Goal: Transaction & Acquisition: Obtain resource

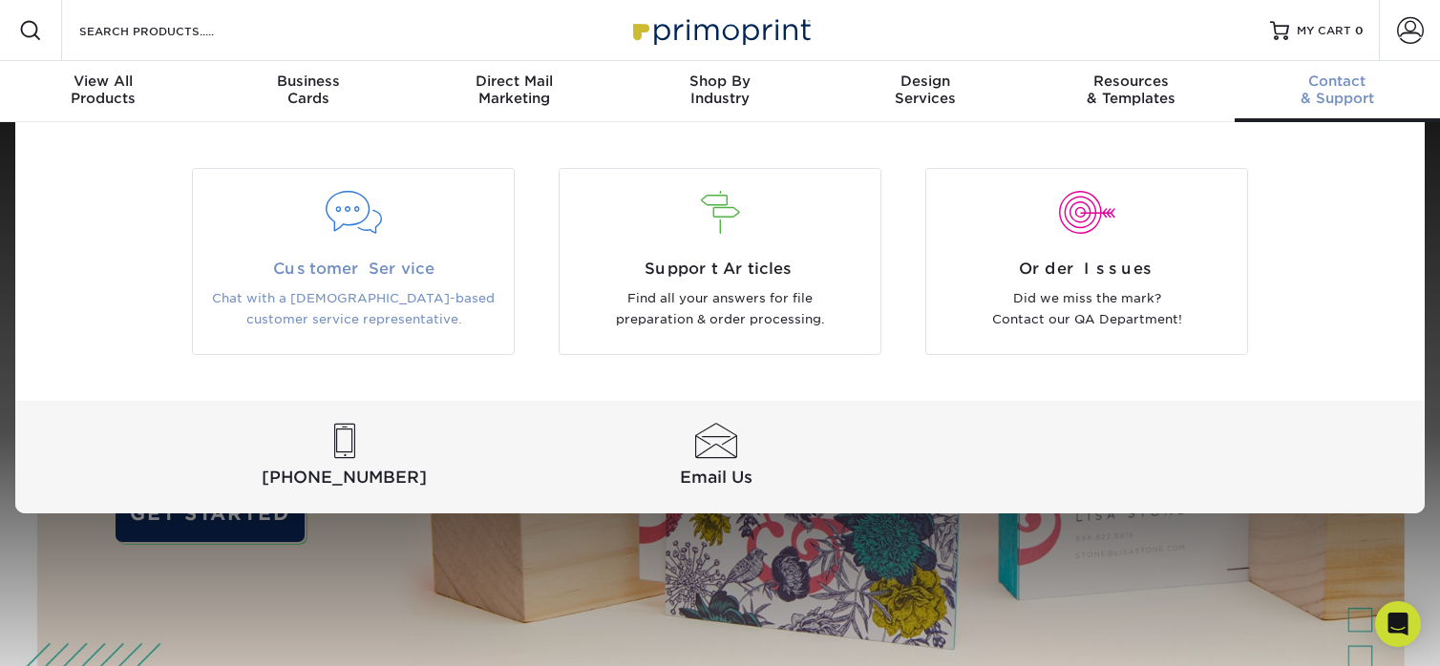
click at [328, 294] on p "Chat with a [DEMOGRAPHIC_DATA]-based customer service representative." at bounding box center [353, 309] width 292 height 43
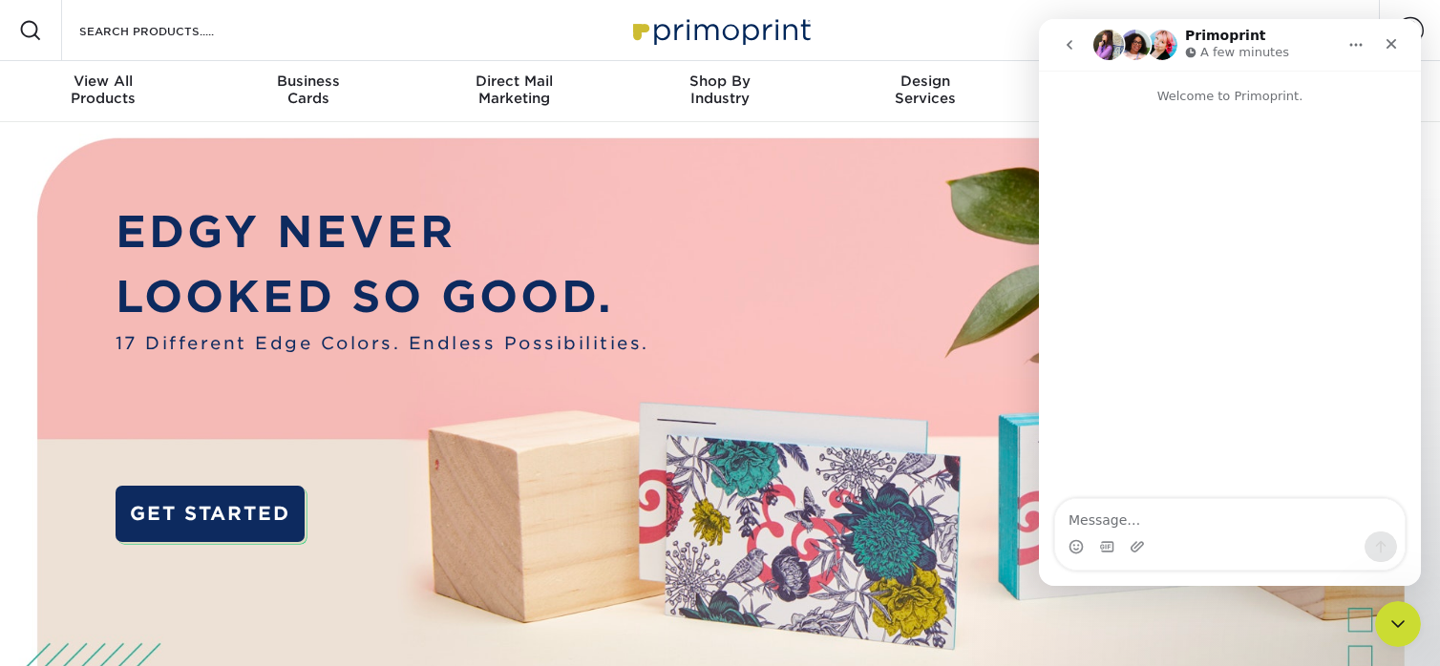
click at [1116, 518] on textarea "Message…" at bounding box center [1229, 515] width 349 height 32
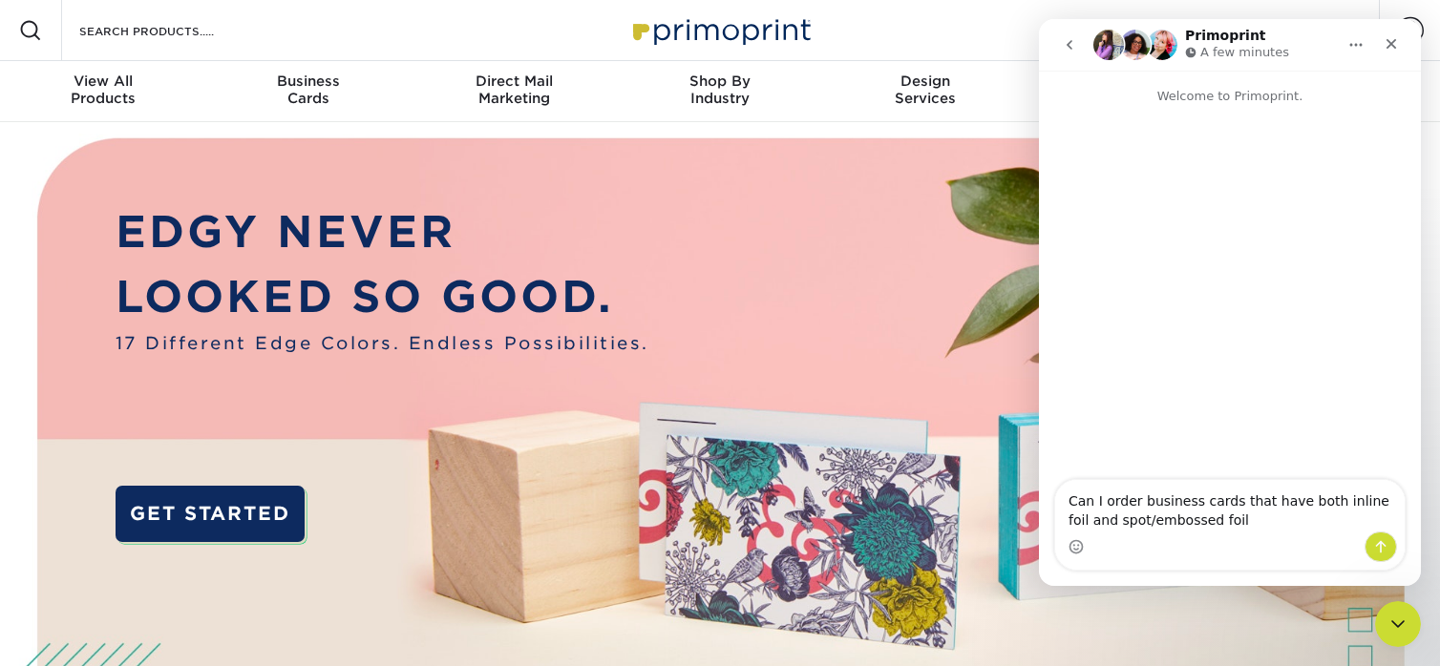
type textarea "Can I order business cards that have both inline foil and spot/embossed foil?"
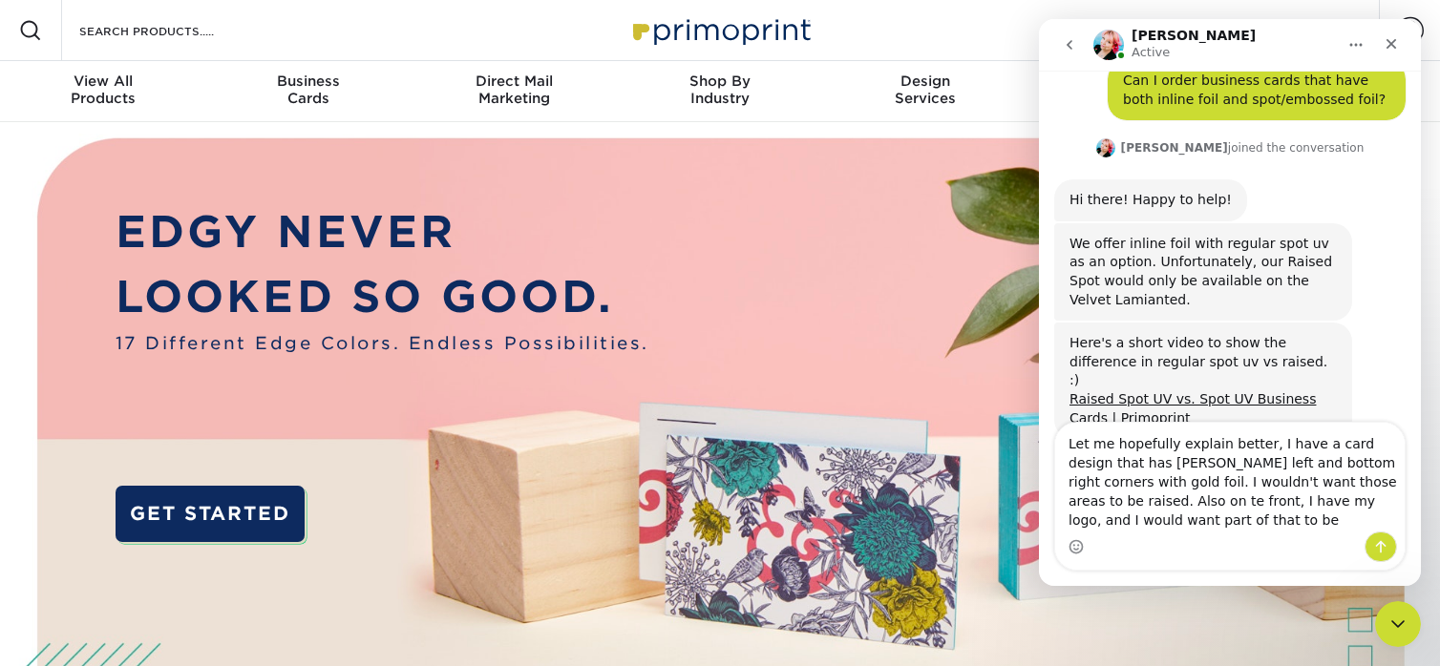
scroll to position [88, 0]
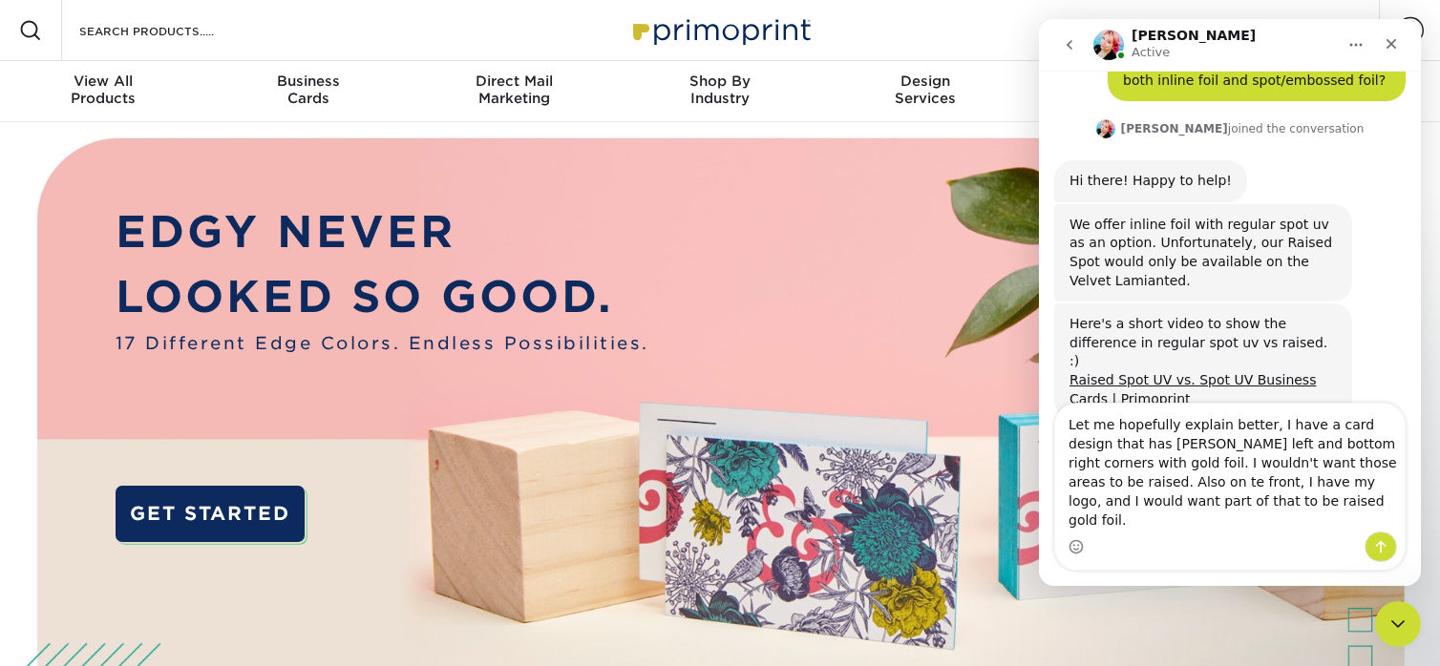
drag, startPoint x: 1386, startPoint y: 484, endPoint x: 1394, endPoint y: 538, distance: 54.0
click at [1387, 488] on textarea "Let me hopefully explain better, I have a card design that has tope left and bo…" at bounding box center [1229, 468] width 349 height 128
drag, startPoint x: 1140, startPoint y: 465, endPoint x: 1145, endPoint y: 489, distance: 24.3
click at [1139, 473] on textarea "Let me hopefully explain better, I have a card design that has tope left and bo…" at bounding box center [1229, 468] width 349 height 128
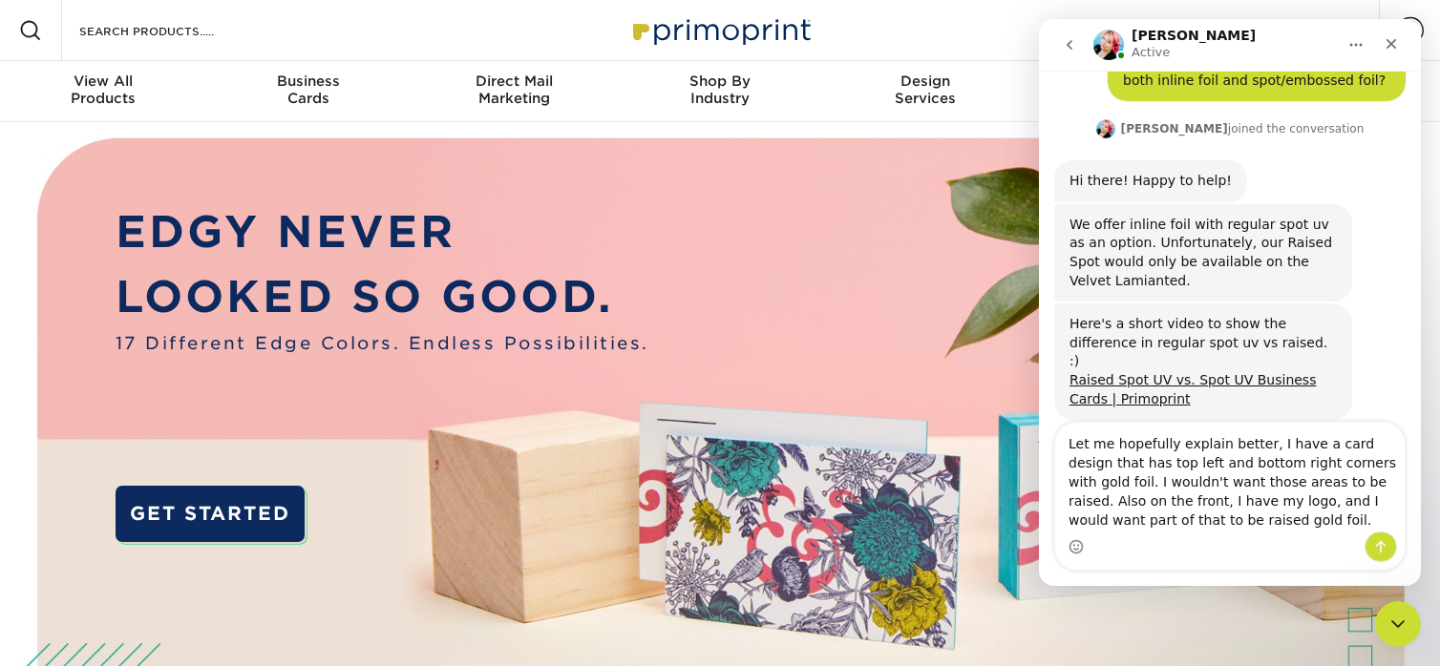
type textarea "Let me hopefully explain better, I have a card design that has top left and bot…"
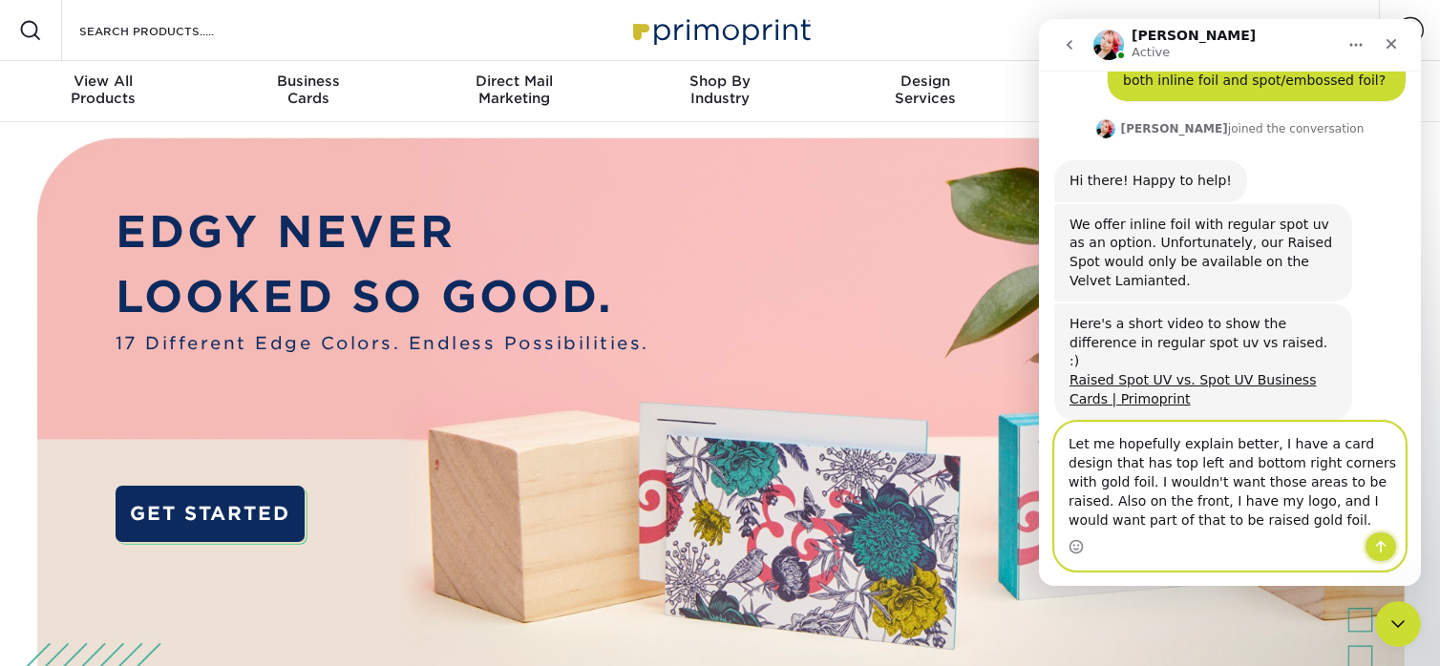
click at [1379, 545] on icon "Send a message…" at bounding box center [1380, 546] width 15 height 15
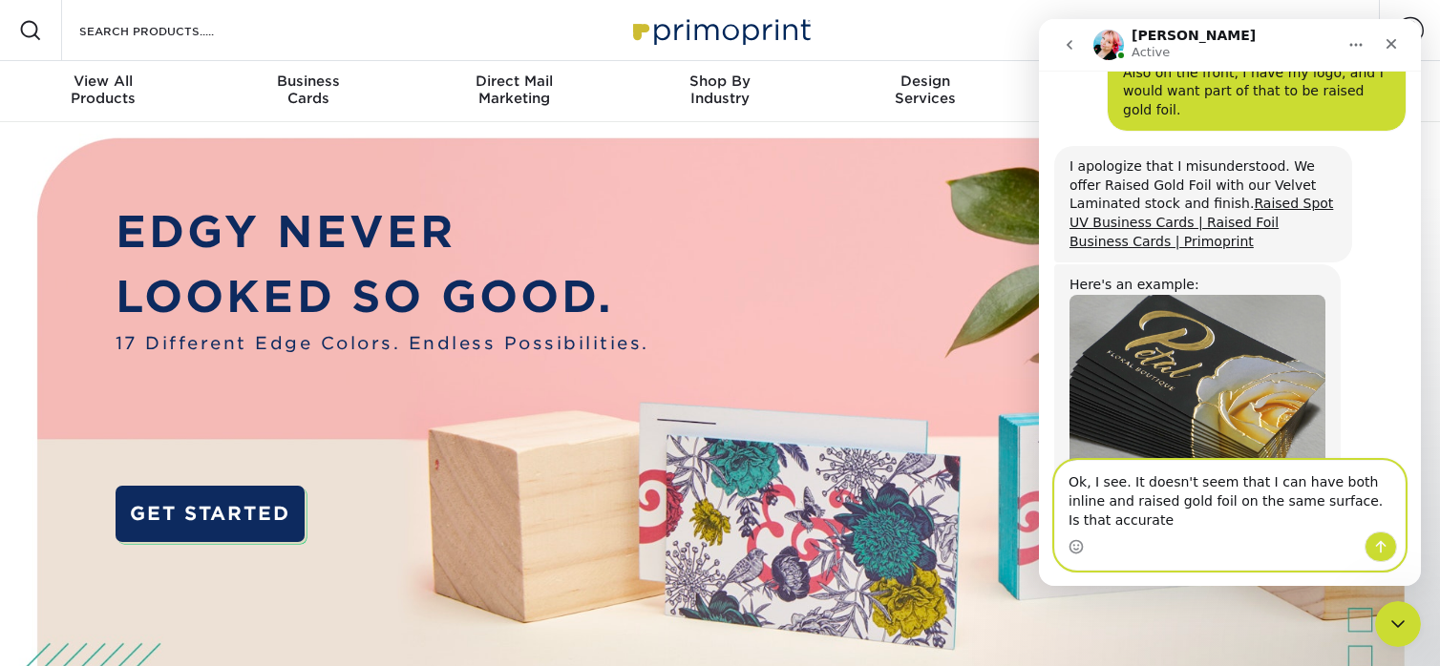
scroll to position [565, 0]
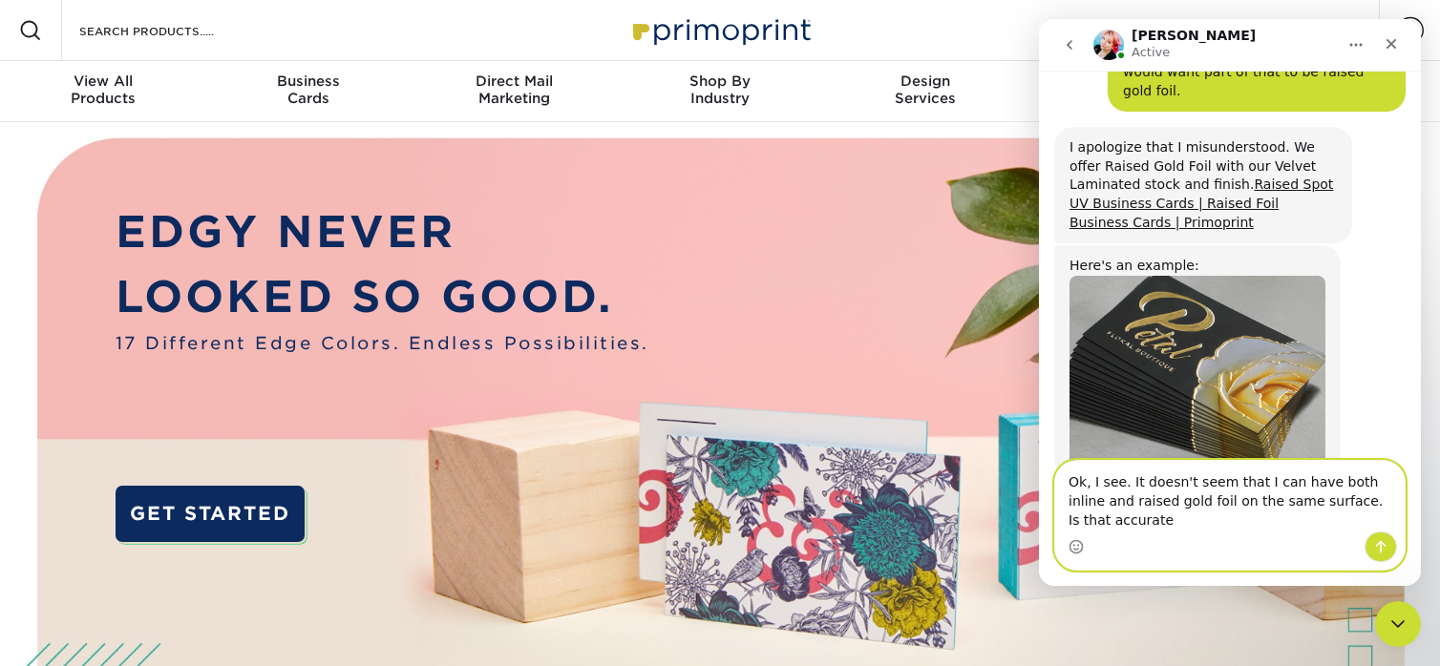
type textarea "Ok, I see. It doesn't seem that I can have both inline and raised gold foil on …"
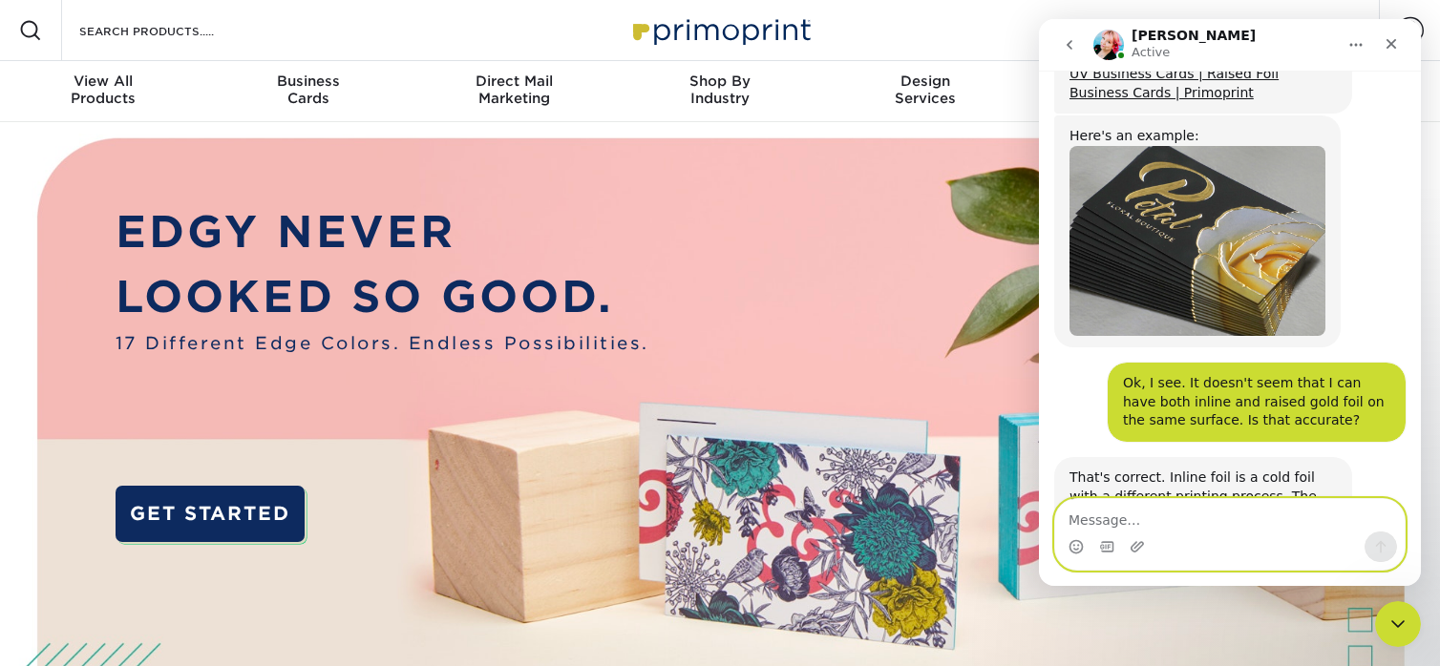
scroll to position [771, 0]
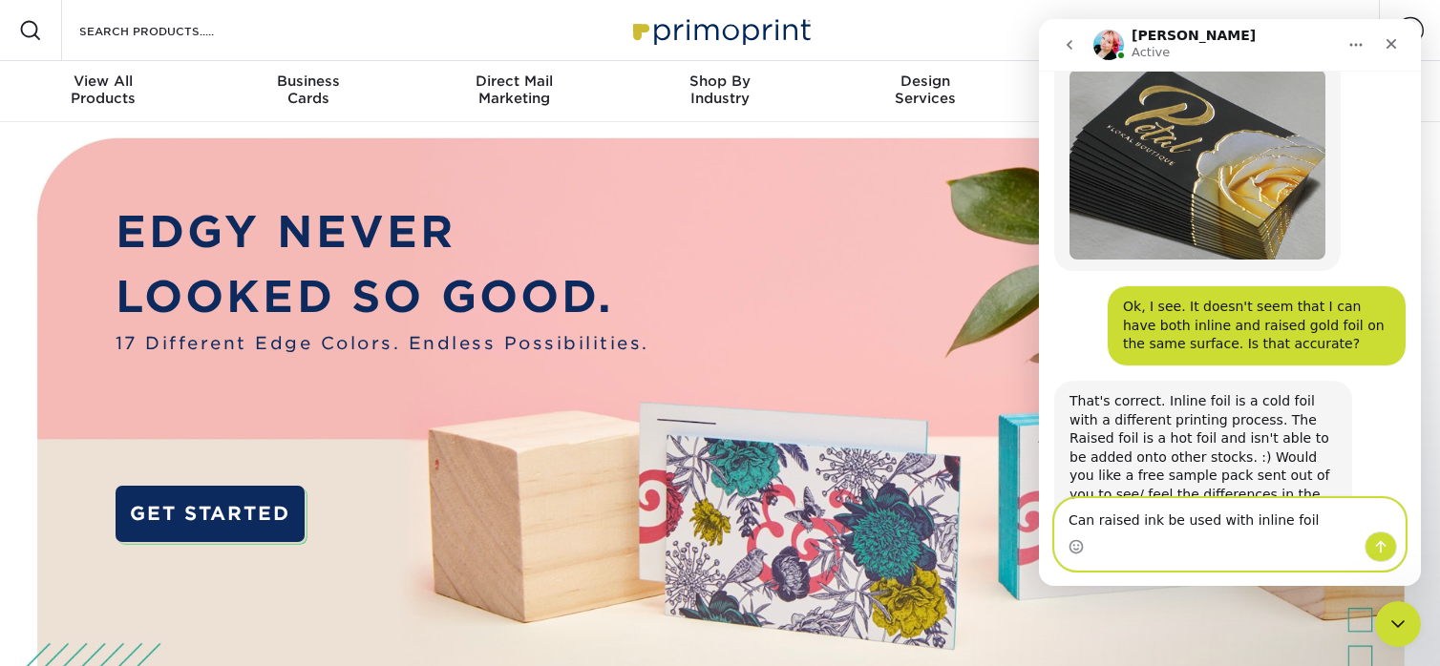
type textarea "Can raised ink be used with inline foil?"
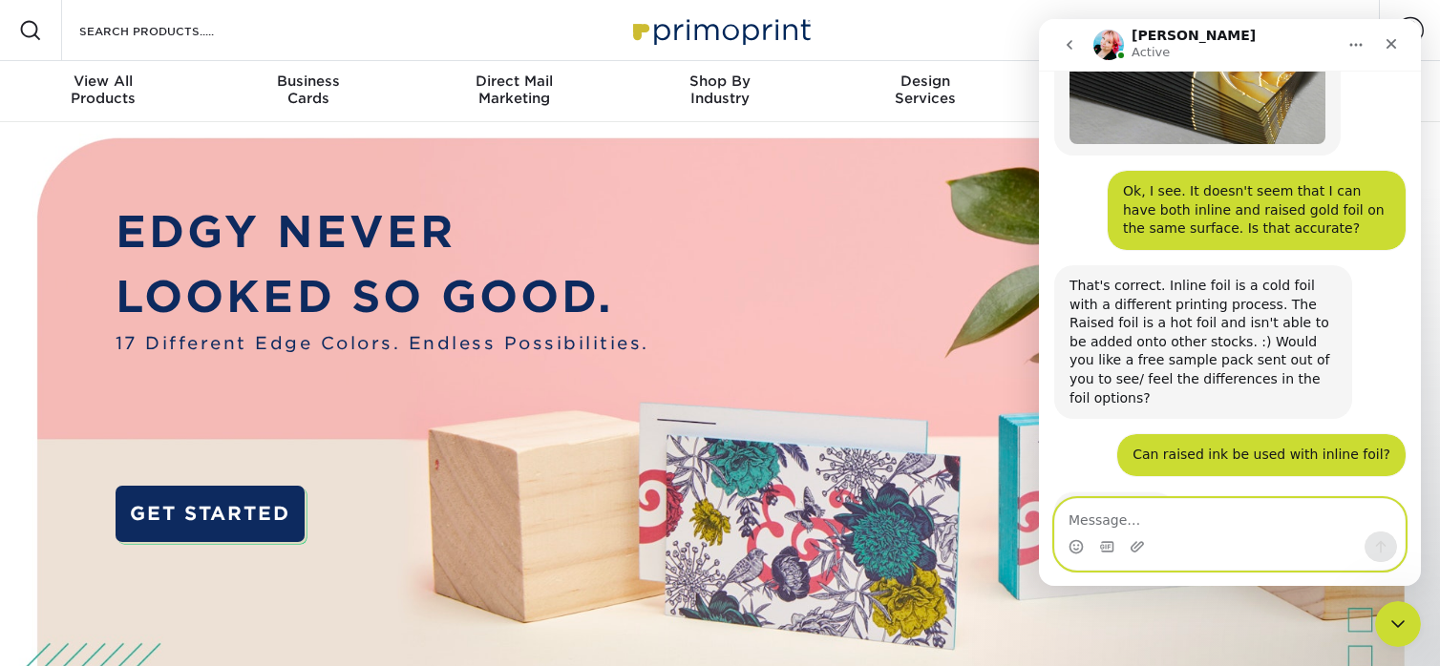
scroll to position [886, 0]
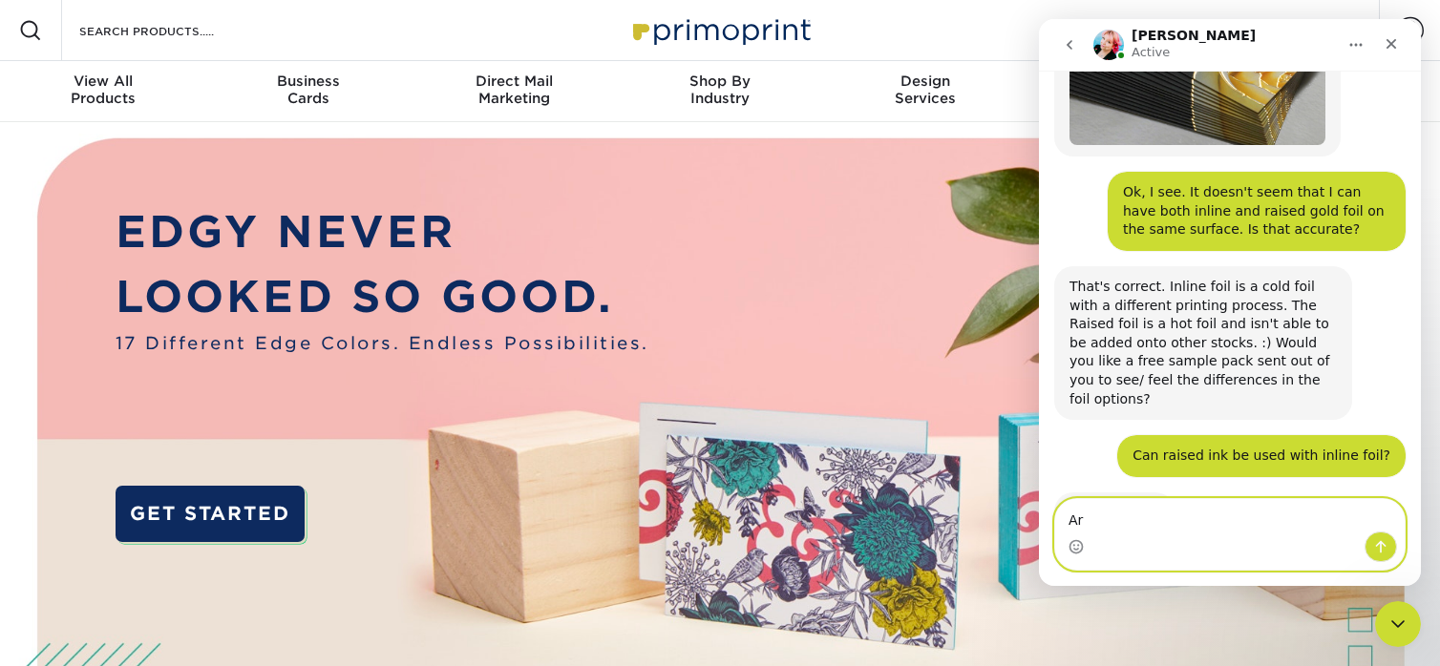
type textarea "A"
type textarea "Is a gold edge available on all the card stocks?"
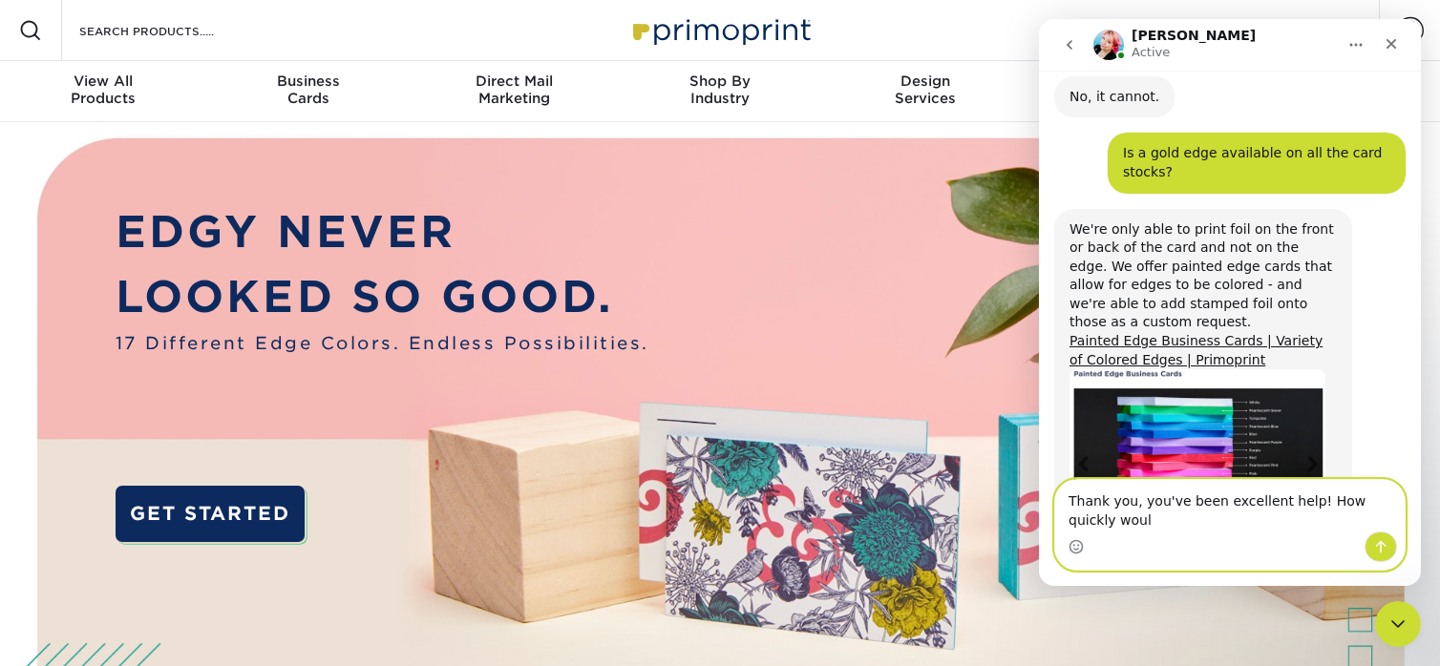
scroll to position [1321, 0]
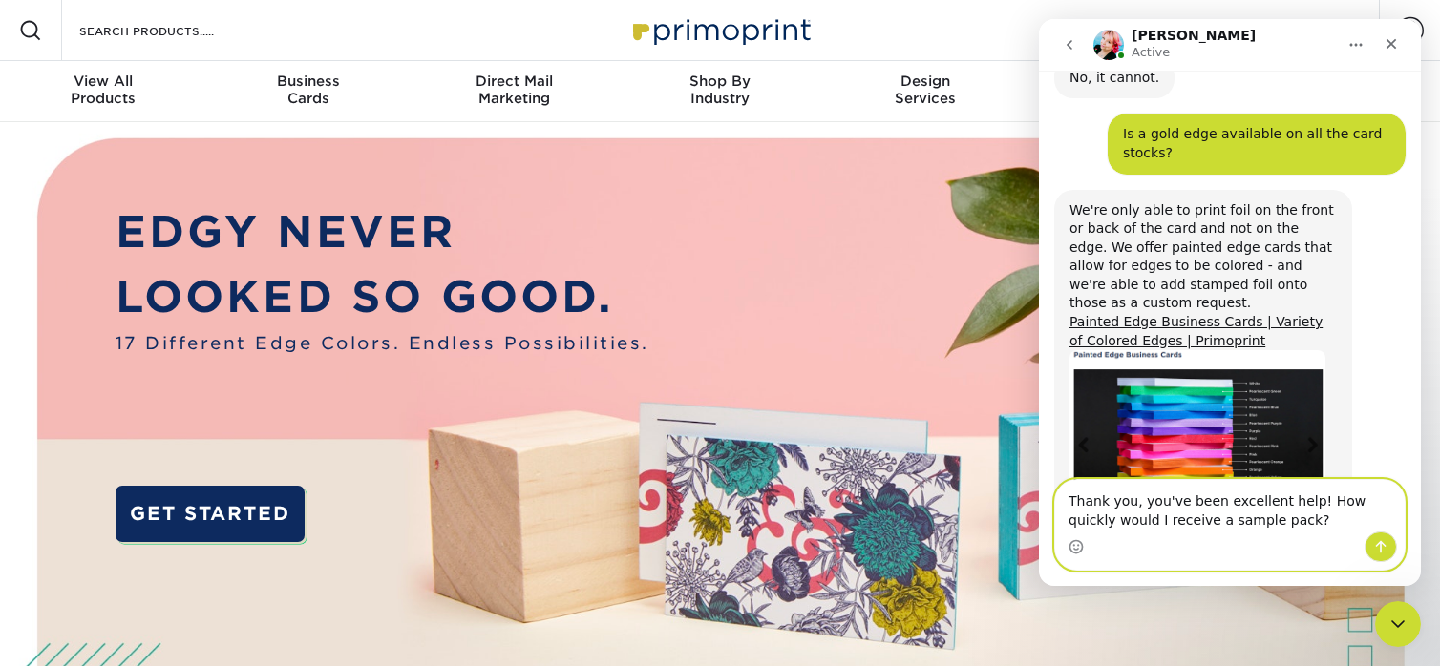
drag, startPoint x: 1104, startPoint y: 522, endPoint x: 1187, endPoint y: 580, distance: 100.9
click at [1104, 522] on textarea "Thank you, you've been excellent help! How quickly would I receive a sample pac…" at bounding box center [1229, 506] width 349 height 52
click at [1301, 502] on textarea "Thank you, you've been excellent help! How quickly would I receive a sample pac…" at bounding box center [1229, 506] width 349 height 52
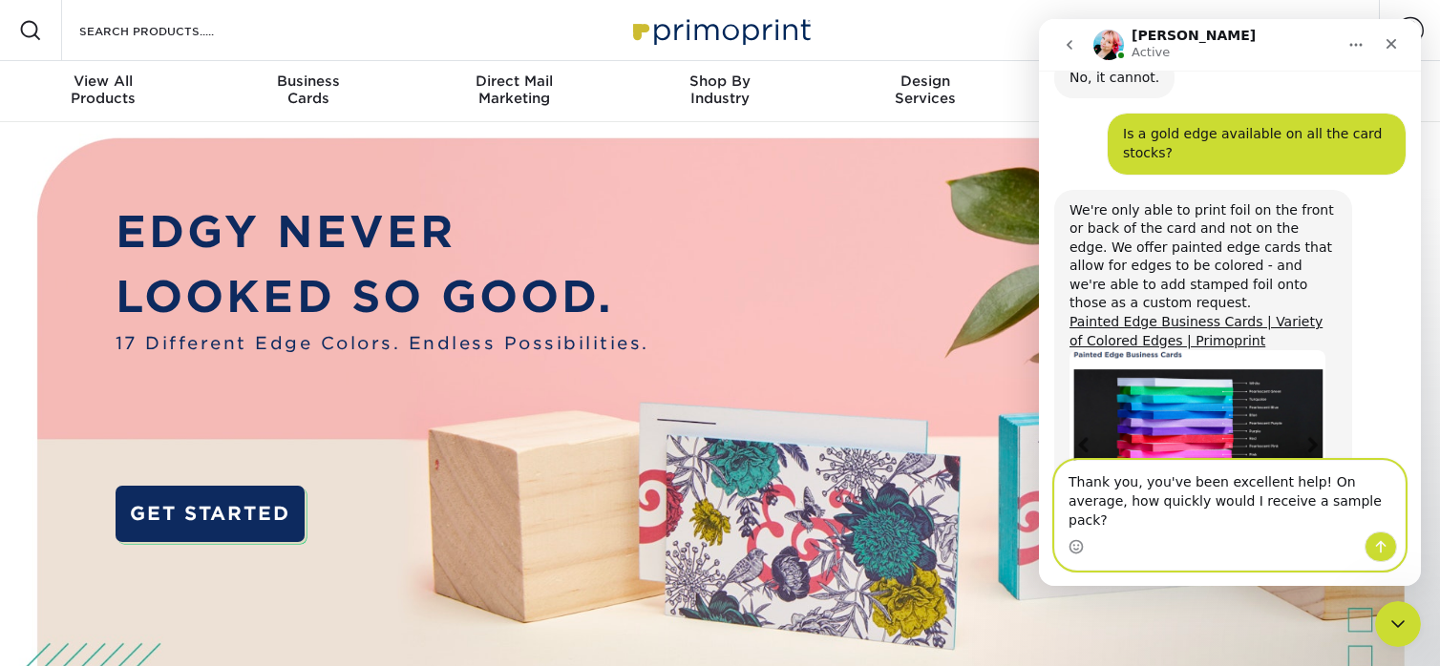
type textarea "Thank you, you've been excellent help! On average, how quickly would I receive …"
click at [1383, 552] on icon "Send a message…" at bounding box center [1380, 546] width 15 height 15
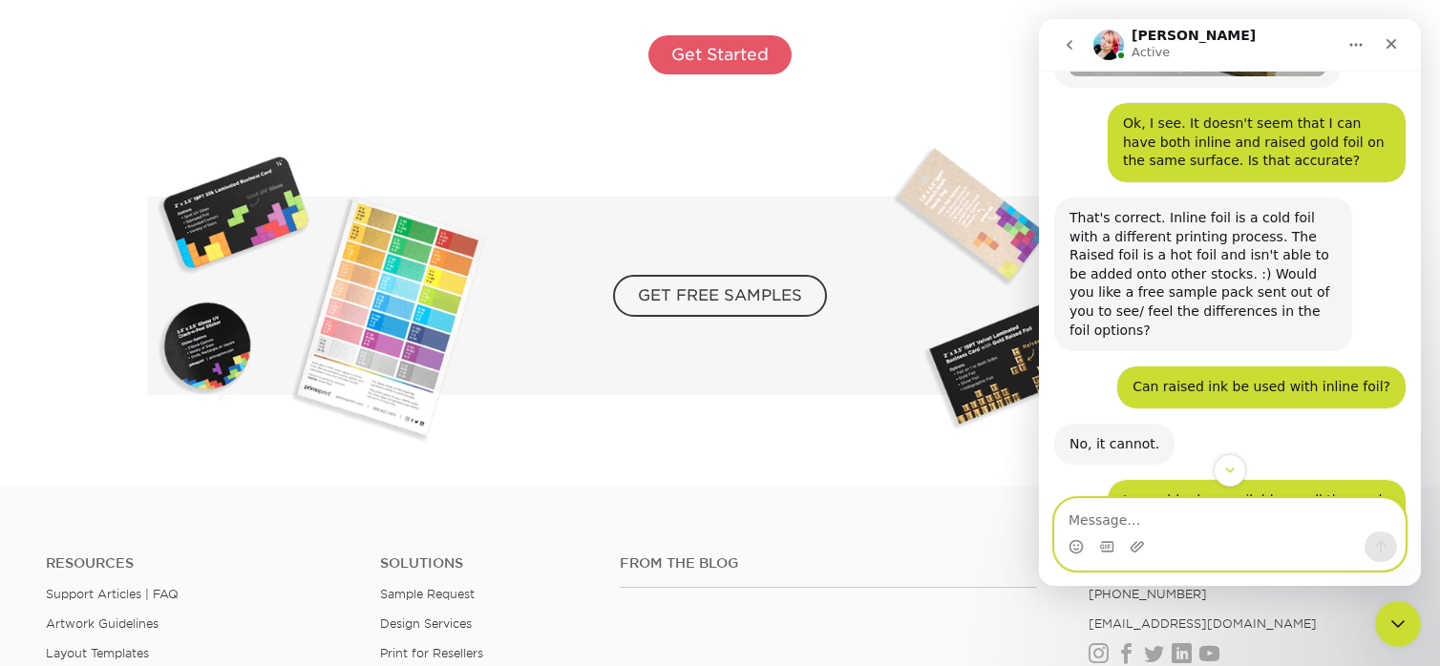
scroll to position [3246, 0]
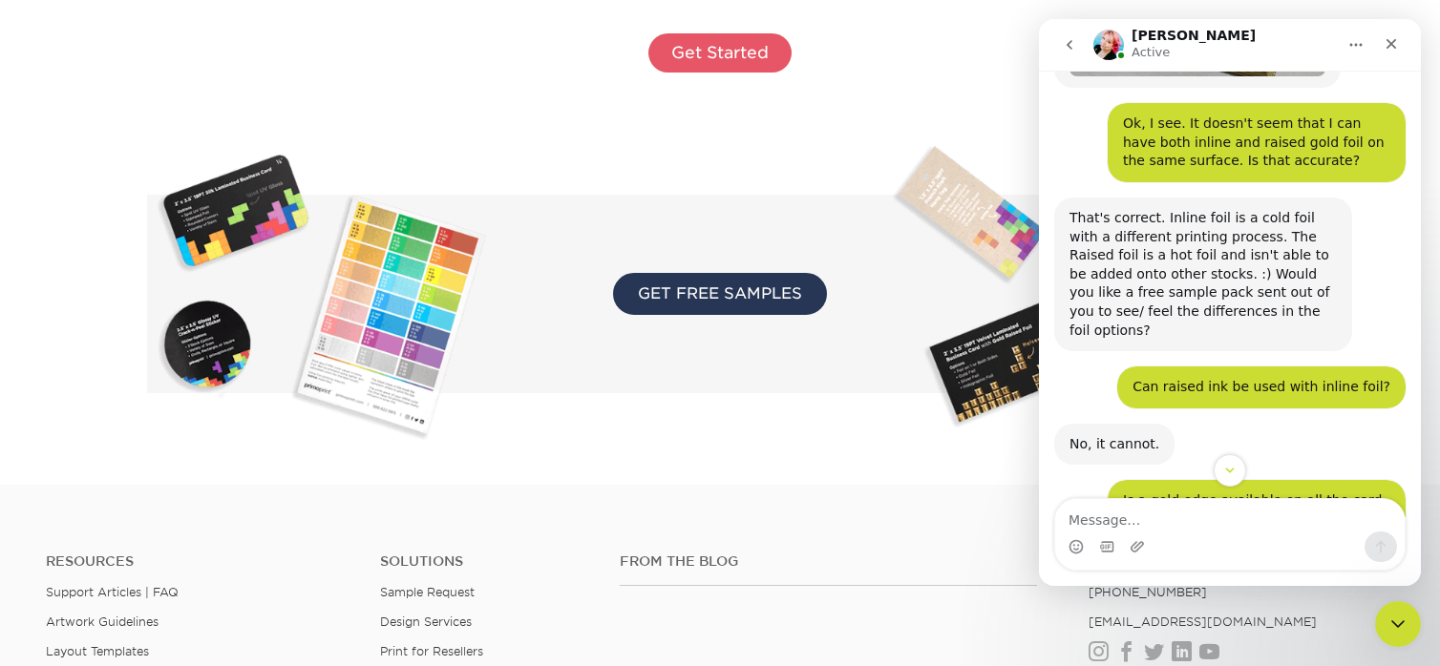
click at [729, 289] on span "GET FREE SAMPLES" at bounding box center [720, 294] width 214 height 42
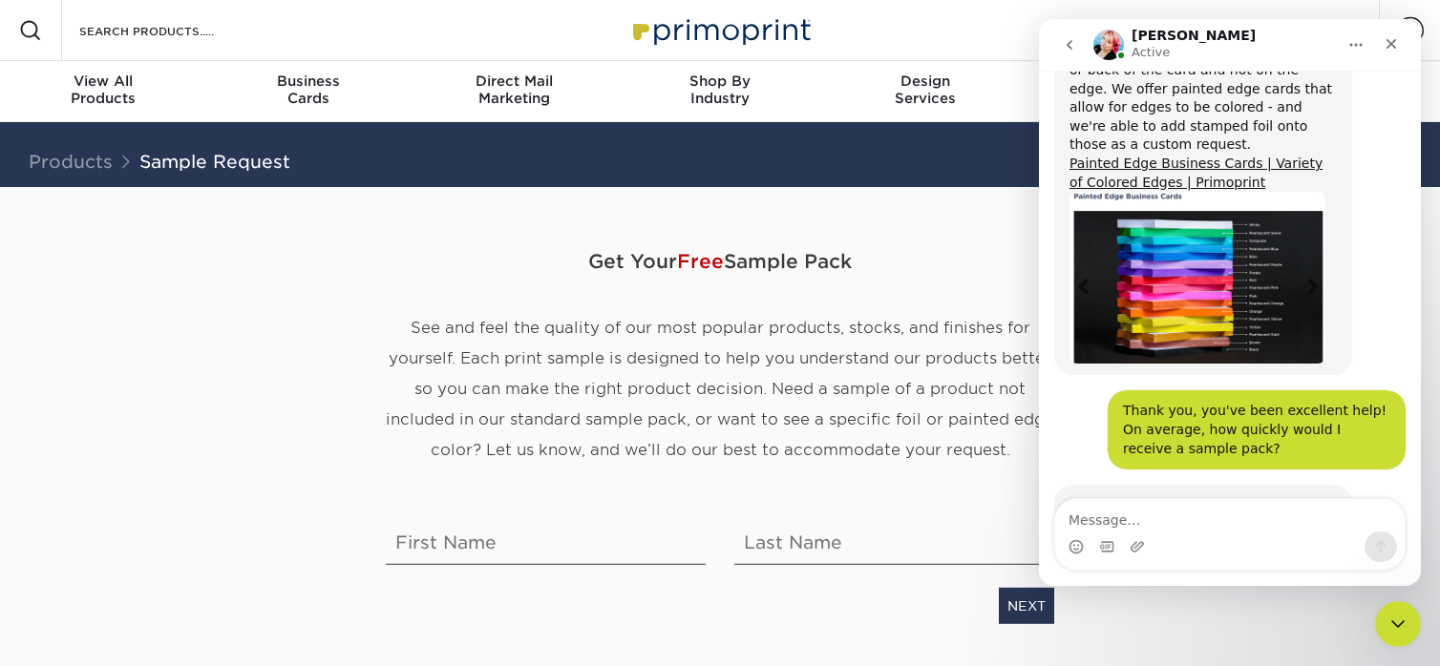
scroll to position [1491, 0]
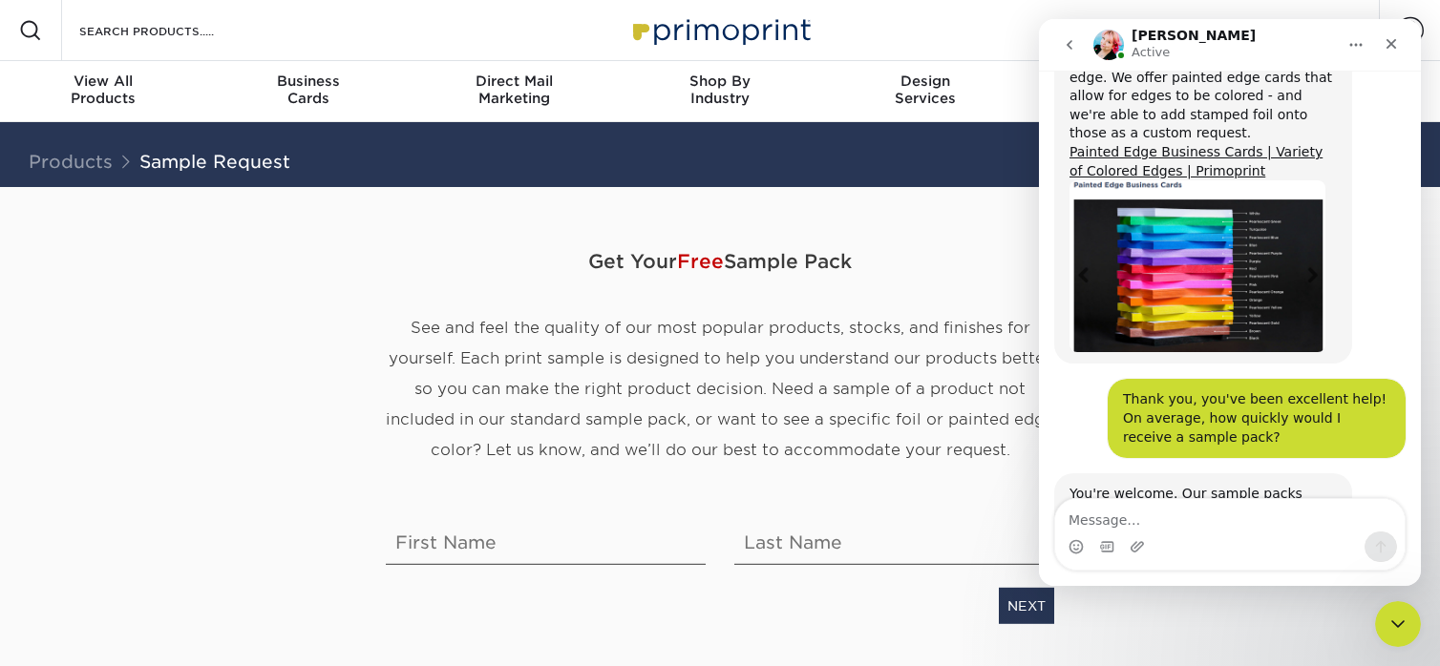
click at [1340, 49] on button "Home" at bounding box center [1356, 45] width 36 height 36
click at [1350, 45] on icon "Home" at bounding box center [1356, 45] width 12 height 3
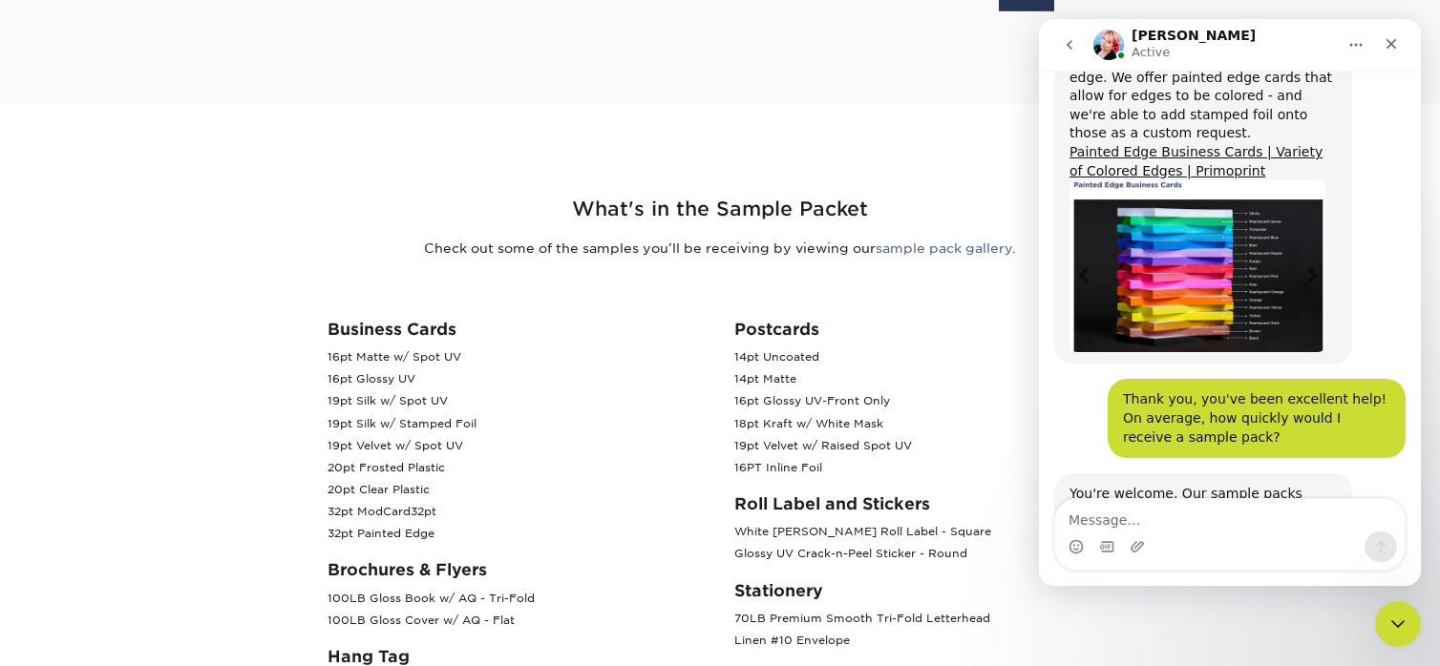
scroll to position [657, 0]
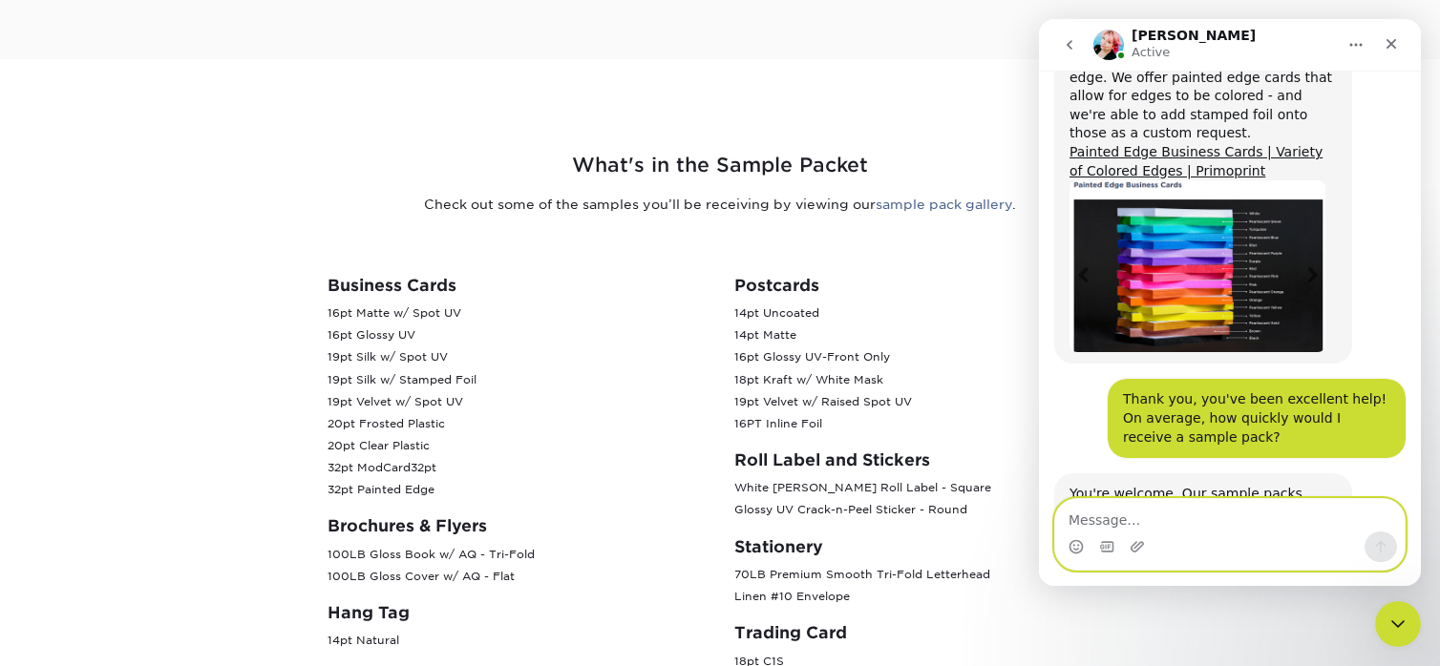
click at [1171, 517] on textarea "Message…" at bounding box center [1229, 515] width 349 height 32
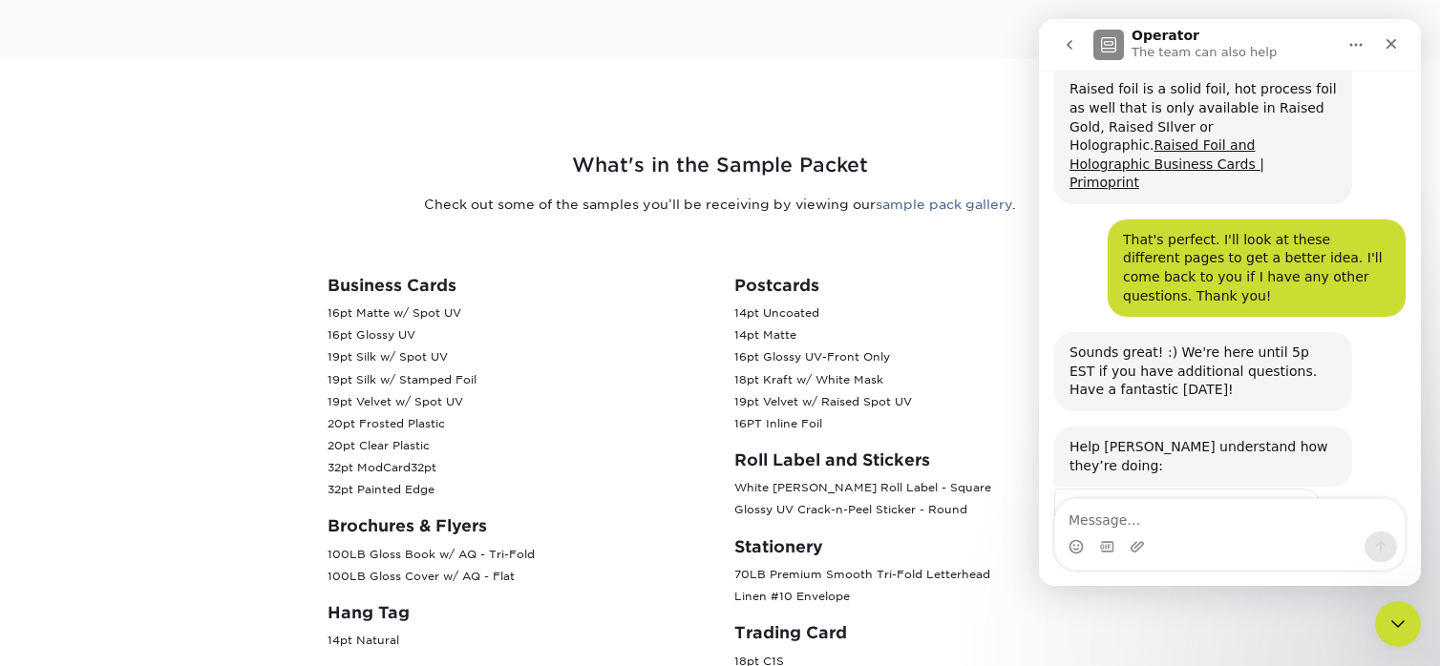
scroll to position [2520, 0]
click at [1393, 43] on icon "Close" at bounding box center [1390, 43] width 15 height 15
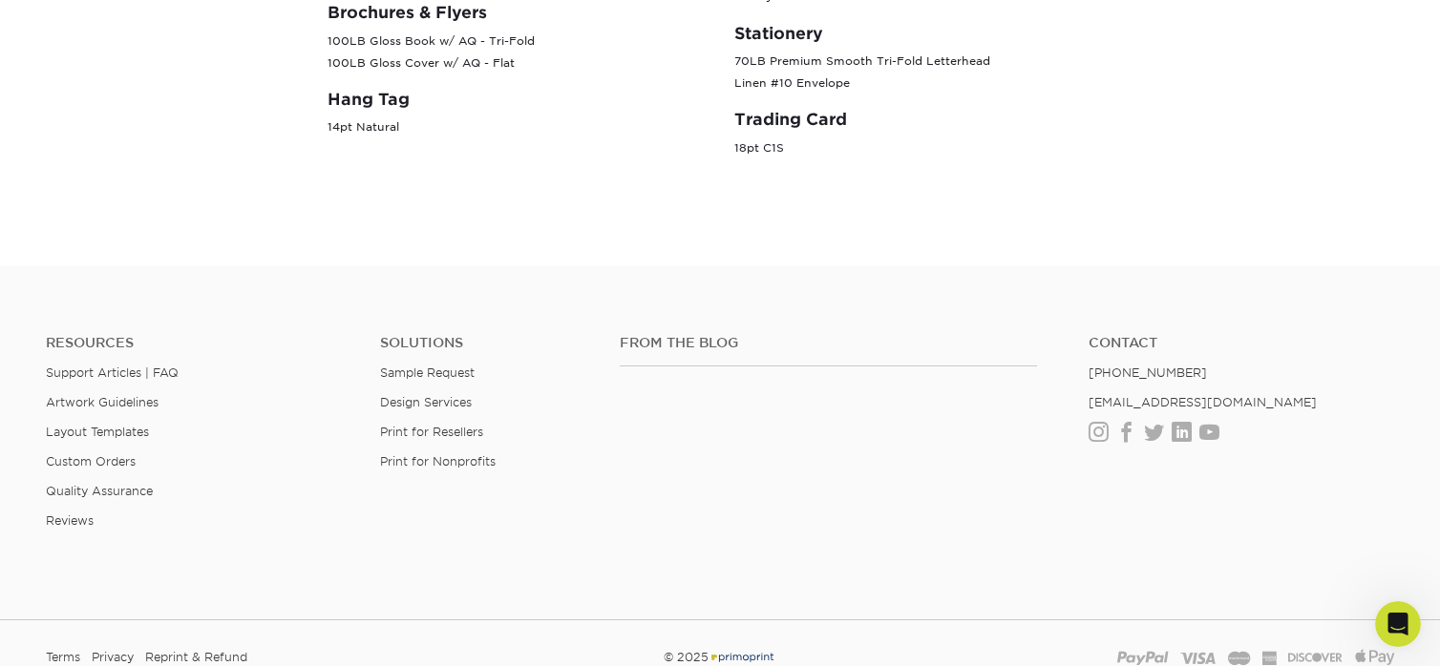
scroll to position [1325, 0]
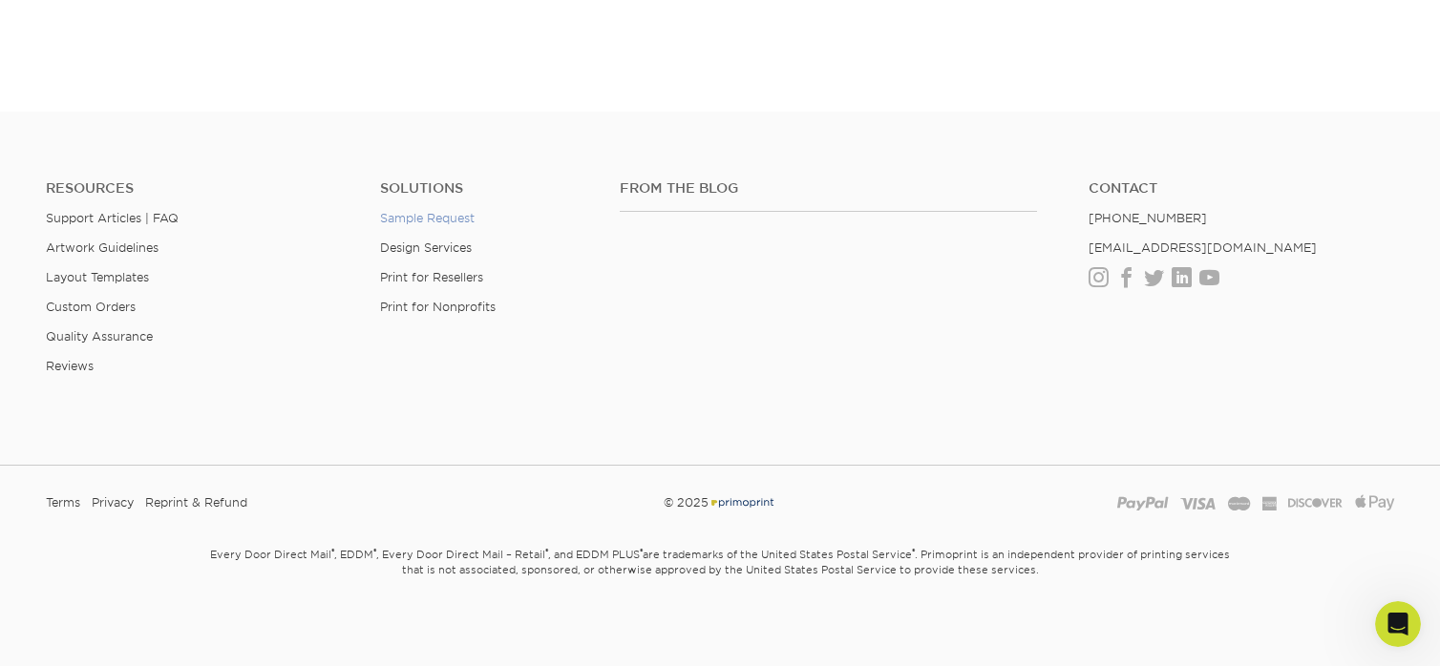
click at [435, 219] on link "Sample Request" at bounding box center [427, 218] width 95 height 14
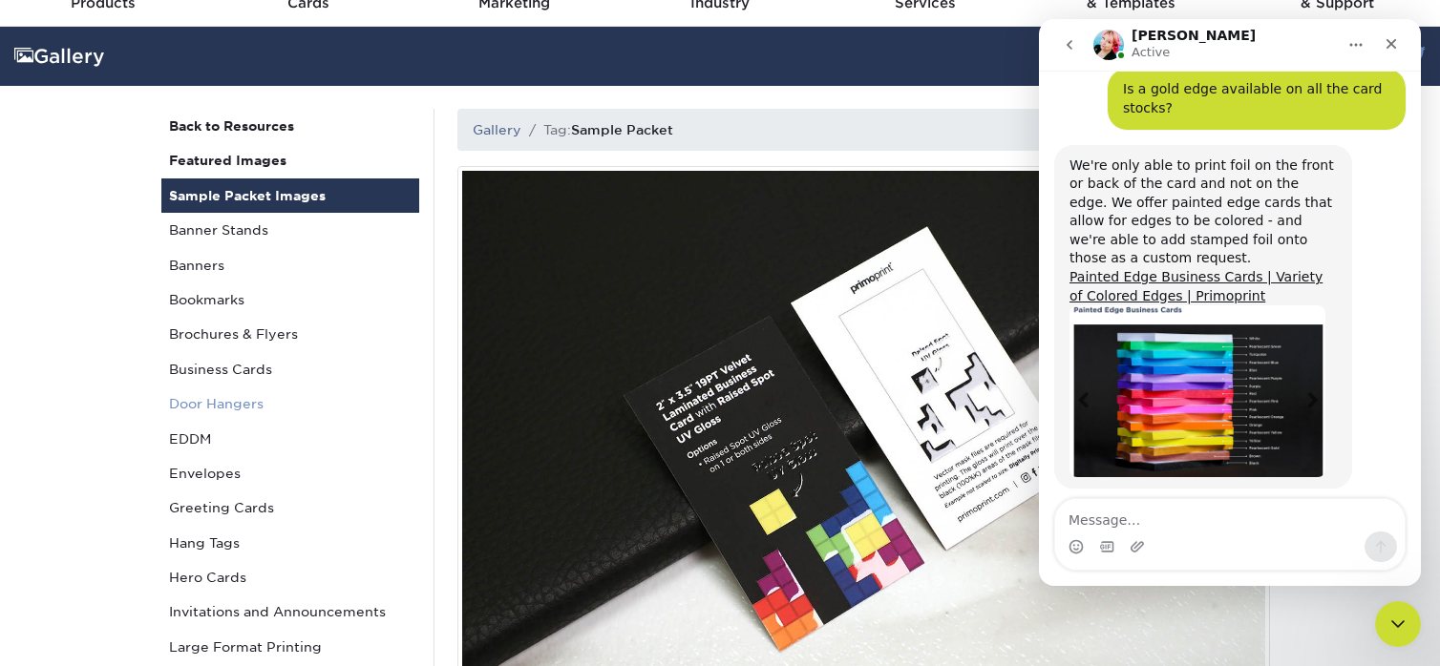
scroll to position [1491, 0]
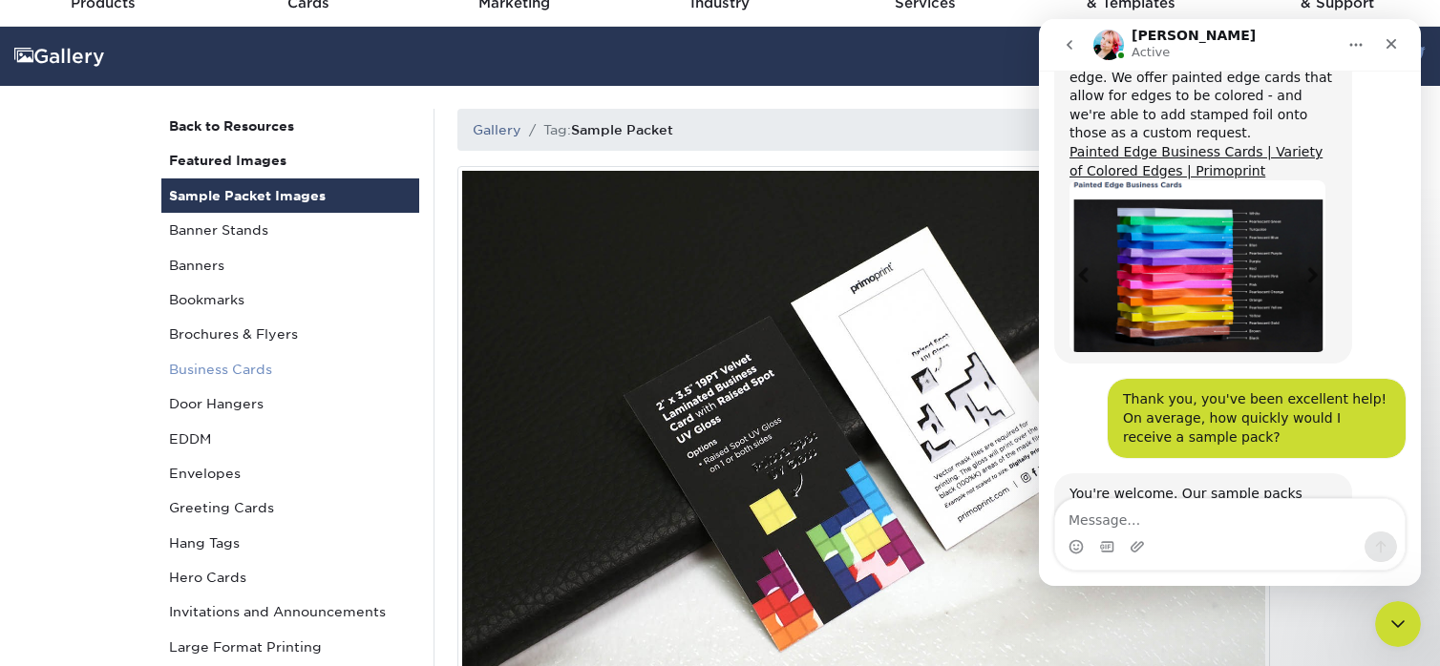
click at [222, 362] on link "Business Cards" at bounding box center [290, 369] width 258 height 34
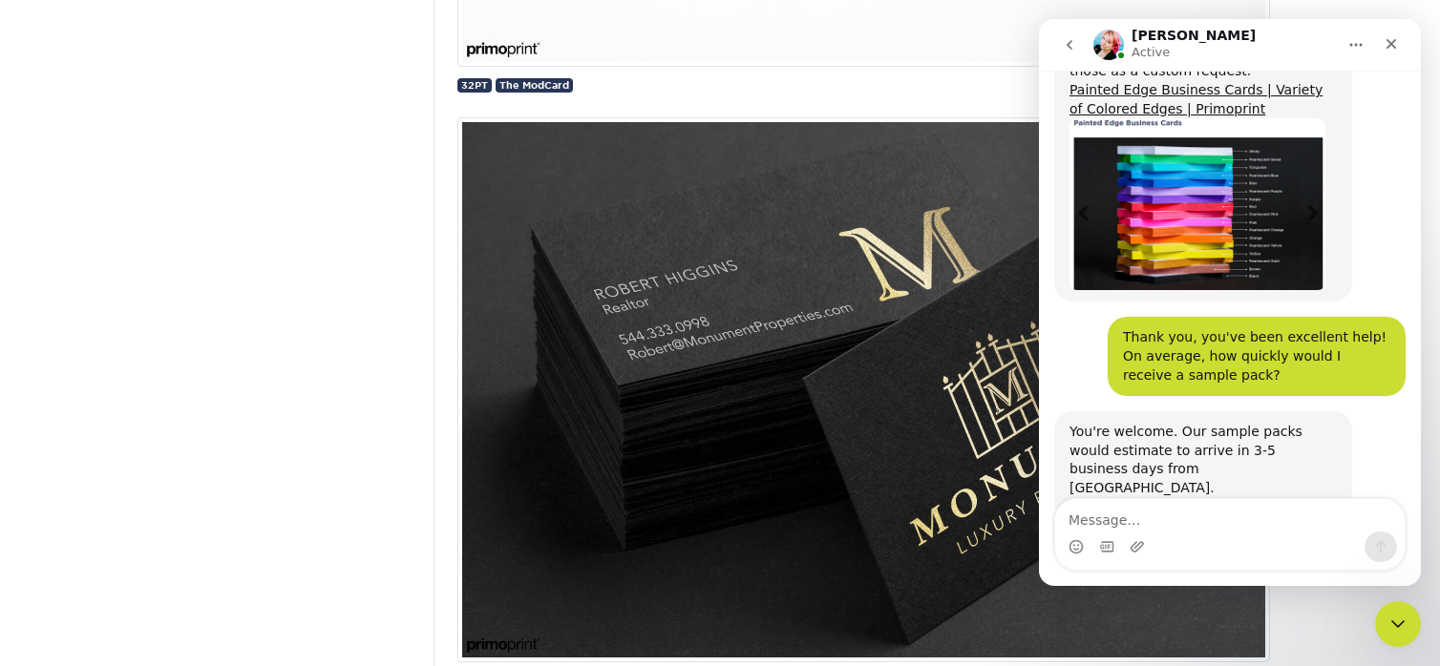
scroll to position [9261, 0]
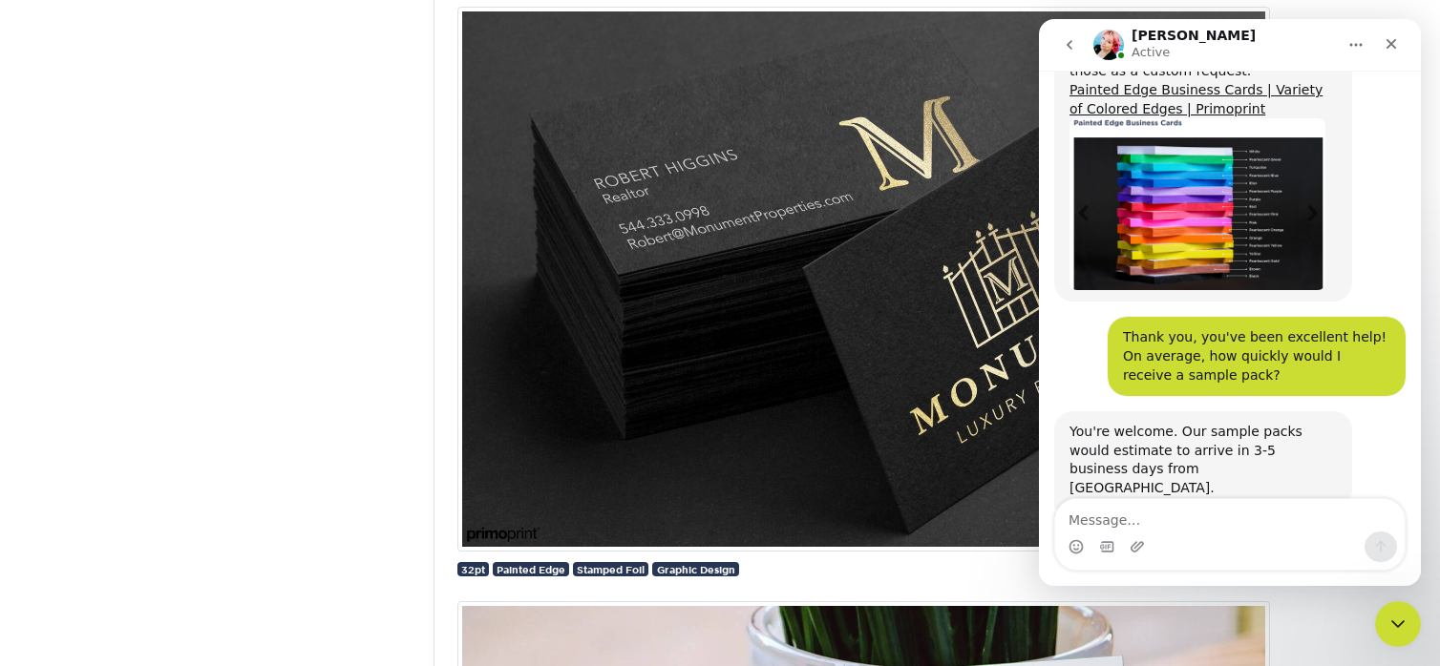
click at [1231, 541] on div "Intercom messenger" at bounding box center [1229, 547] width 349 height 31
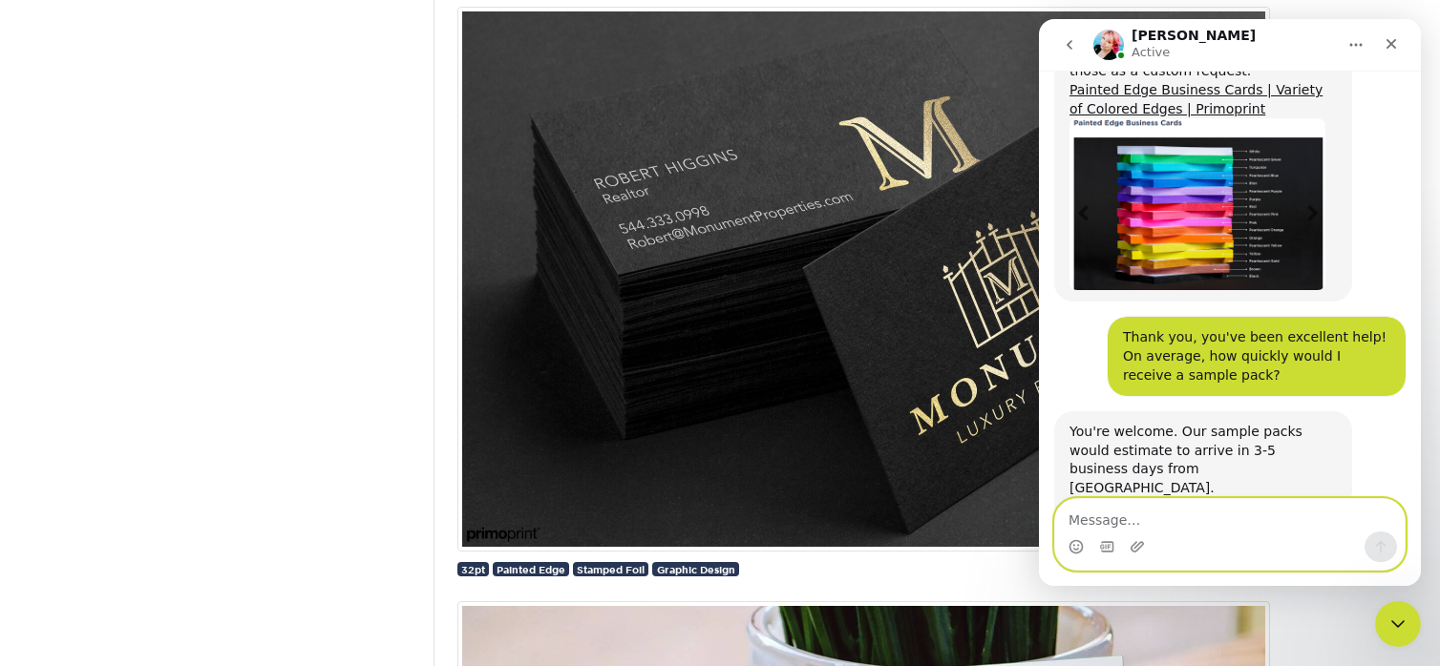
click at [1215, 522] on textarea "Message…" at bounding box center [1229, 515] width 349 height 32
type textarea "I"
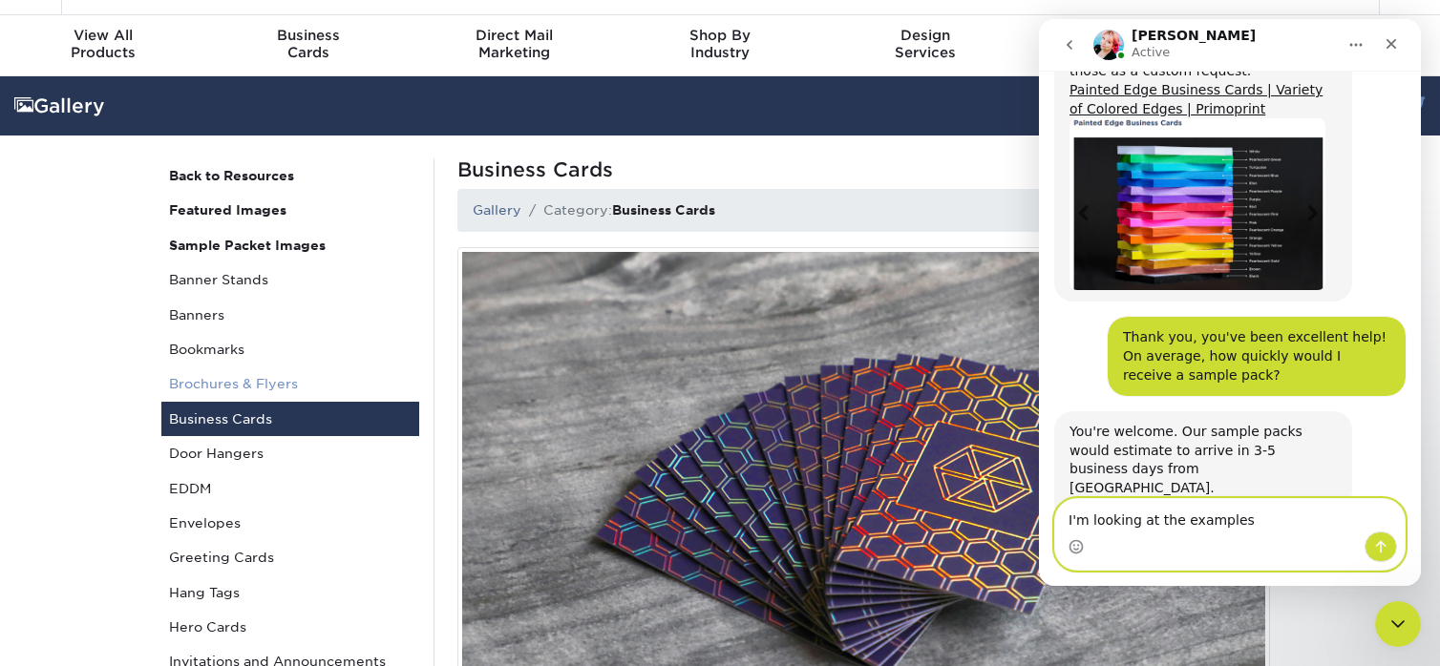
scroll to position [0, 0]
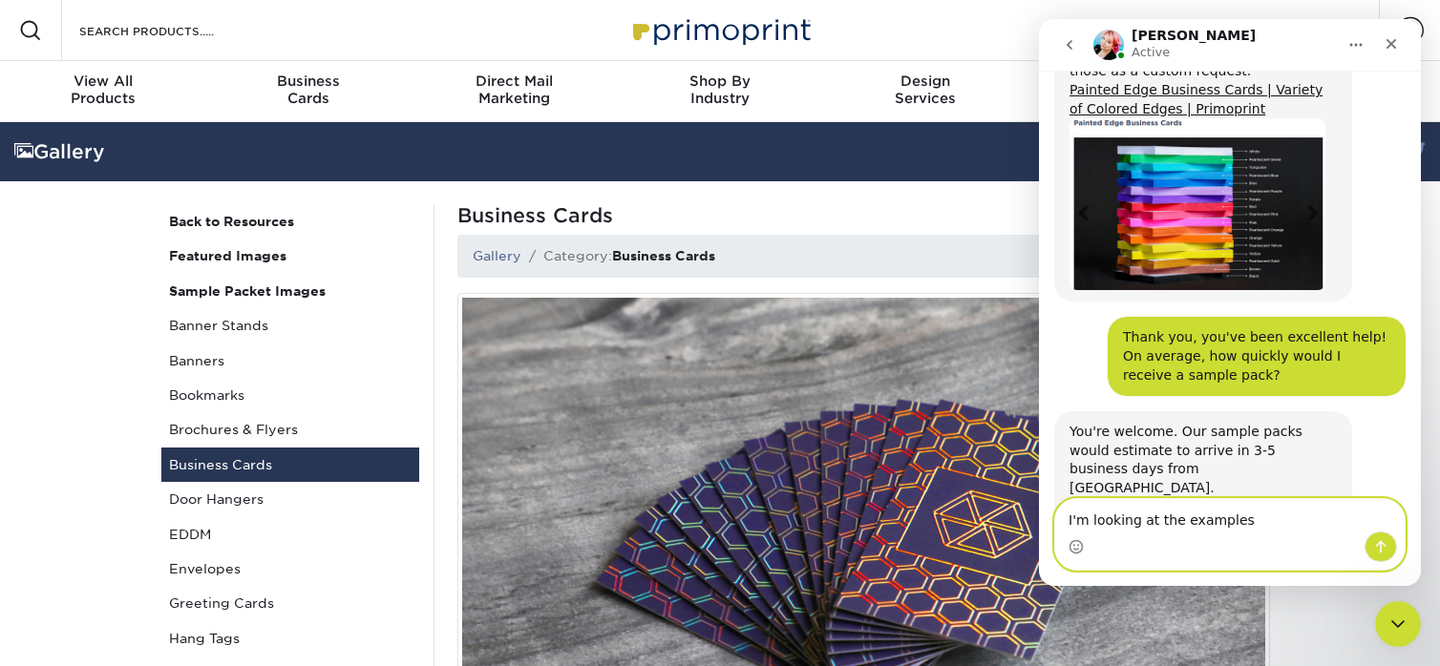
drag, startPoint x: 1237, startPoint y: 521, endPoint x: 1234, endPoint y: 532, distance: 11.2
click at [1237, 523] on textarea "I'm looking at the examples" at bounding box center [1229, 515] width 349 height 32
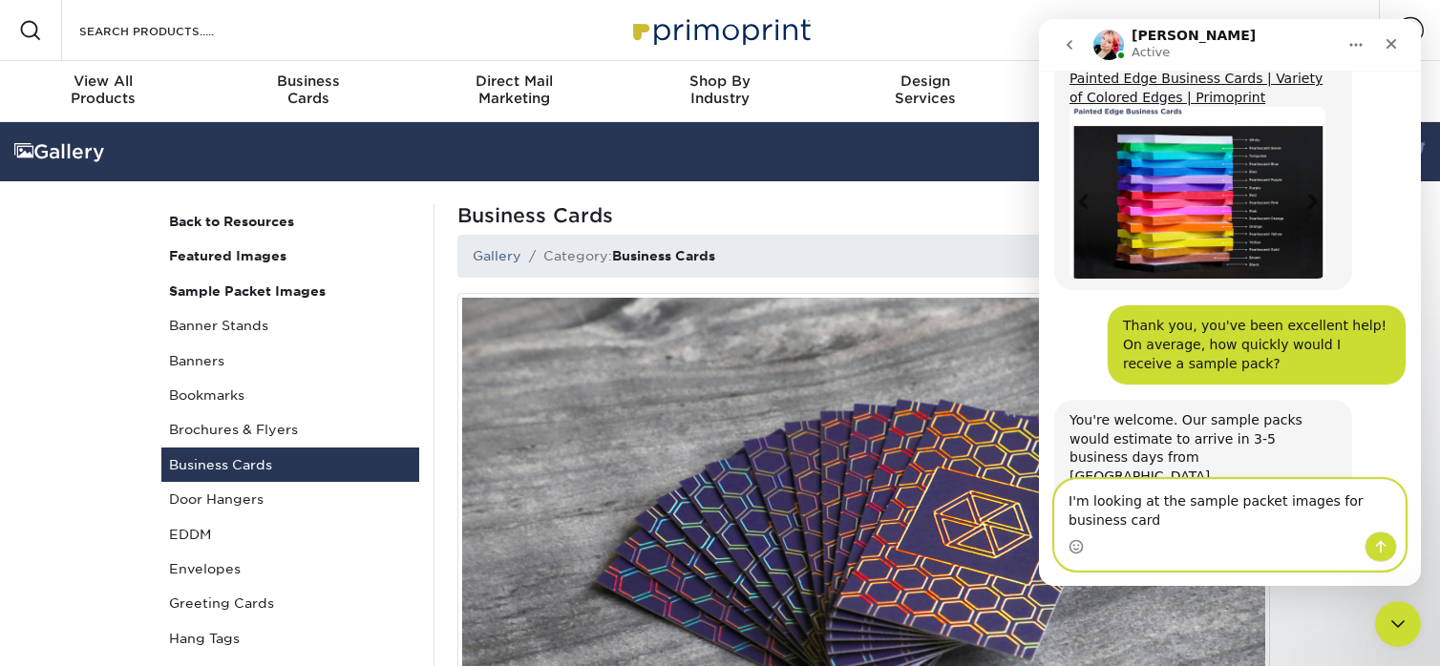
scroll to position [1573, 0]
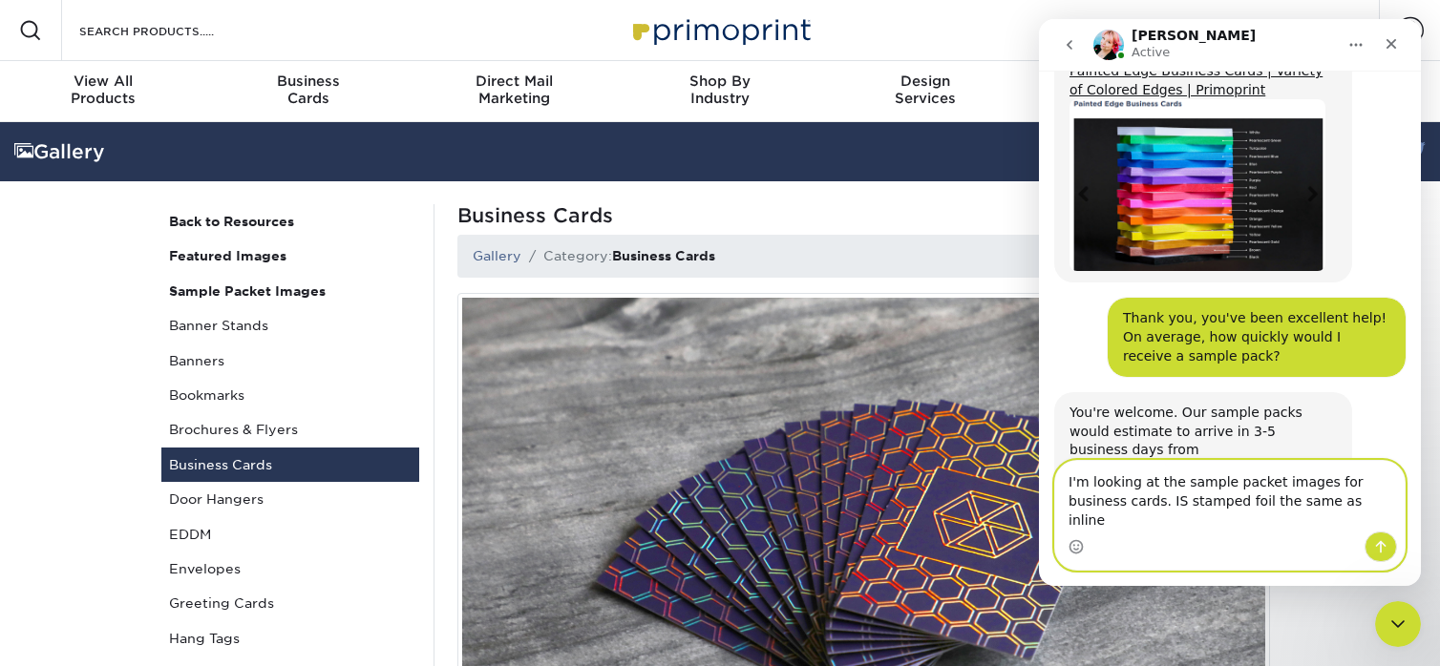
type textarea "I'm looking at the sample packet images for business cards. IS stamped foil the…"
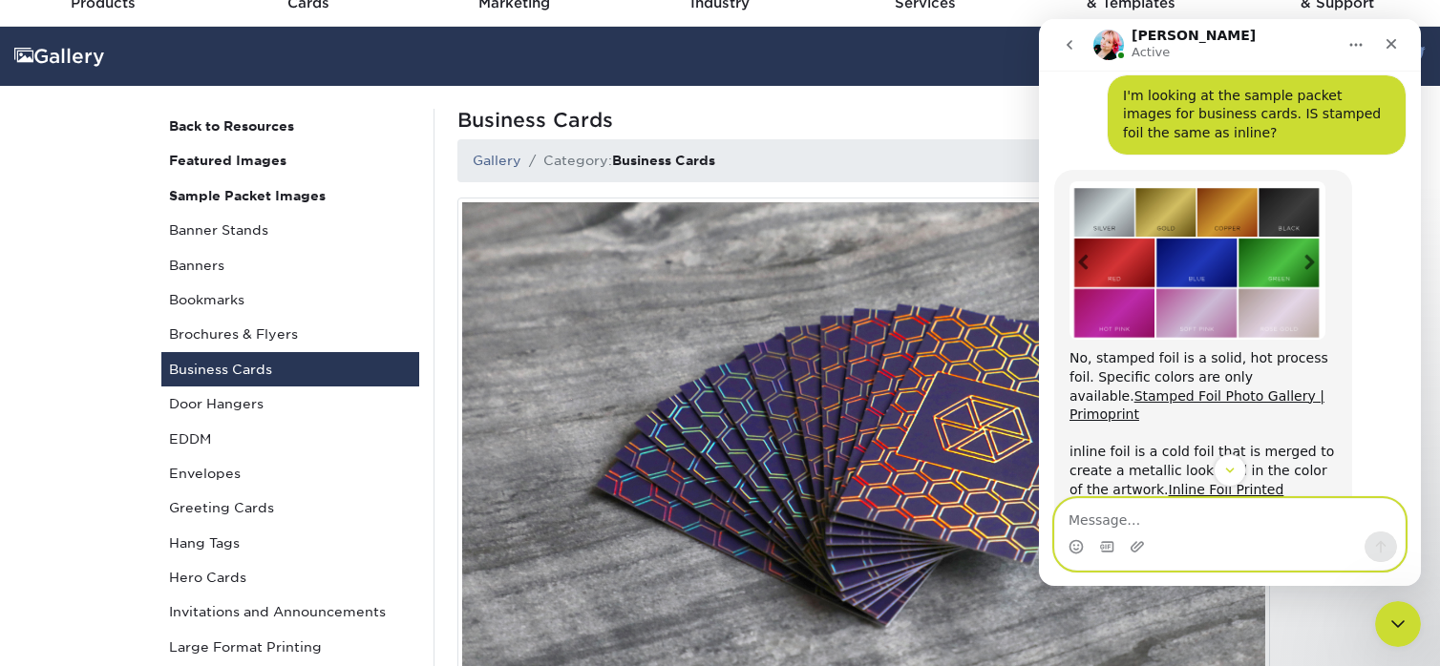
scroll to position [2098, 0]
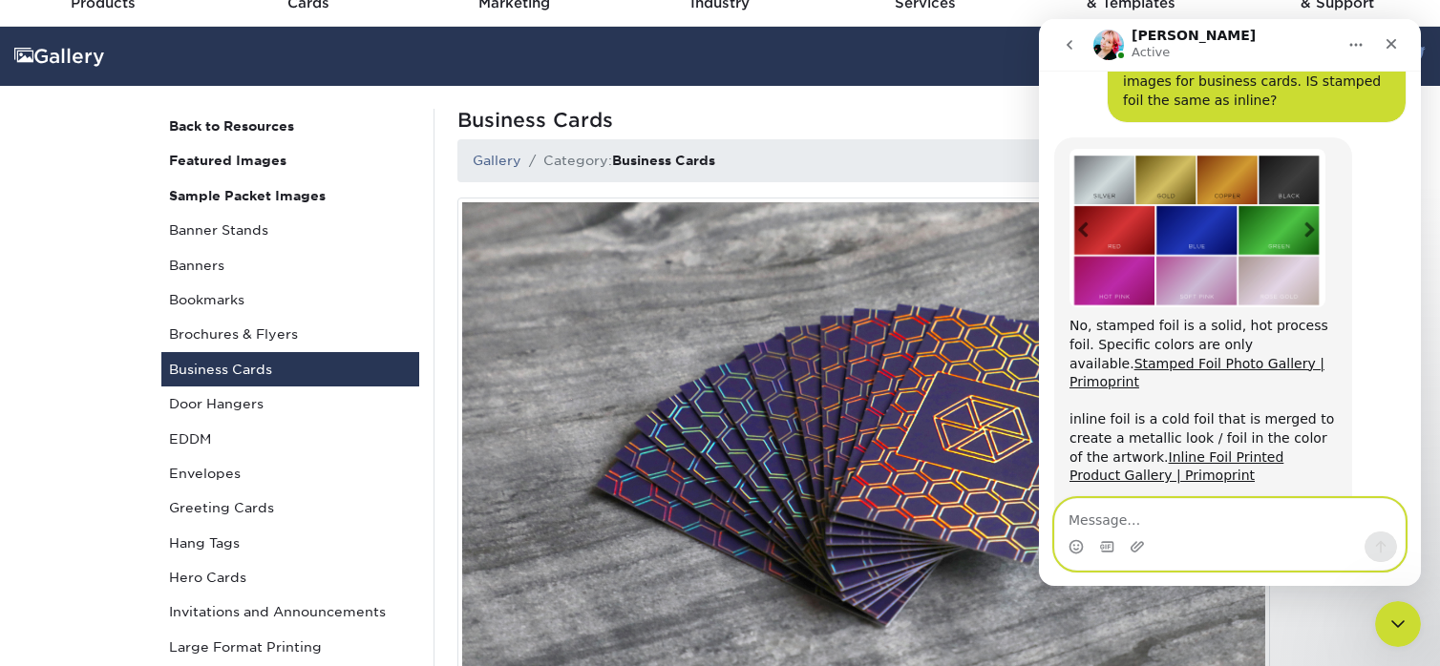
click at [1169, 521] on textarea "Message…" at bounding box center [1229, 515] width 349 height 32
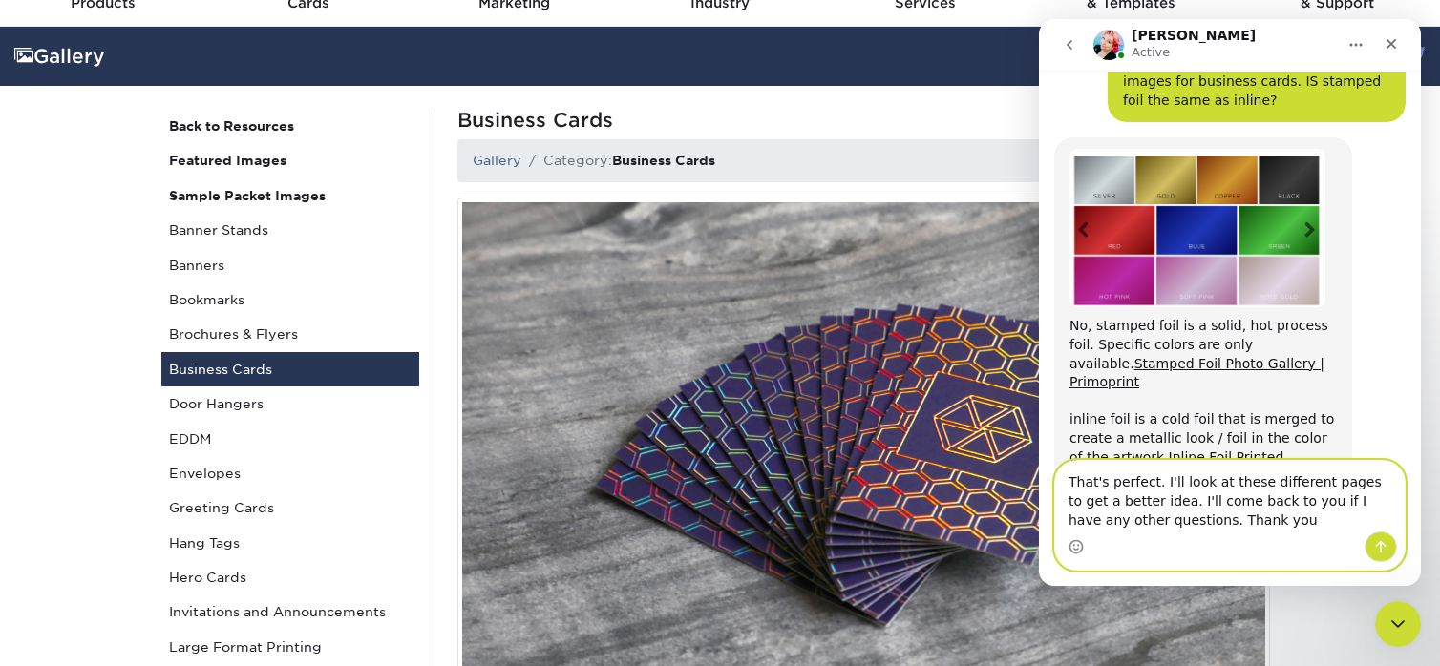
type textarea "That's perfect. I'll look at these different pages to get a better idea. I'll c…"
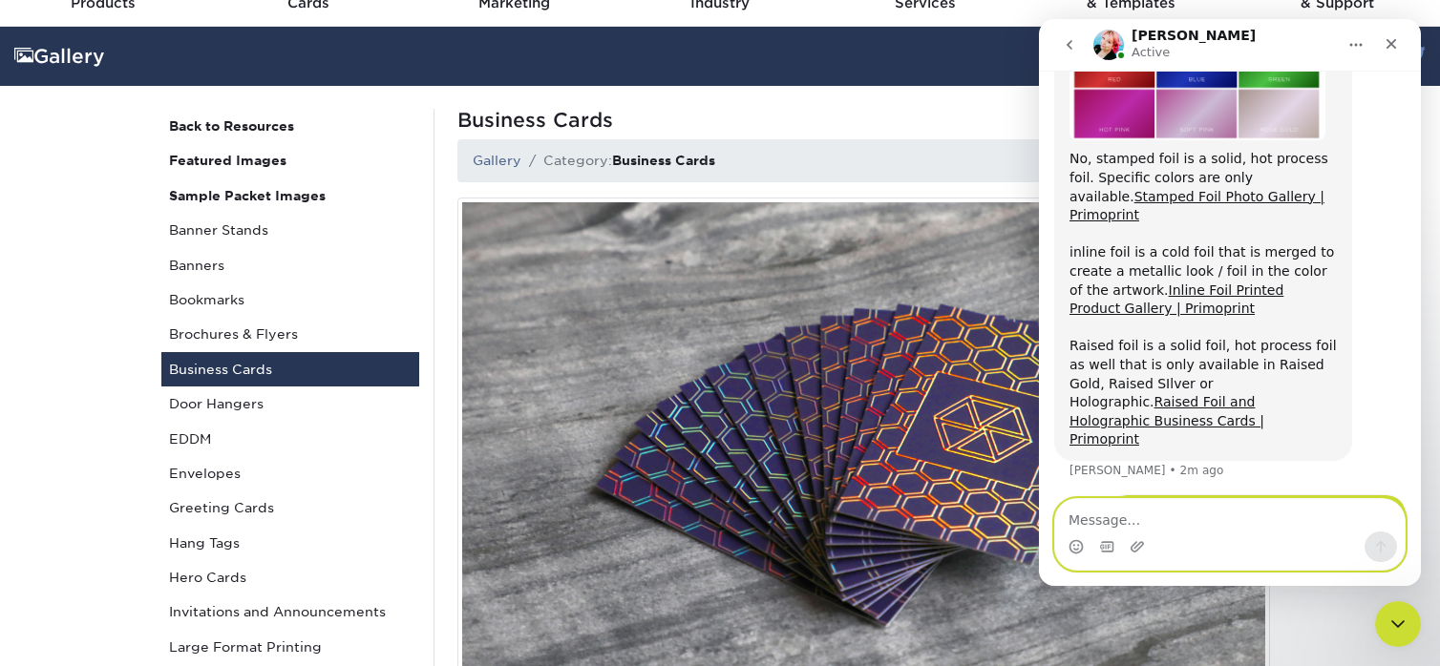
scroll to position [2266, 0]
click at [1352, 44] on icon "Home" at bounding box center [1356, 45] width 12 height 3
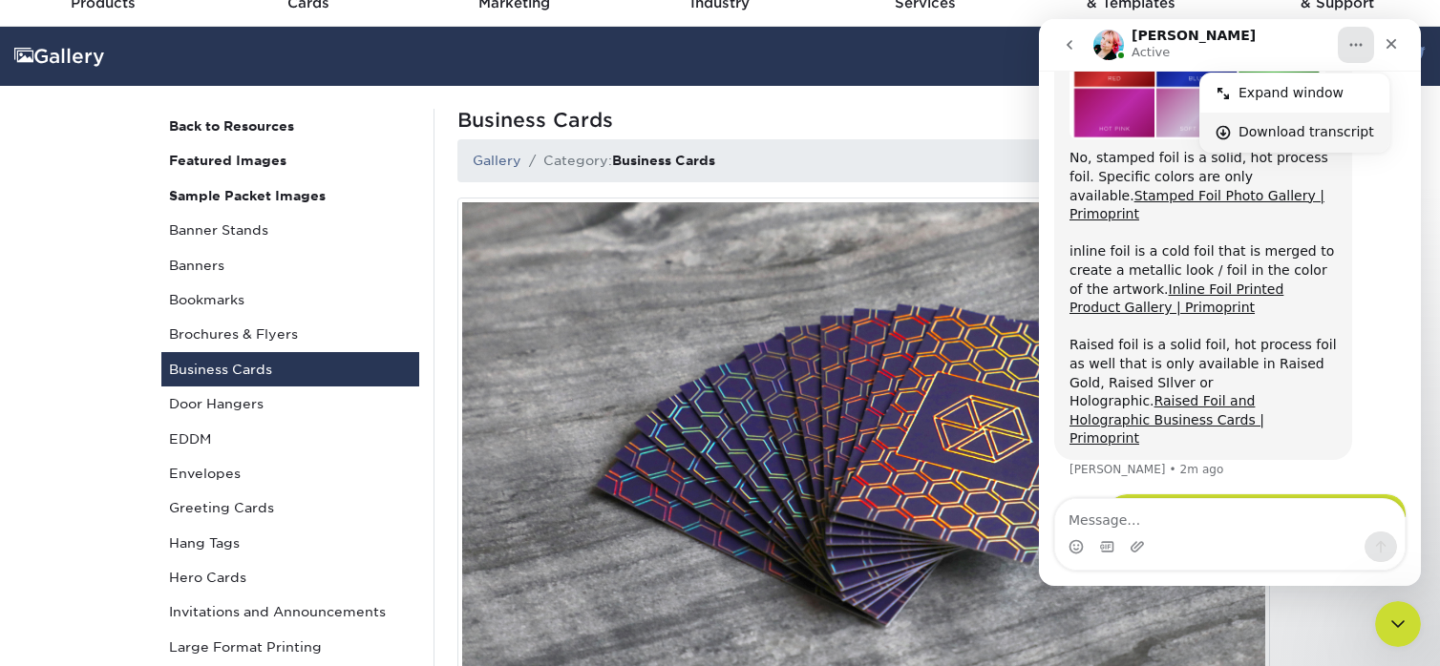
click at [1304, 139] on div "Download transcript" at bounding box center [1306, 132] width 136 height 20
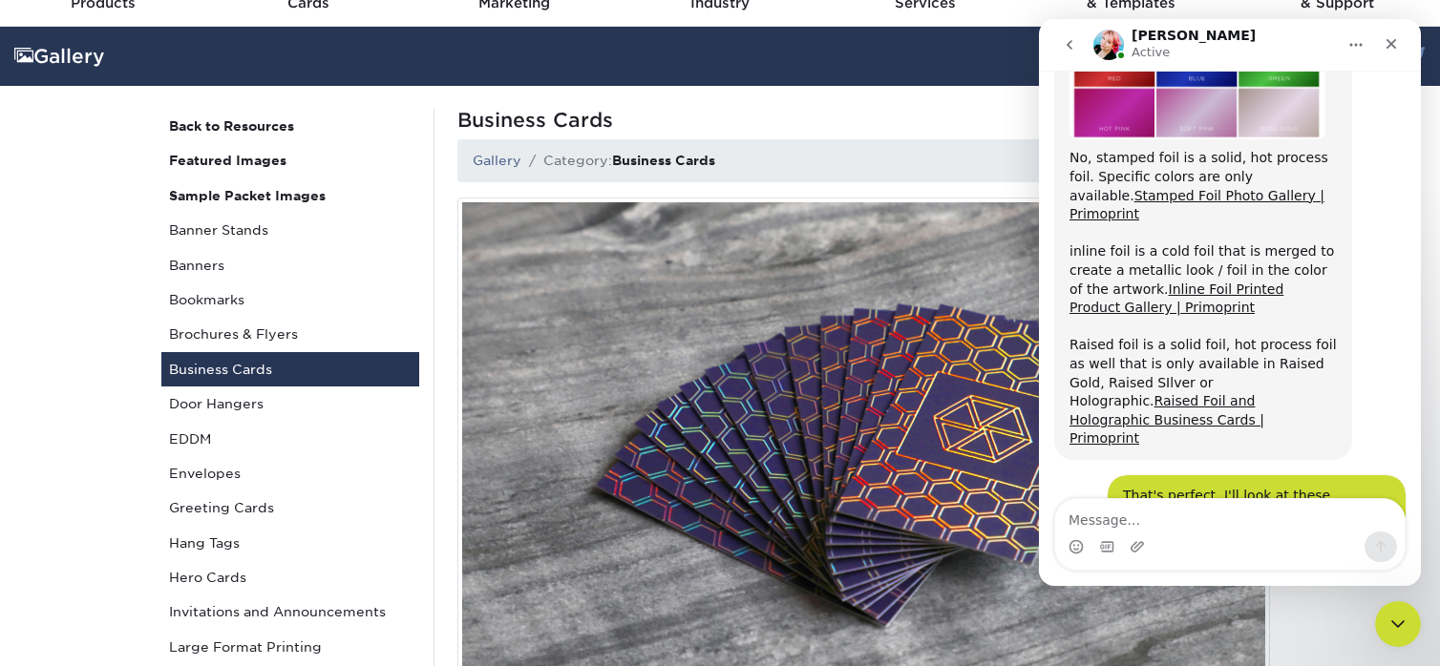
scroll to position [2287, 0]
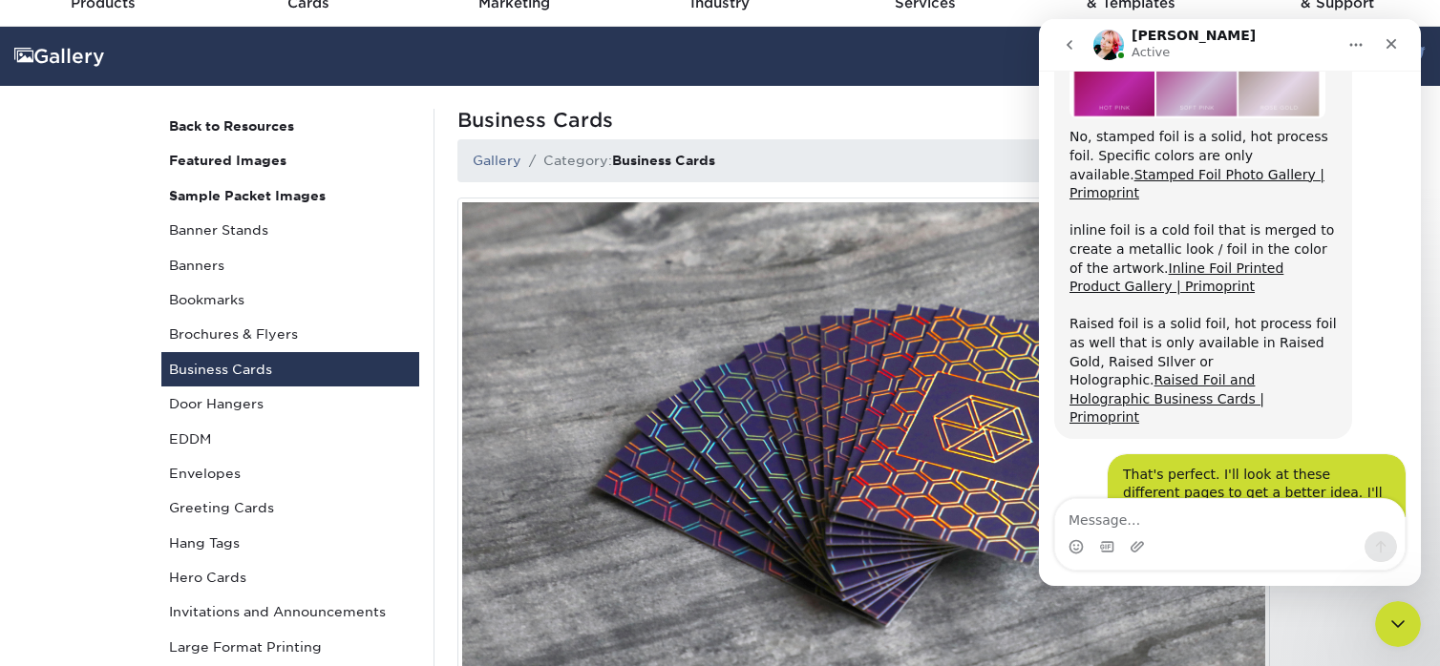
click at [760, 115] on h1 "Business Cards" at bounding box center [863, 120] width 813 height 23
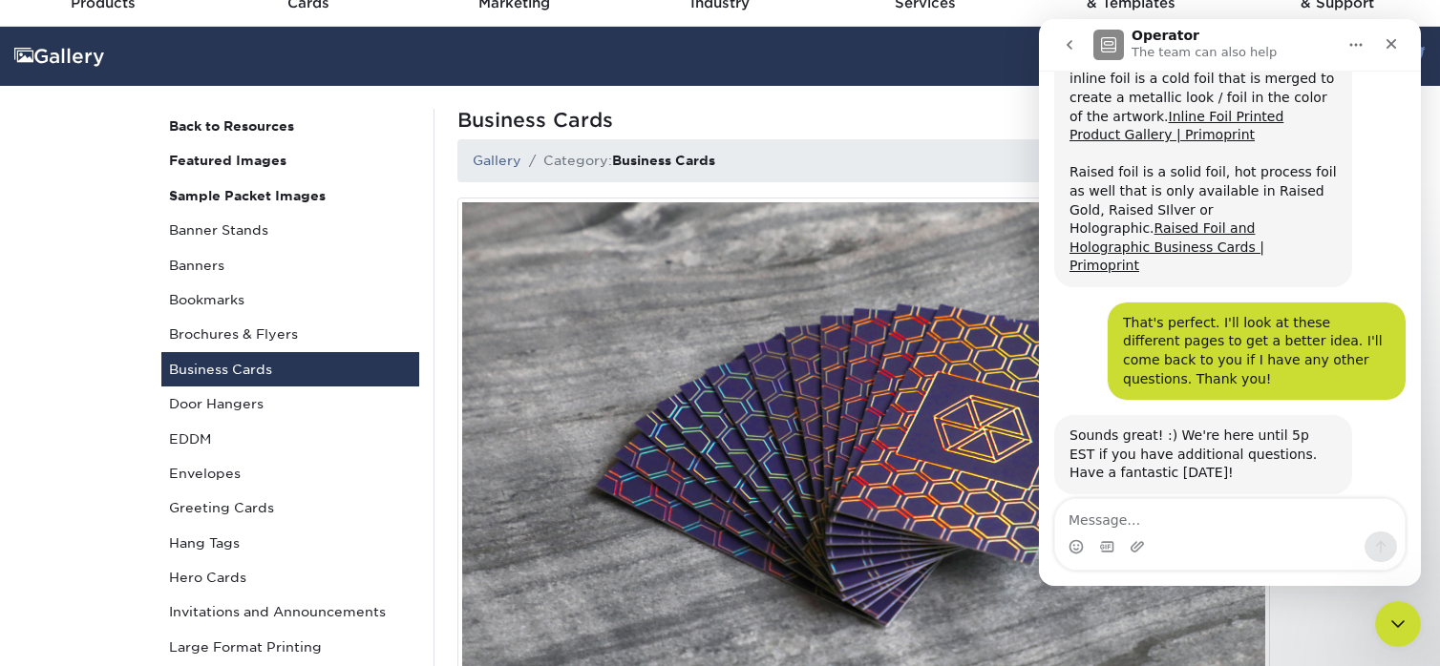
click at [1280, 624] on span "Amazing" at bounding box center [1277, 641] width 34 height 34
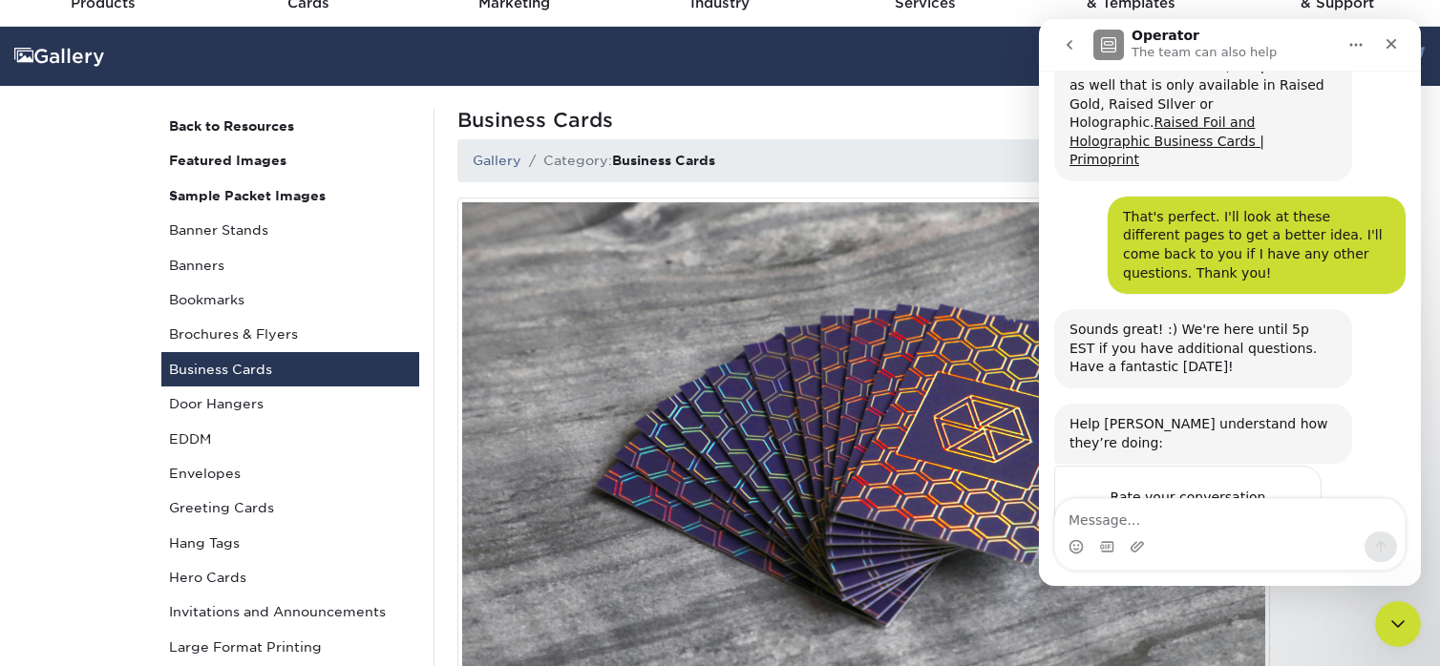
scroll to position [2559, 0]
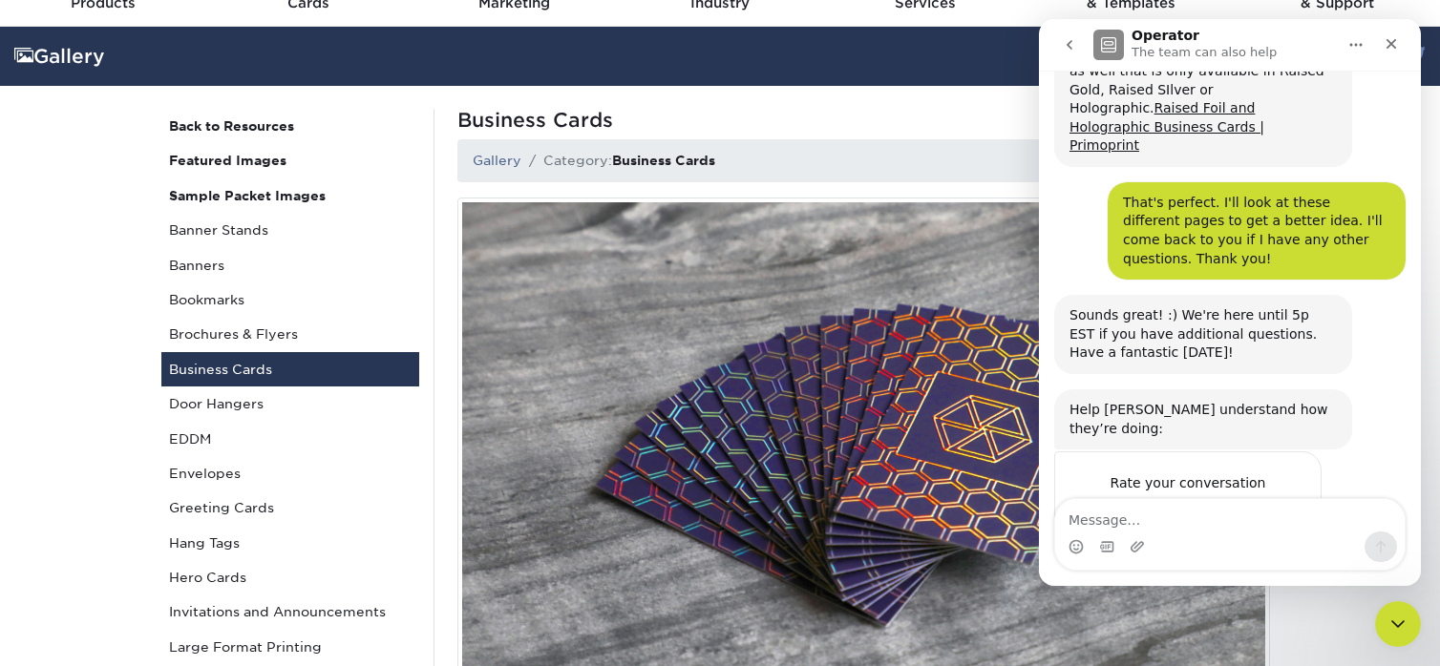
type textarea "Very friendly and professional, and answered all questions accurately, and prov…"
click at [1287, 571] on div "Submit" at bounding box center [1287, 590] width 38 height 38
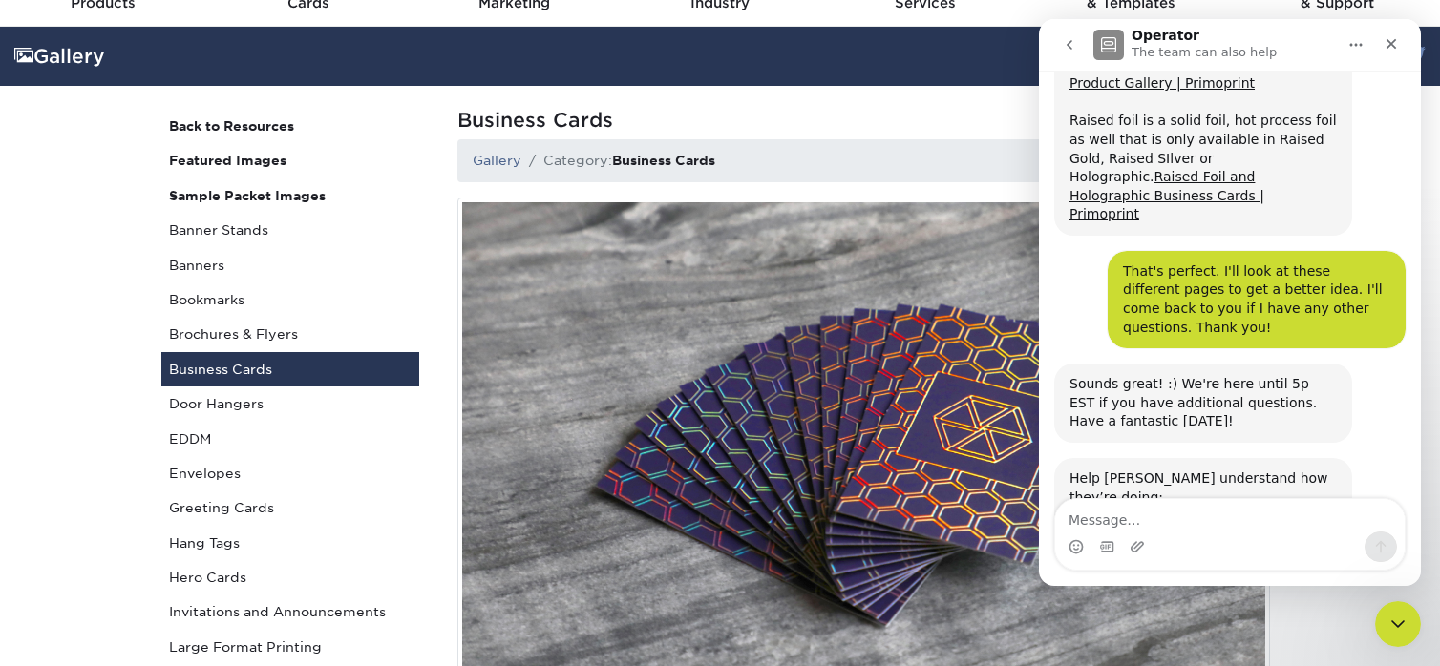
scroll to position [2520, 0]
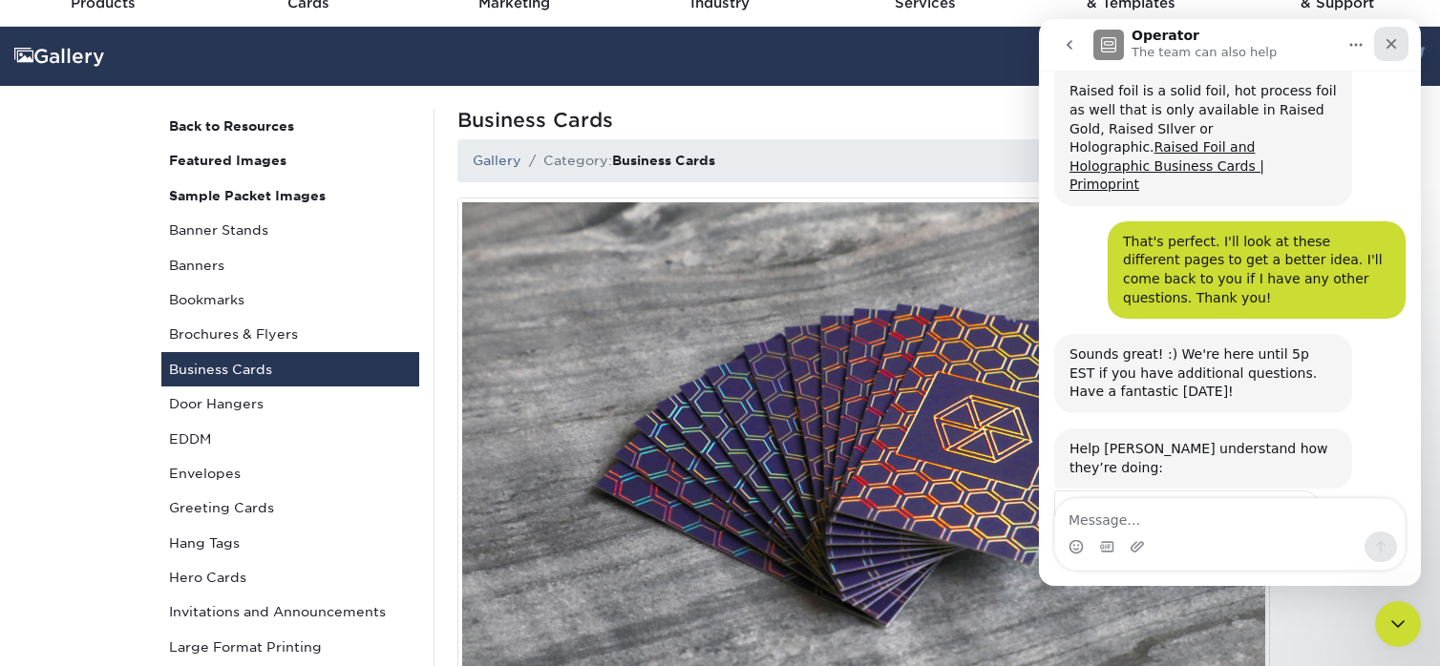
click at [1393, 41] on icon "Close" at bounding box center [1391, 44] width 11 height 11
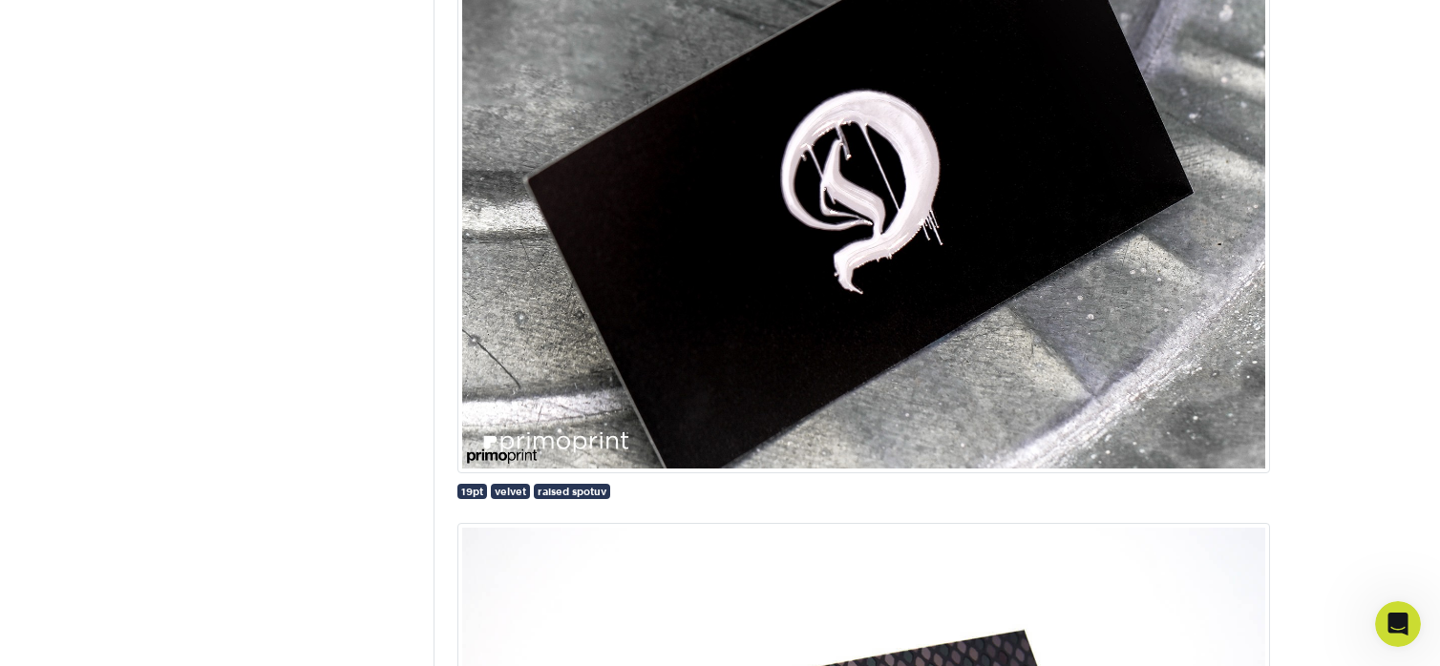
scroll to position [4583, 0]
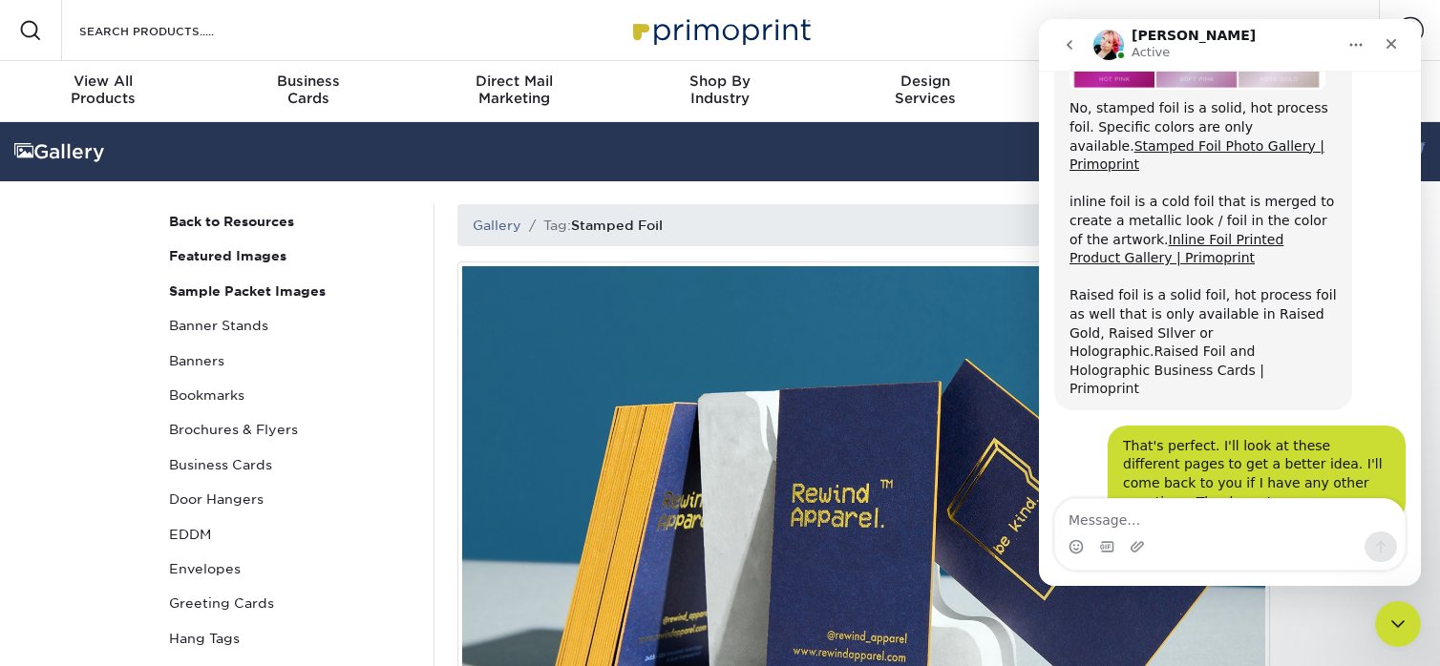
scroll to position [2318, 0]
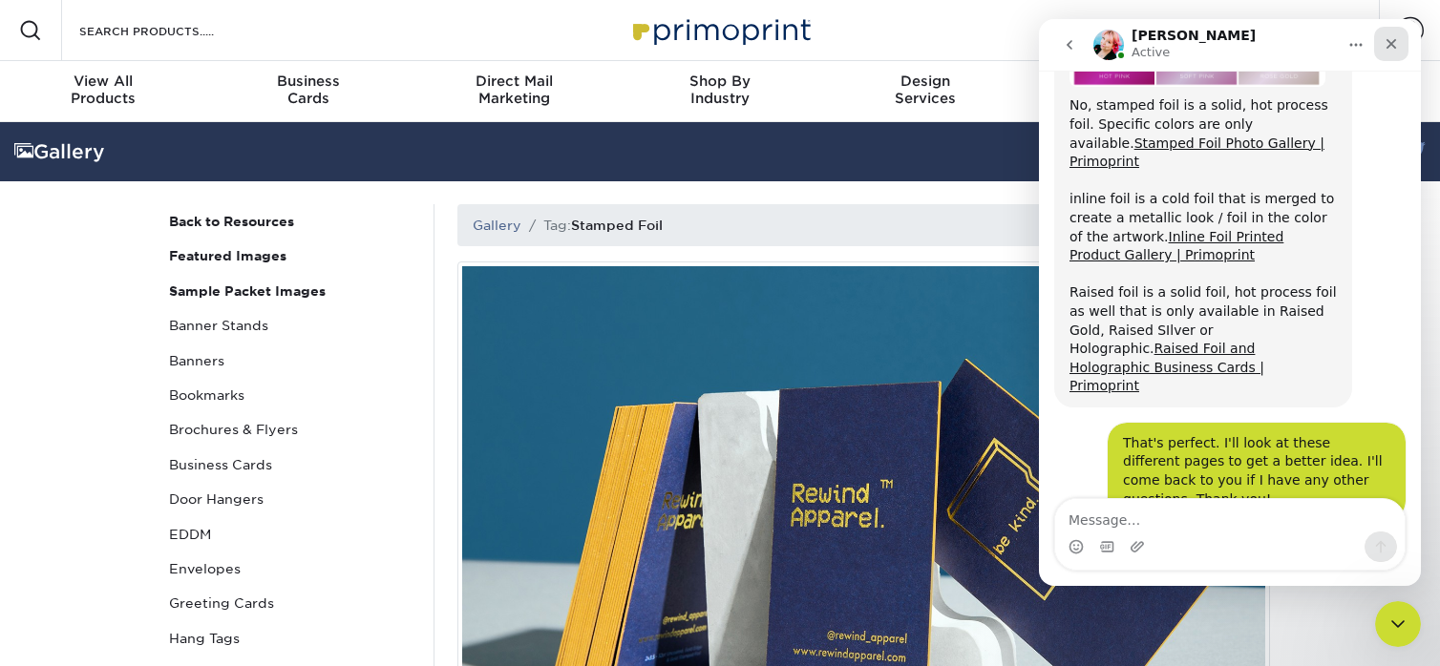
click at [1387, 45] on icon "Close" at bounding box center [1390, 43] width 15 height 15
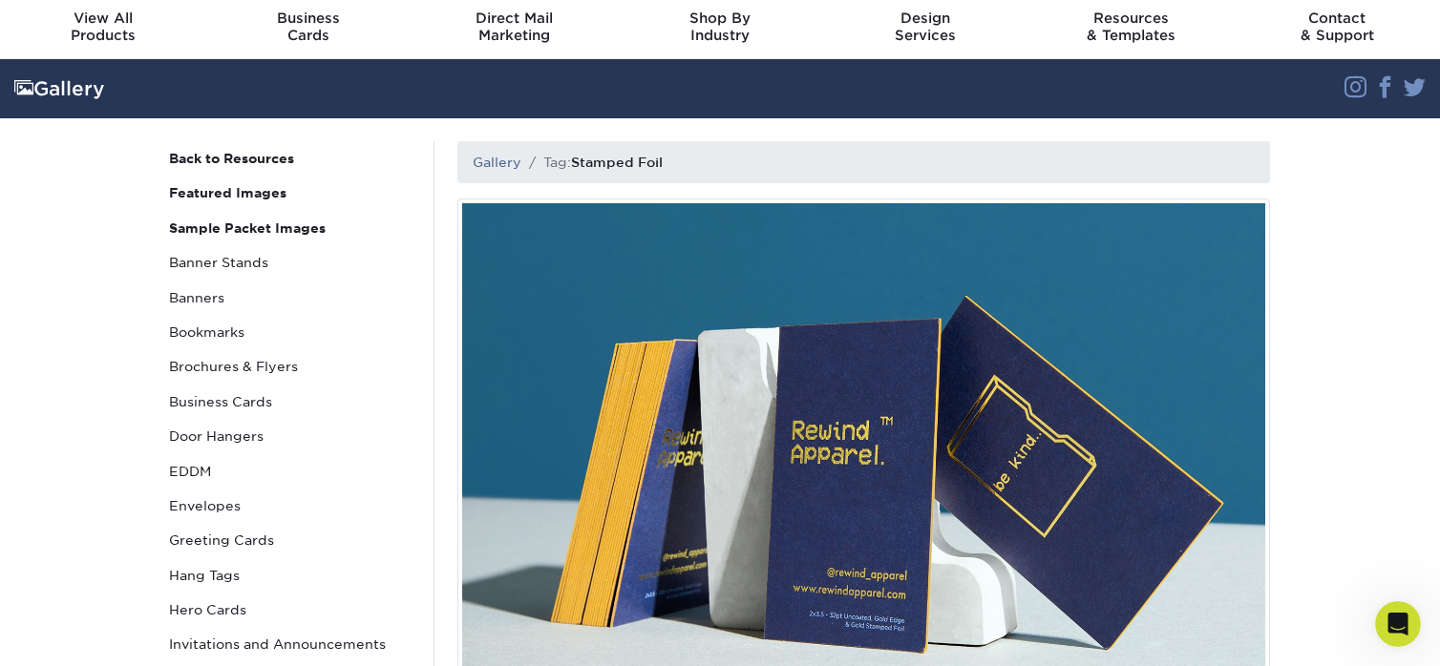
scroll to position [0, 0]
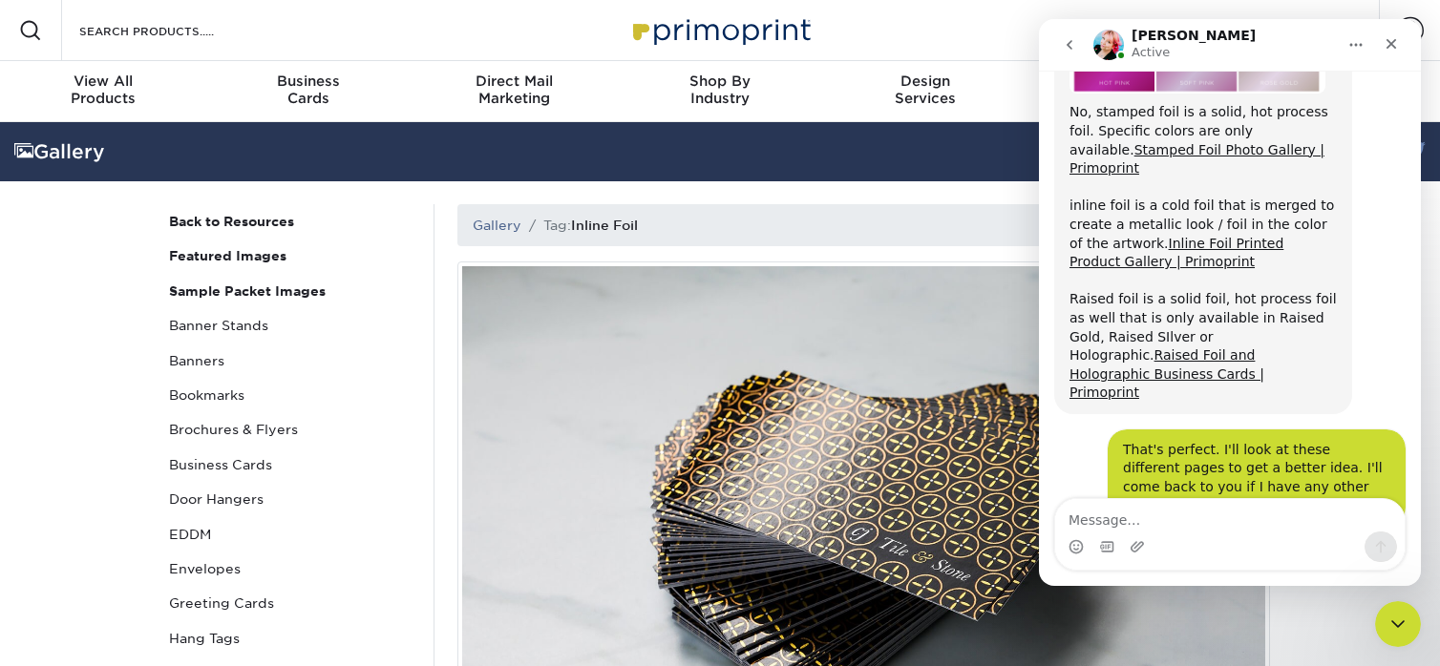
scroll to position [2318, 0]
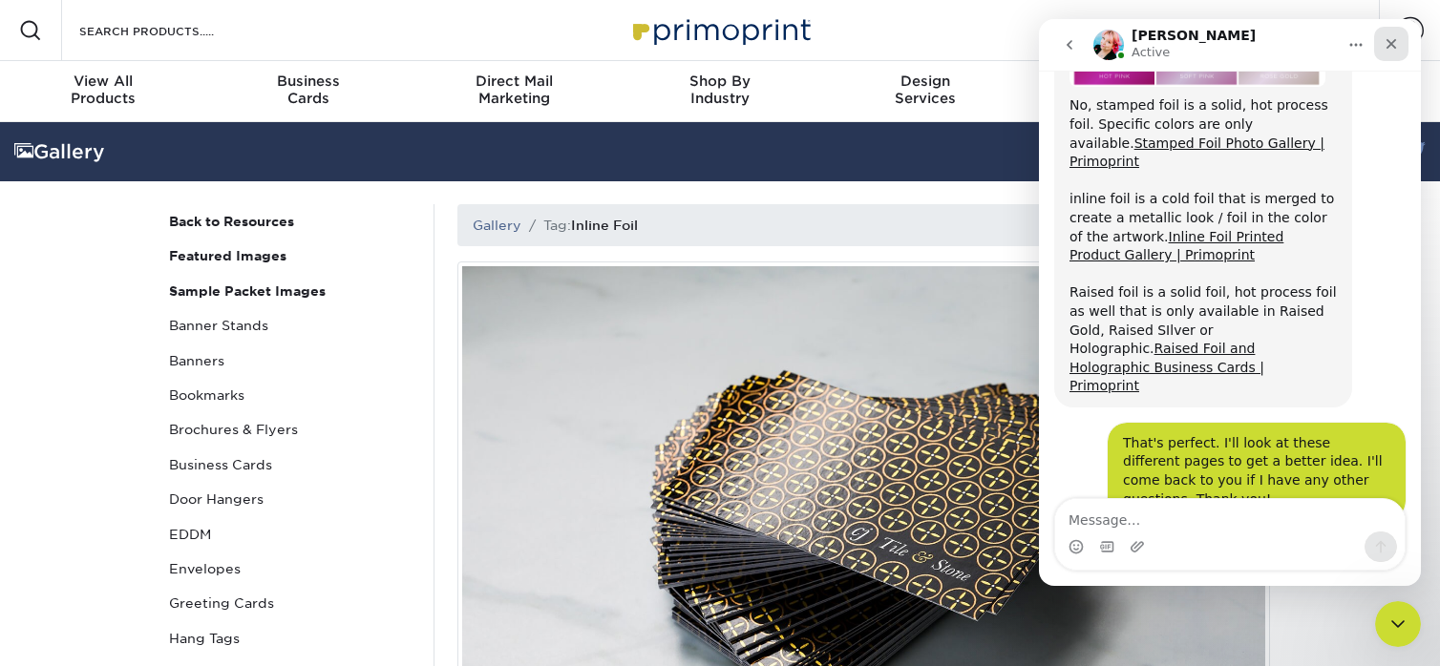
click at [1394, 41] on icon "Close" at bounding box center [1391, 44] width 11 height 11
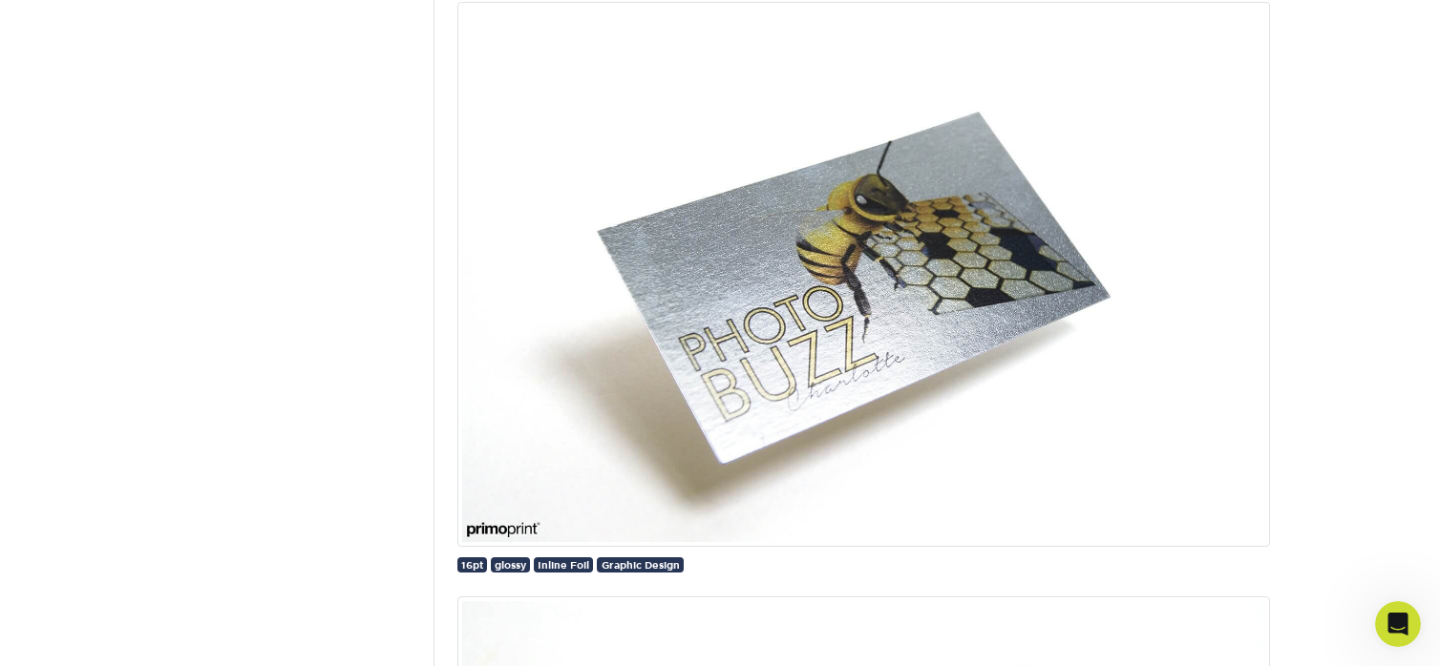
scroll to position [1909, 0]
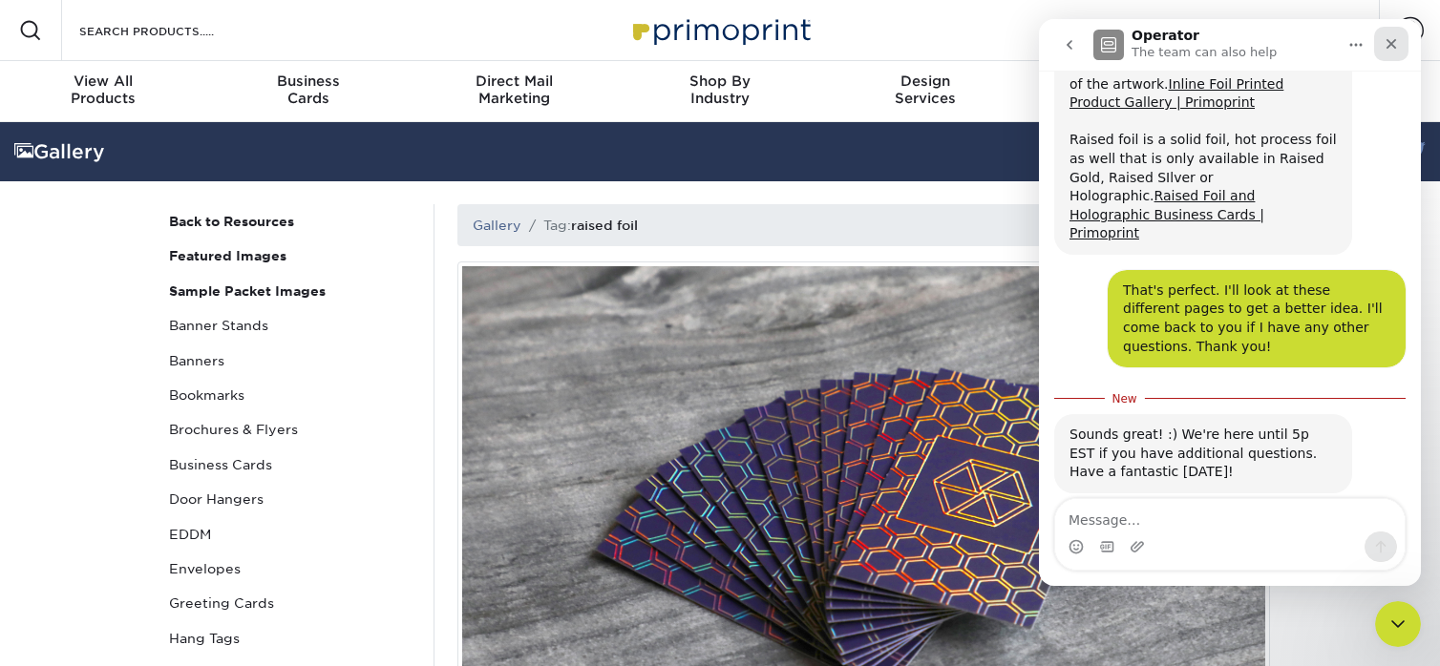
click at [1393, 46] on icon "Close" at bounding box center [1391, 44] width 11 height 11
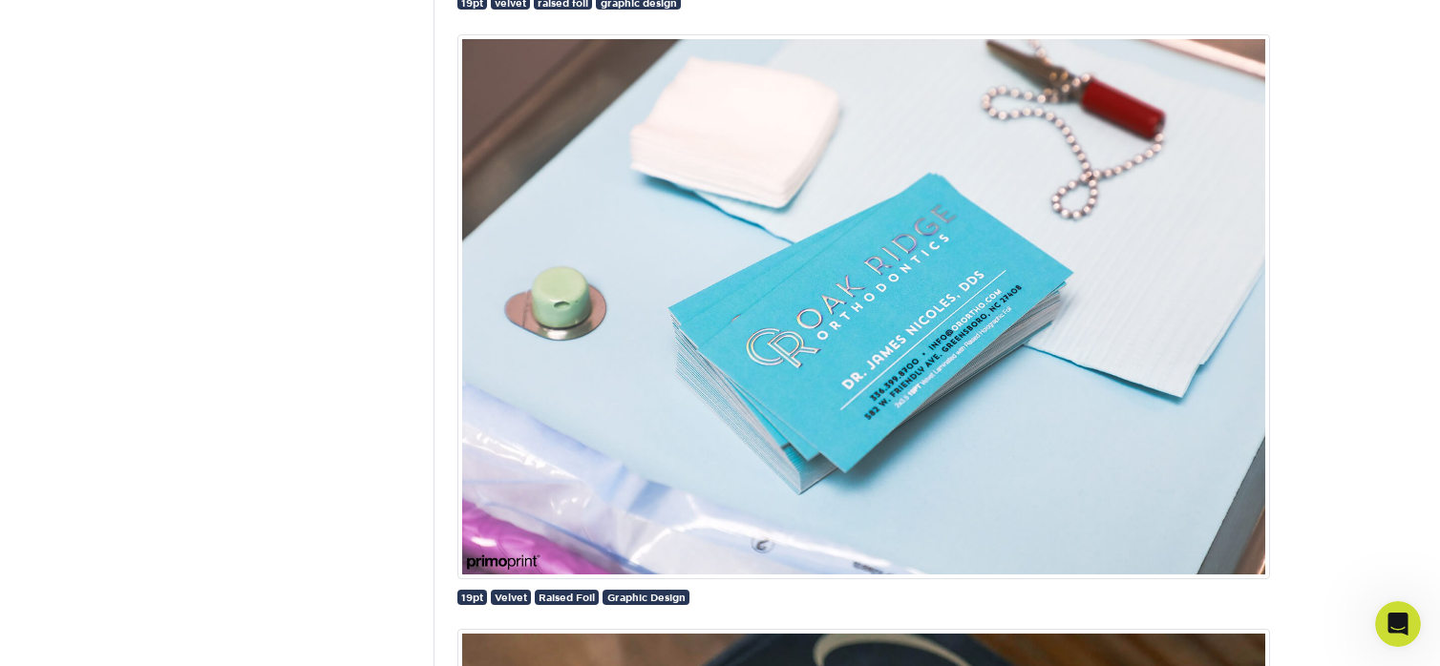
scroll to position [2864, 0]
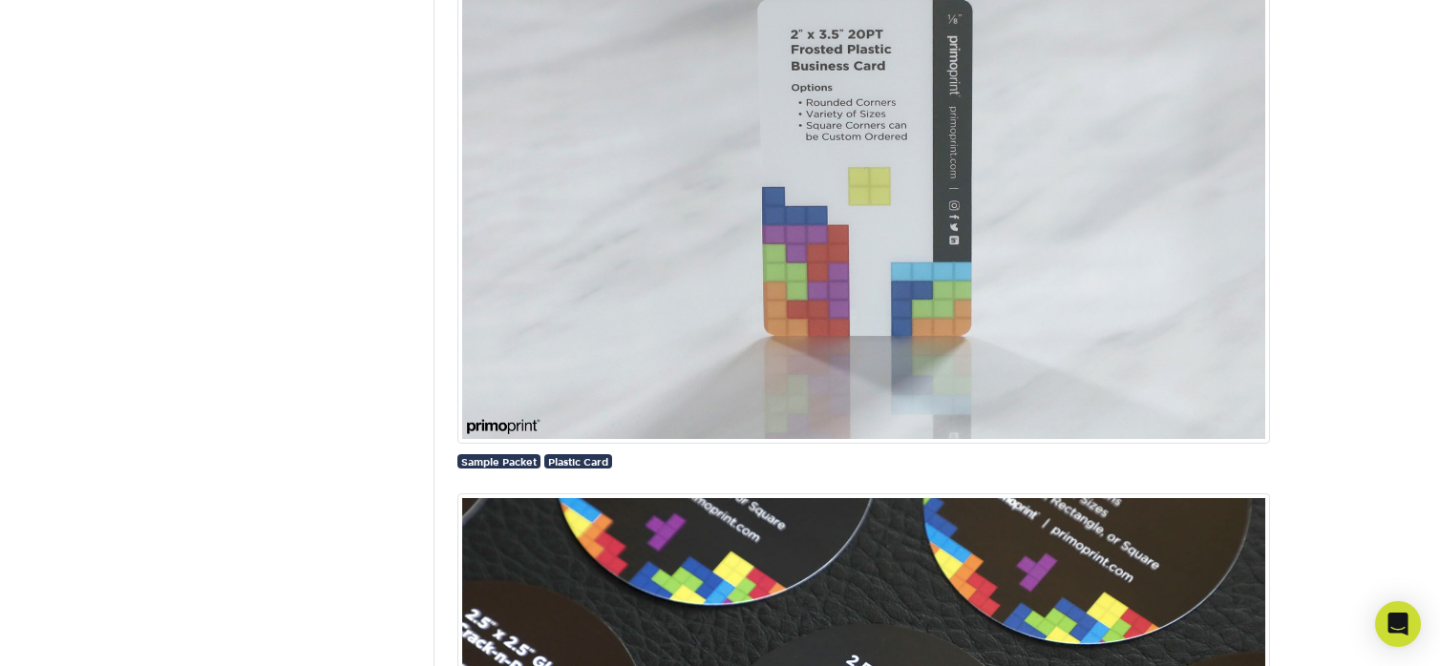
scroll to position [3301, 0]
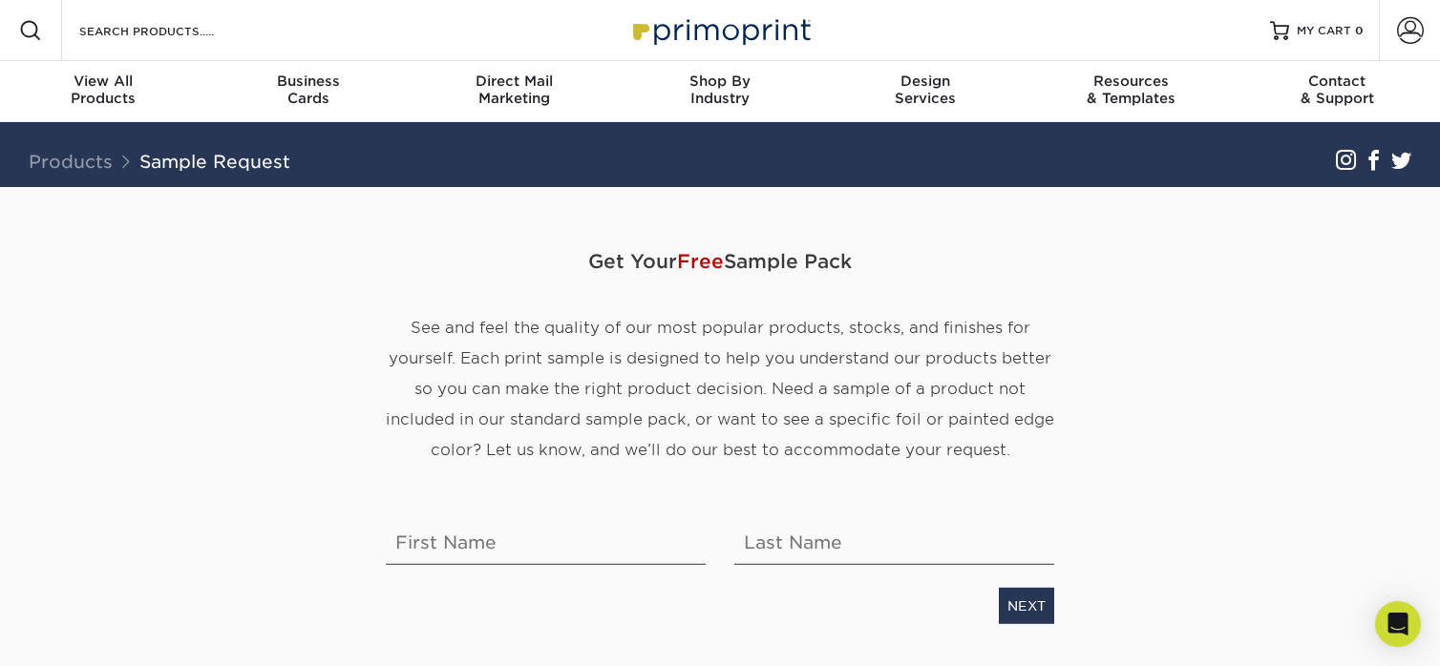
scroll to position [191, 0]
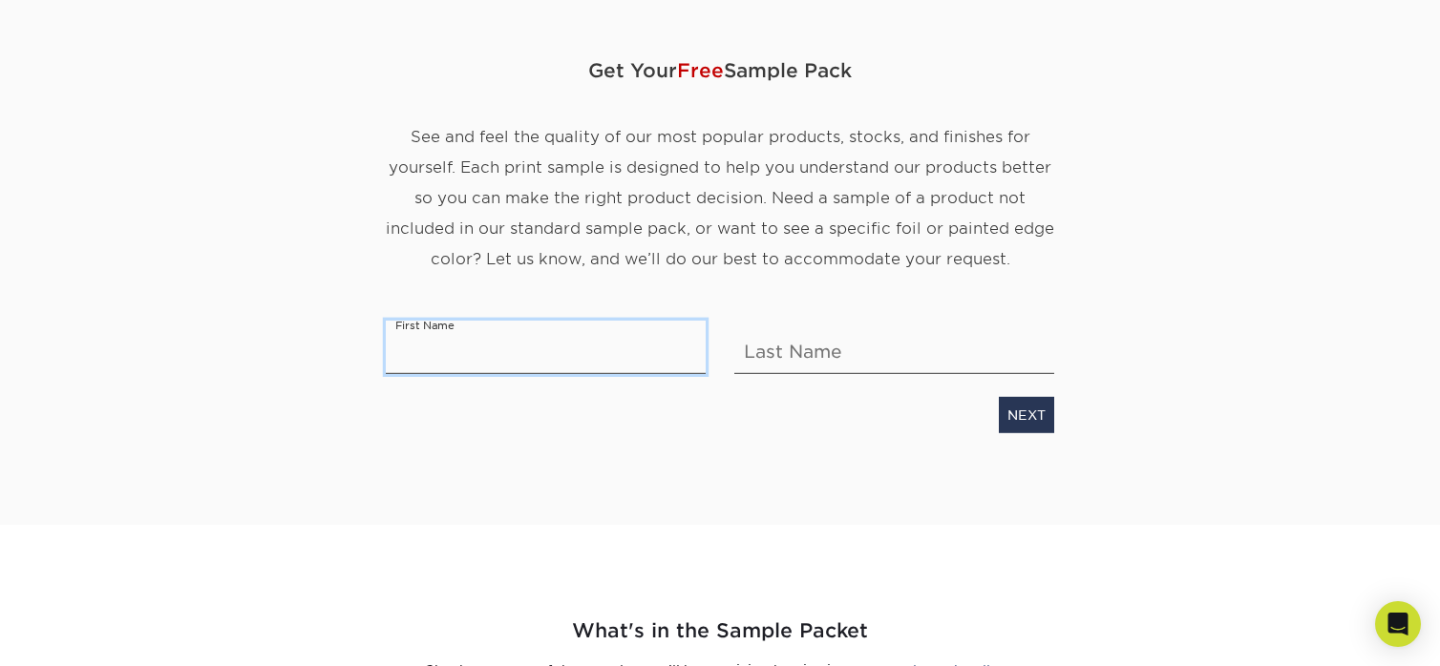
click at [440, 356] on input "text" at bounding box center [546, 347] width 320 height 53
type input "Jennifer"
click at [810, 352] on input "text" at bounding box center [894, 347] width 320 height 53
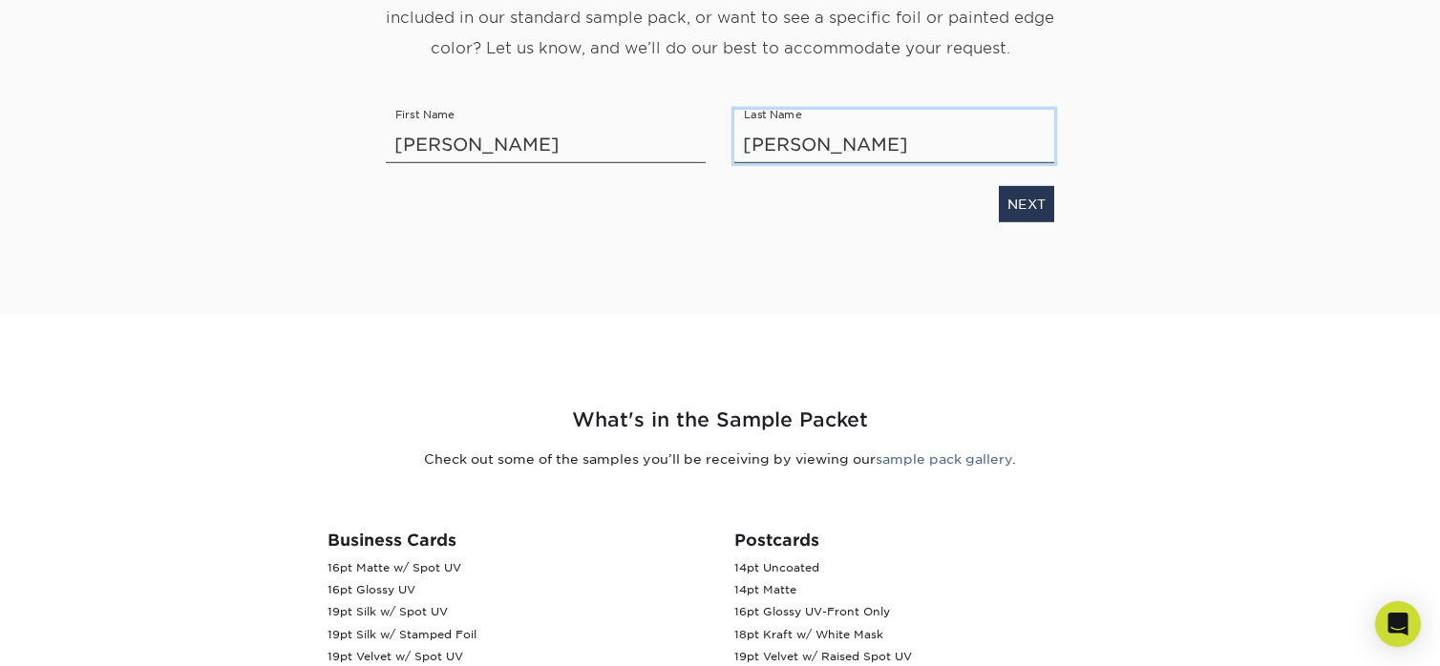
scroll to position [382, 0]
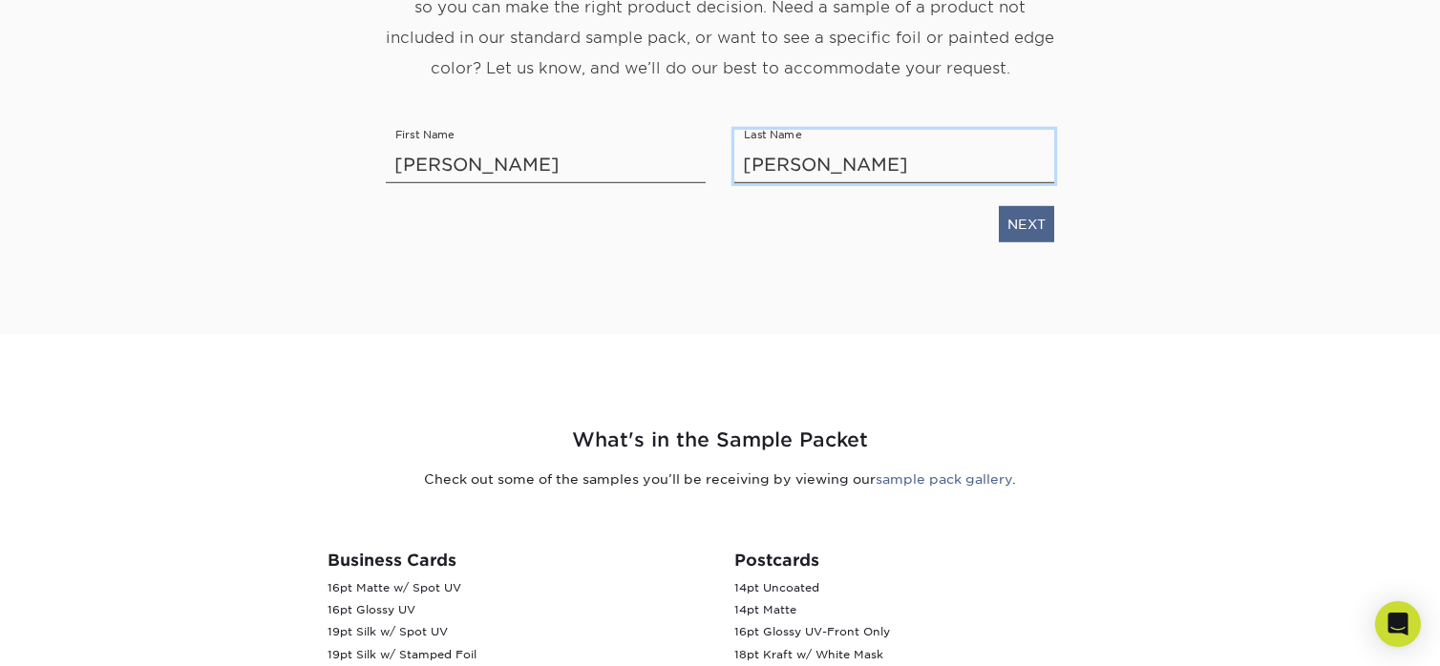
type input "Zauner"
click at [1029, 232] on link "NEXT" at bounding box center [1026, 224] width 55 height 36
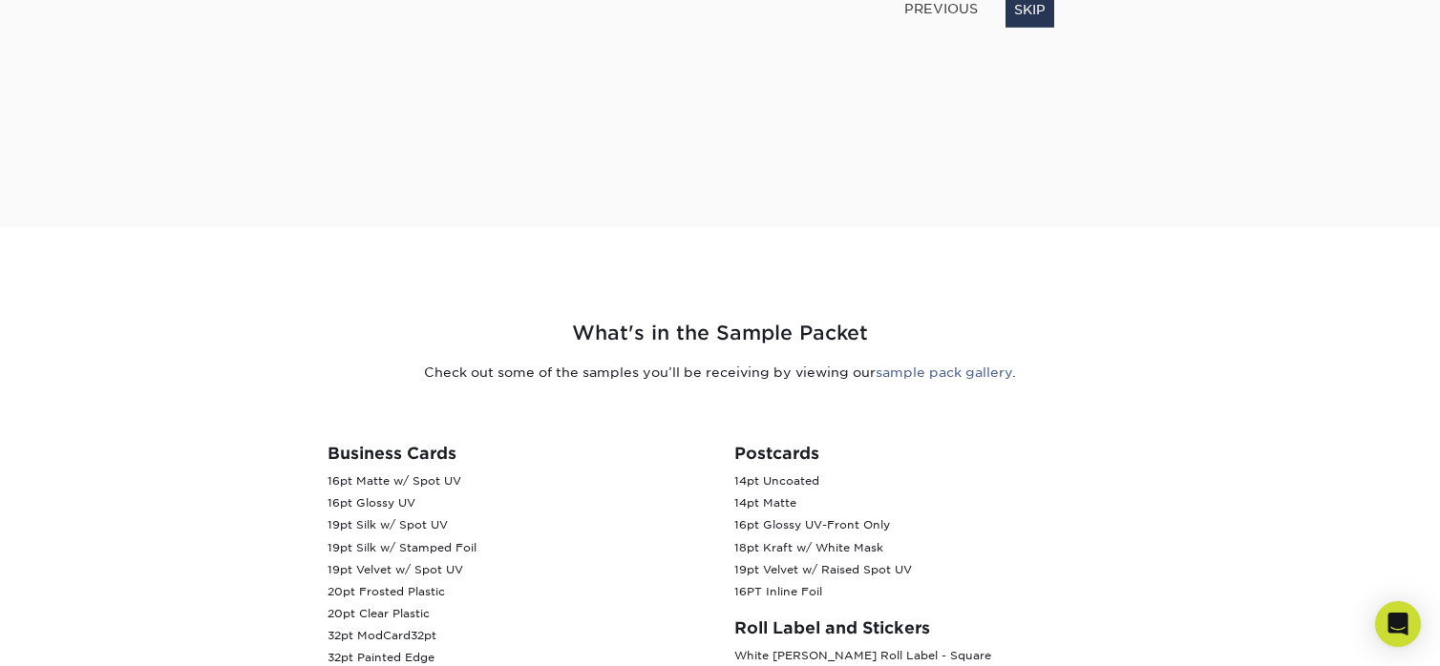
scroll to position [92, 0]
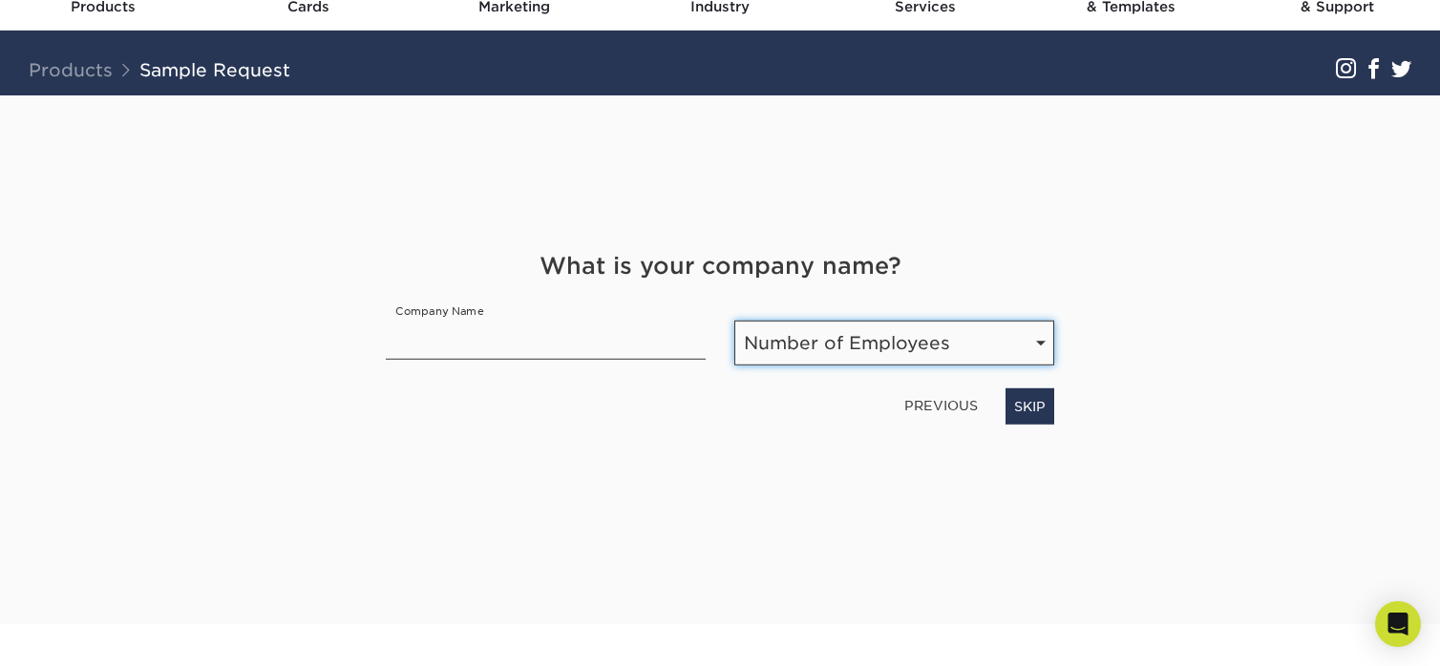
click at [1044, 335] on select "Number of Employees Self-employed 1-10 employees 11-50 employees 51-200 employe…" at bounding box center [894, 343] width 320 height 45
select select "Self-employed"
click at [734, 321] on select "Number of Employees Self-employed 1-10 employees 11-50 employees 51-200 employe…" at bounding box center [894, 343] width 320 height 45
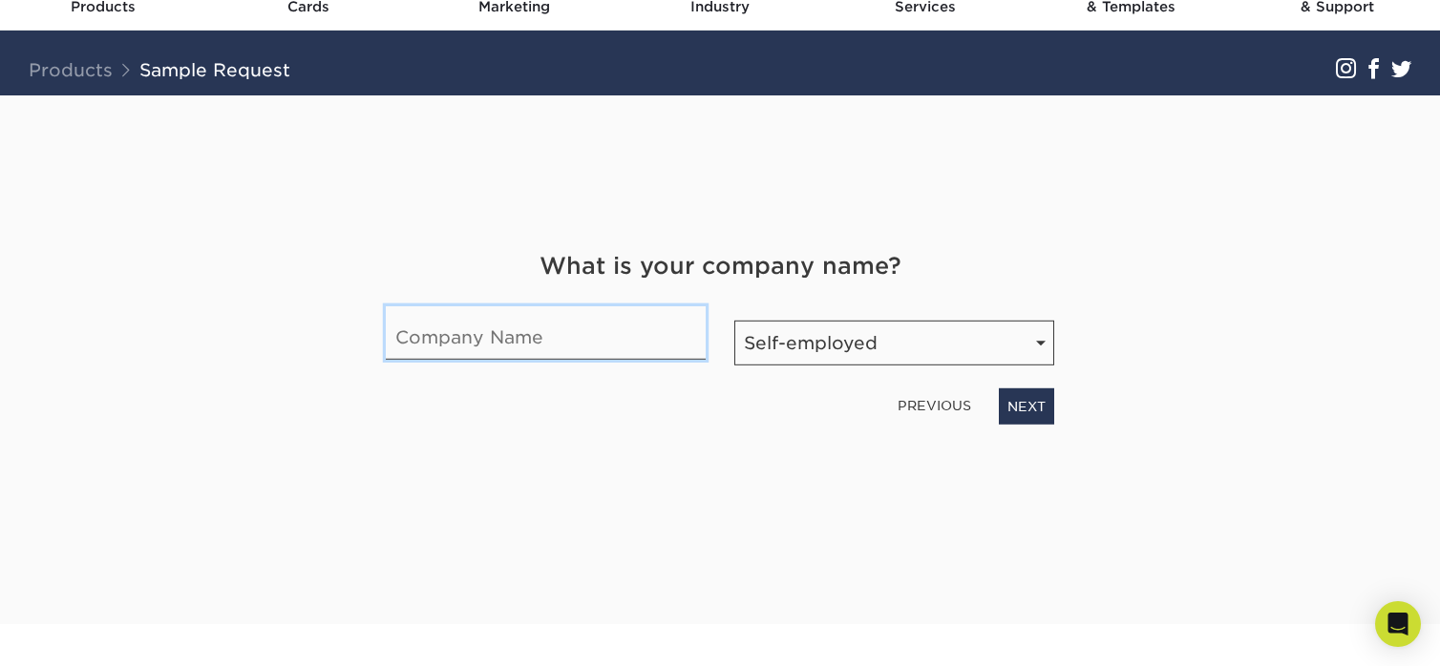
click at [493, 342] on input "text" at bounding box center [546, 332] width 320 height 53
type input "Sirona Therapy"
click at [1050, 412] on link "NEXT" at bounding box center [1026, 407] width 55 height 36
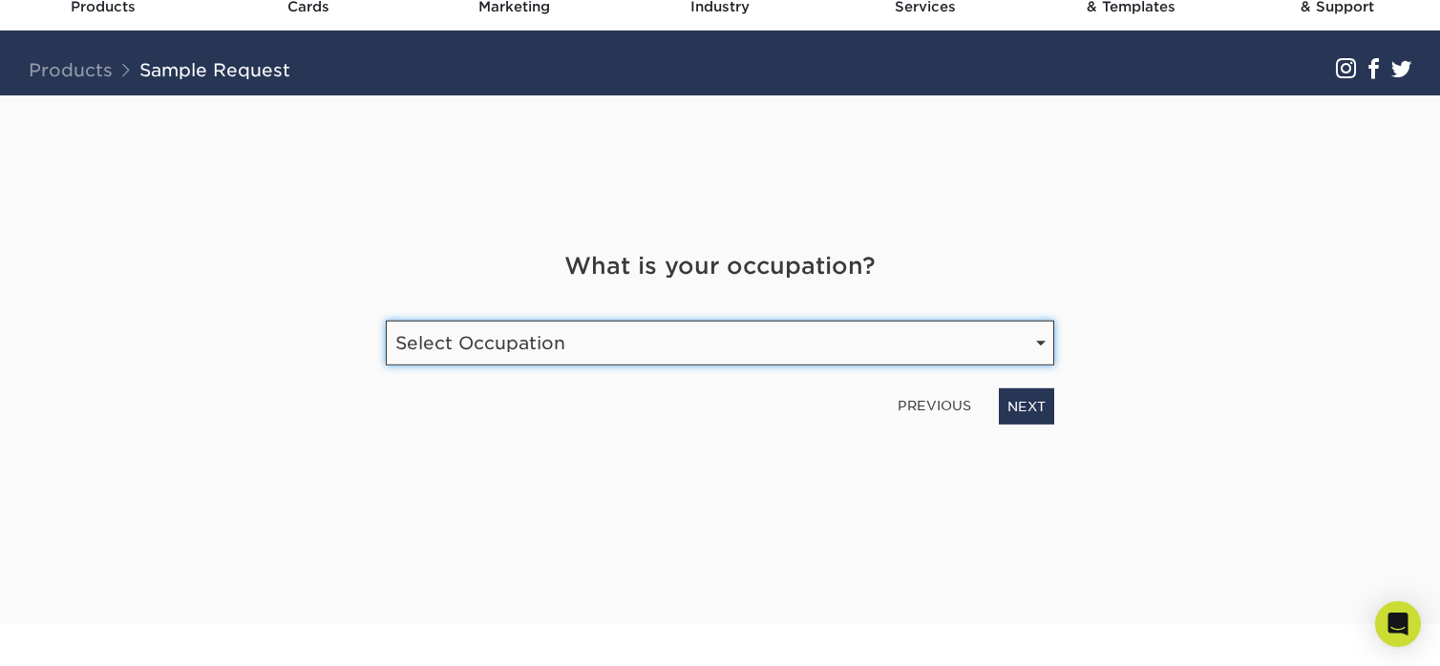
click at [1030, 345] on select "Select Occupation Agency Automotive Blogger Cleaning Services Construction Educ…" at bounding box center [720, 343] width 668 height 45
select select "Health Care"
click at [386, 321] on select "Select Occupation Agency Automotive Blogger Cleaning Services Construction Educ…" at bounding box center [720, 343] width 668 height 45
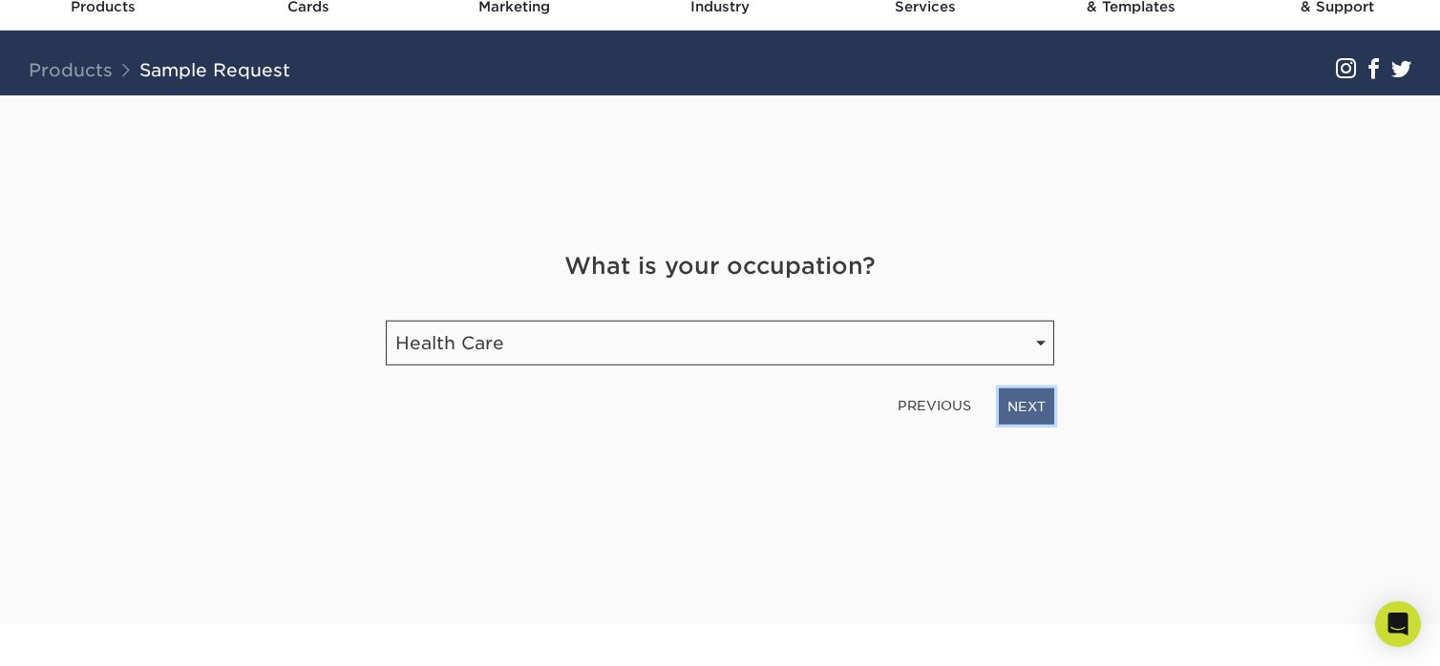
click at [1042, 413] on link "NEXT" at bounding box center [1026, 407] width 55 height 36
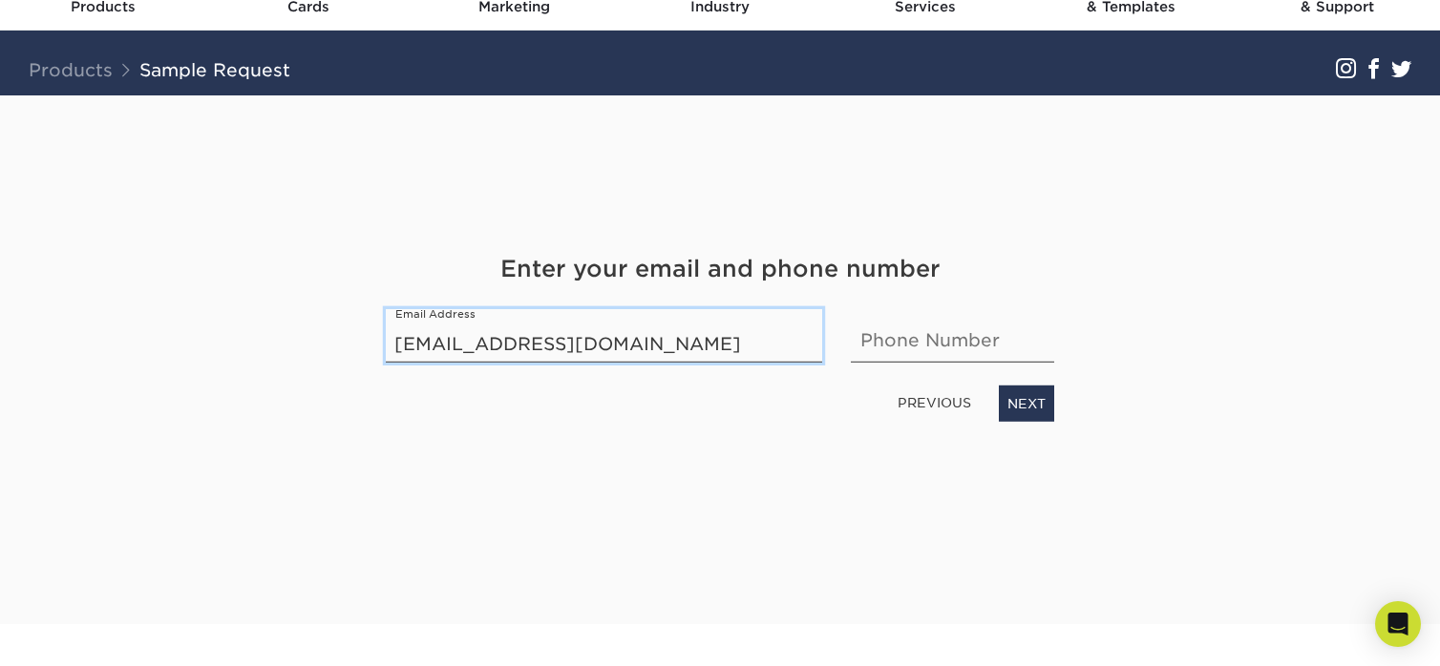
type input "purchasing@sironatherapies.com"
click at [877, 350] on input "text" at bounding box center [952, 335] width 203 height 53
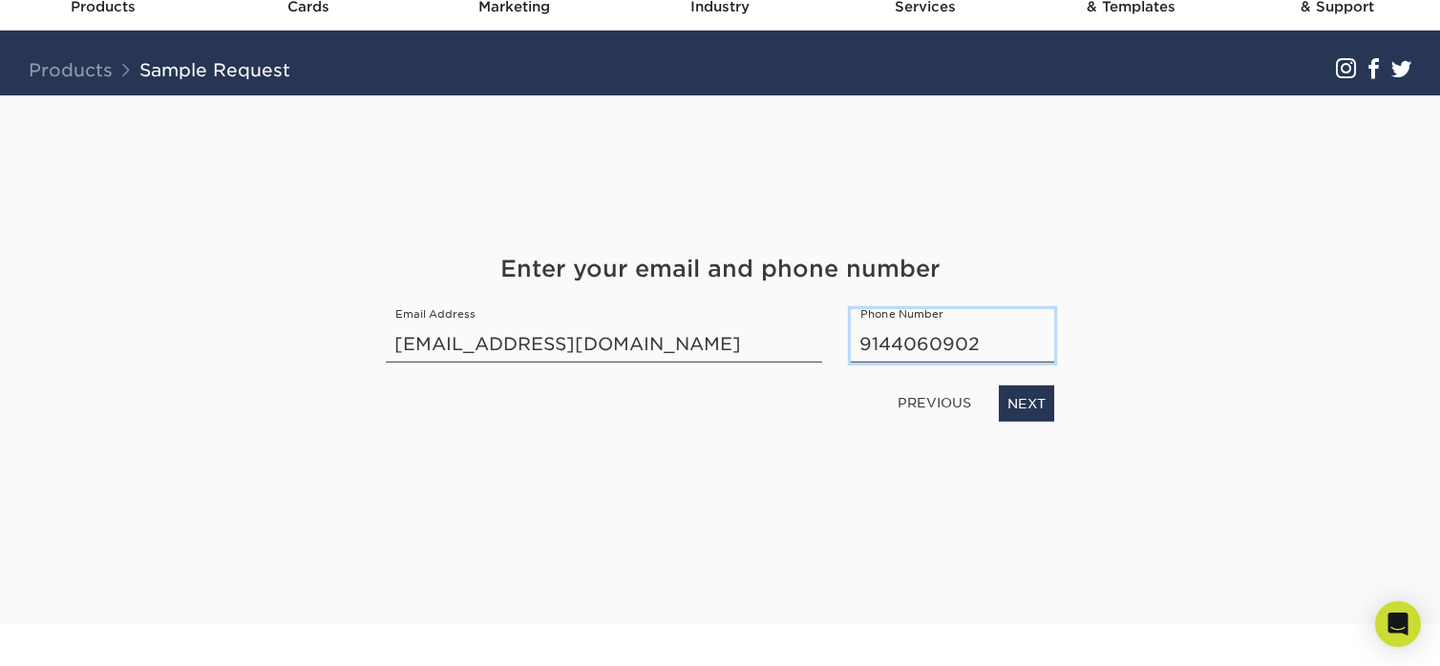
drag, startPoint x: 1001, startPoint y: 343, endPoint x: 599, endPoint y: 343, distance: 402.0
click at [599, 343] on div "Enter your email and phone number Email Address purchasing@sironatherapies.com …" at bounding box center [719, 337] width 697 height 170
type input "9142410727"
click at [1034, 400] on link "NEXT" at bounding box center [1026, 404] width 55 height 36
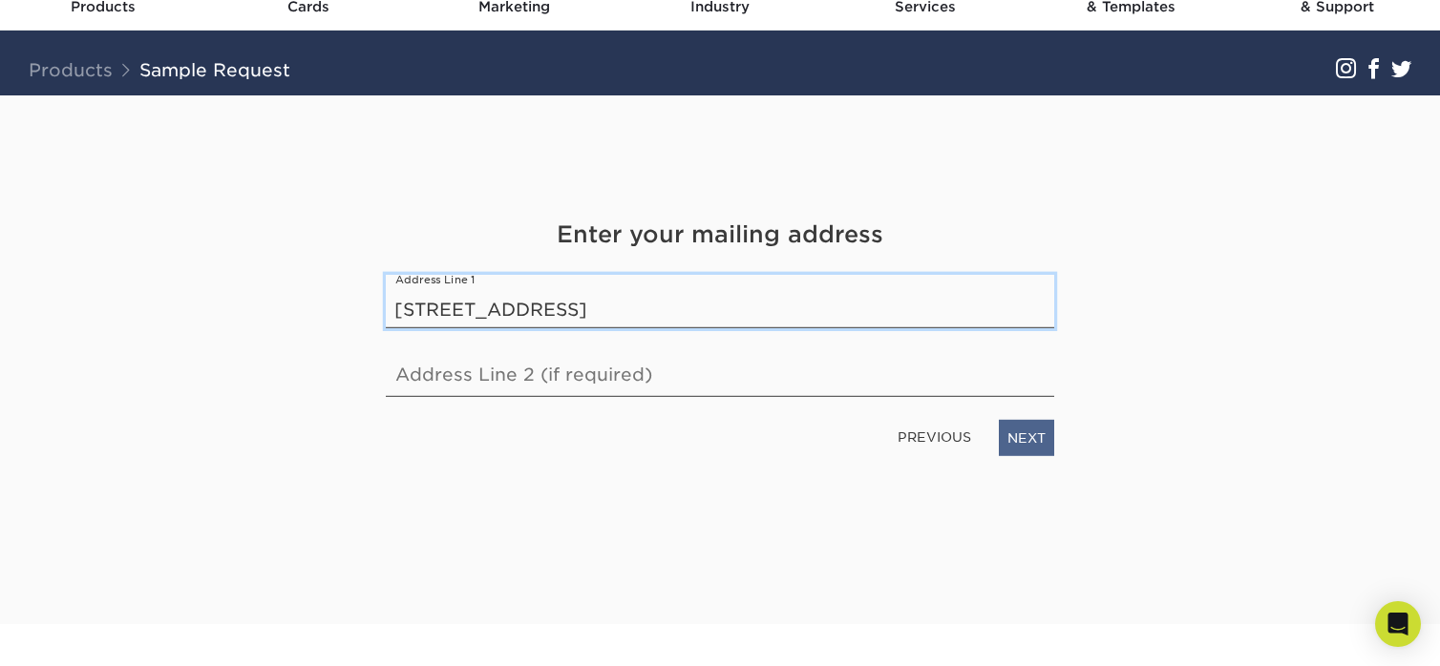
type input "230 Lakeshore Dr E"
click at [1045, 434] on link "NEXT" at bounding box center [1026, 438] width 55 height 36
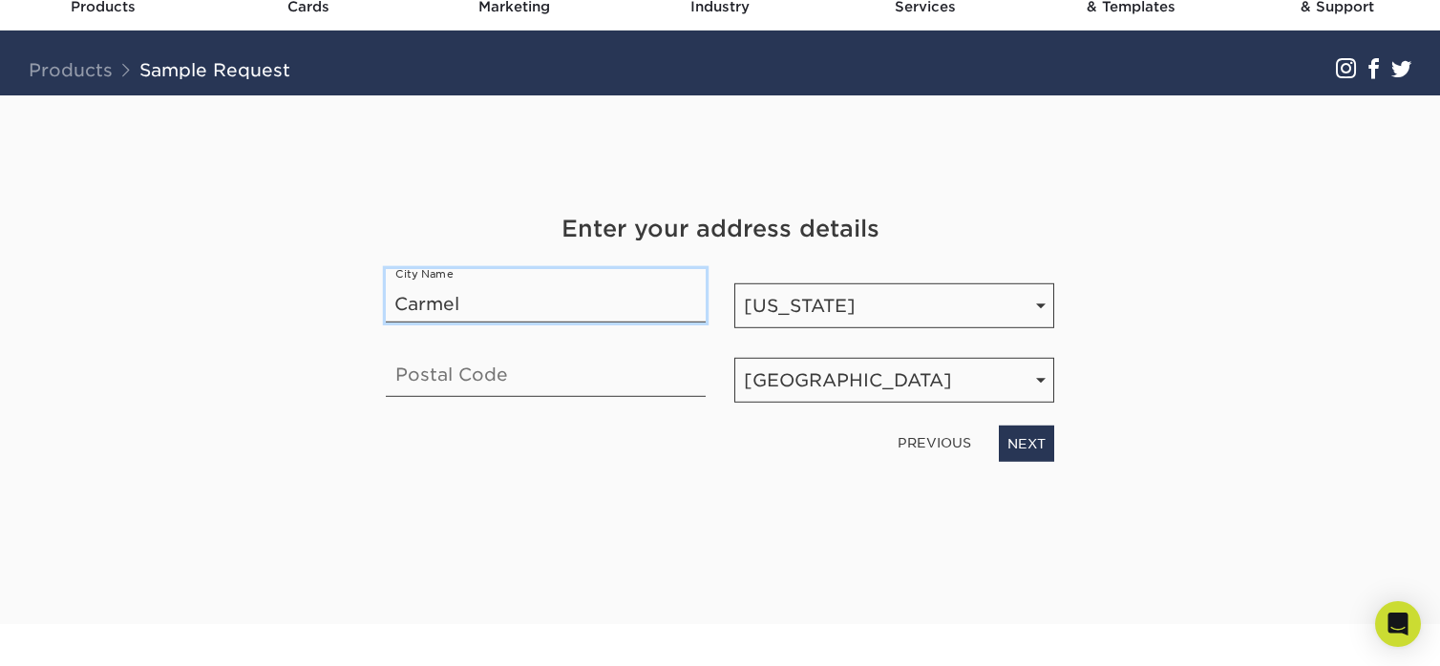
type input "Carmel"
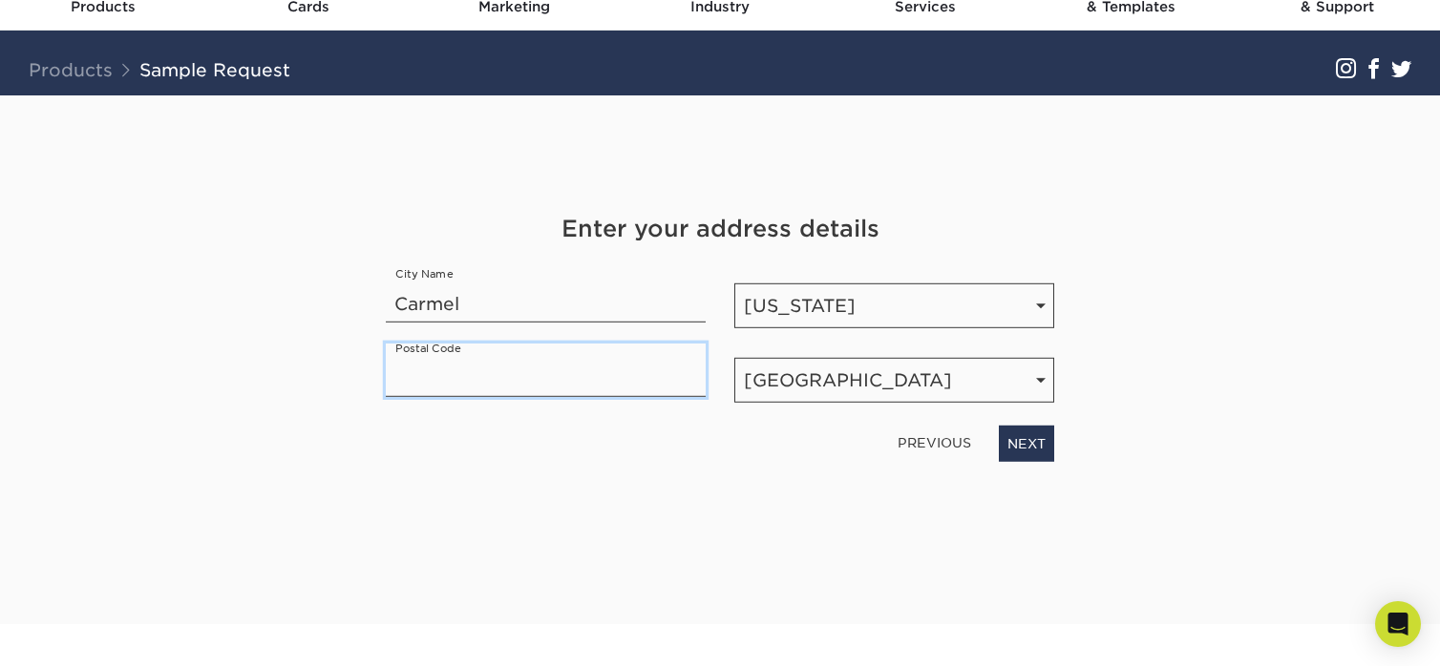
click at [535, 381] on input "text" at bounding box center [546, 370] width 320 height 53
type input "10512"
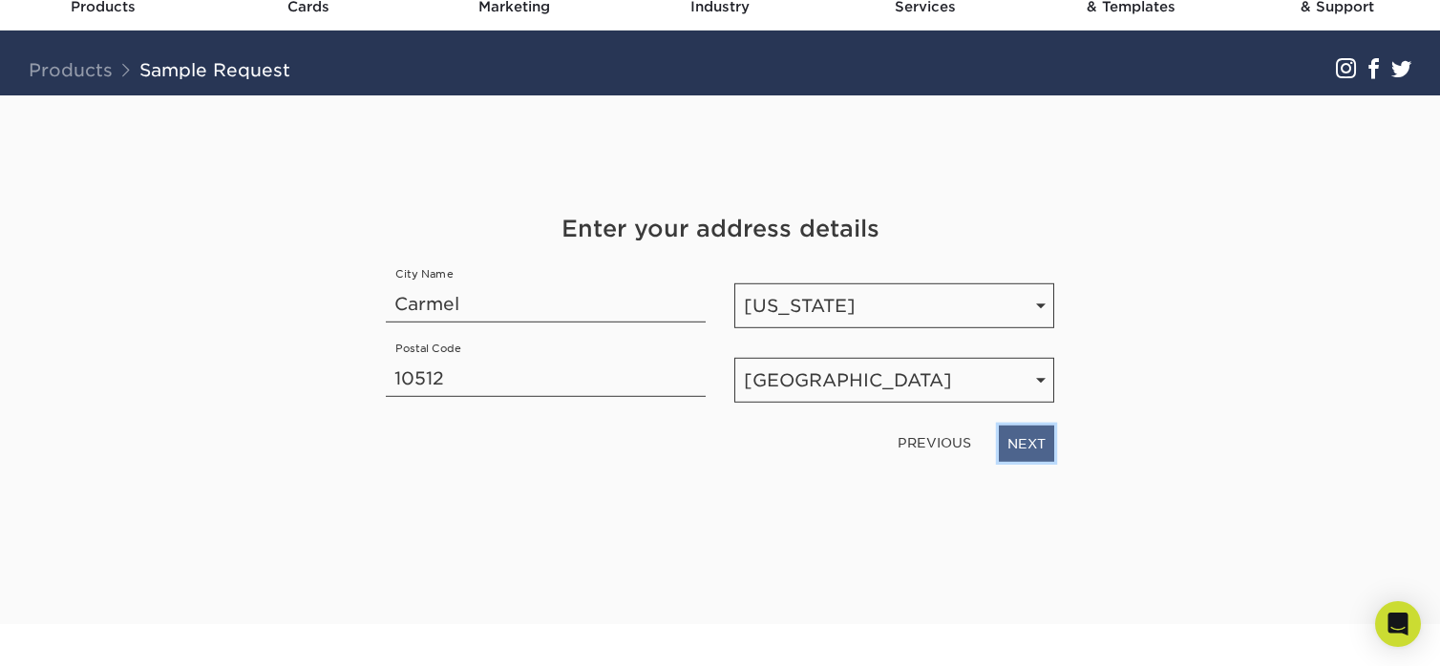
click at [1027, 434] on link "NEXT" at bounding box center [1026, 444] width 55 height 36
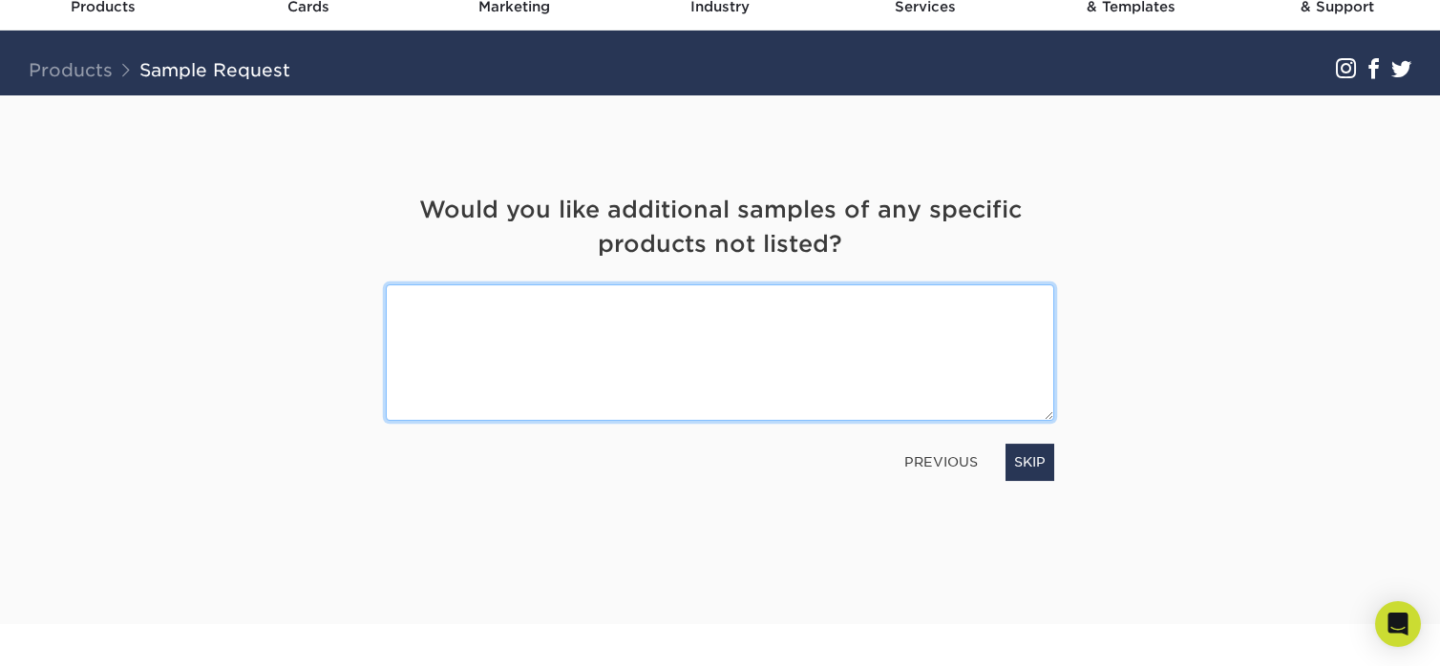
click at [792, 301] on textarea at bounding box center [720, 353] width 668 height 137
click at [518, 306] on textarea at bounding box center [720, 353] width 668 height 137
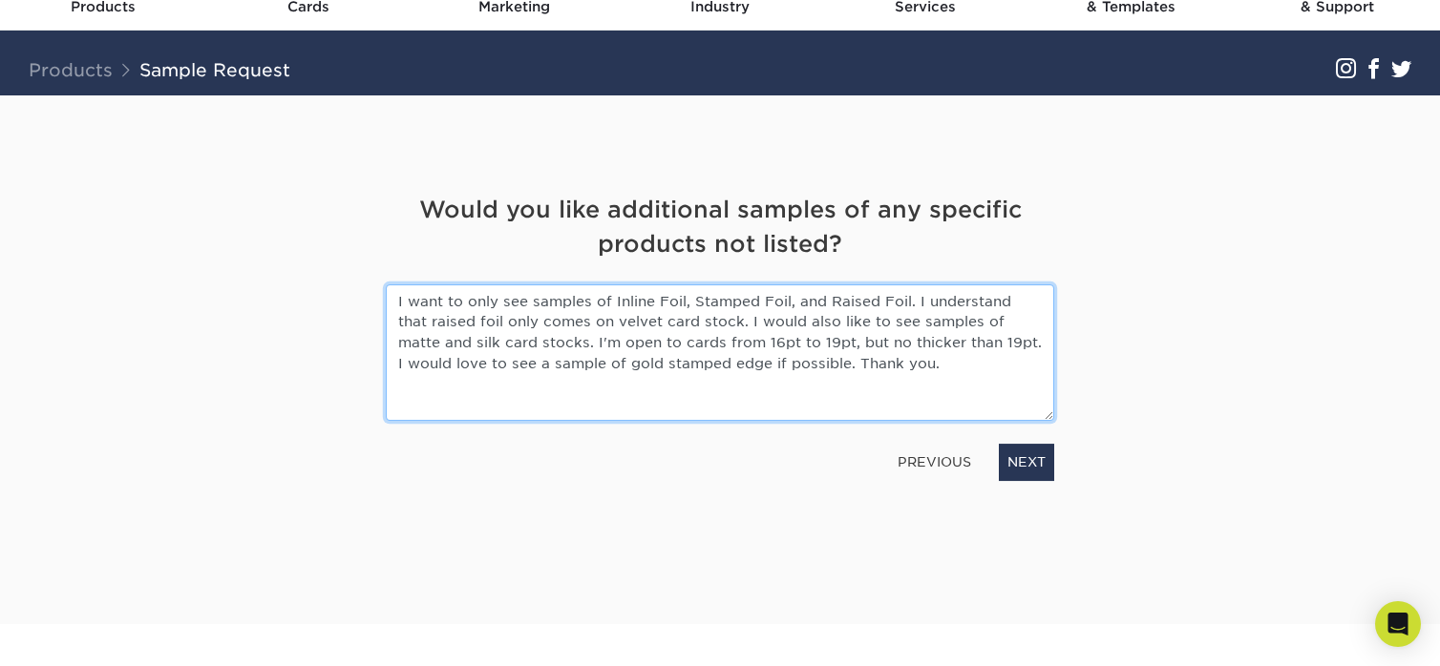
click at [508, 339] on textarea "I want to only see samples of Inline Foil, Stamped Foil, and Raised Foil. I und…" at bounding box center [720, 353] width 668 height 137
type textarea "I want to only see samples of Inline Foil, Stamped Foil, and Raised Foil. I und…"
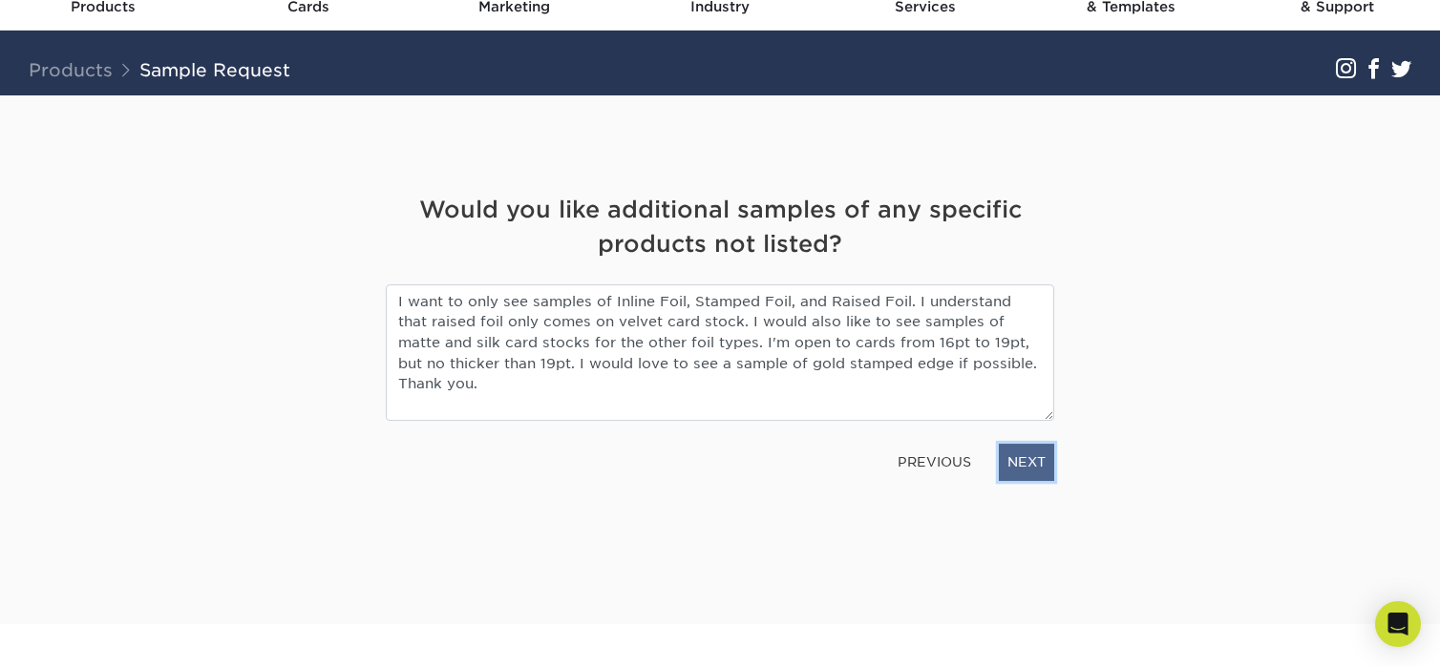
click at [1028, 471] on link "NEXT" at bounding box center [1026, 462] width 55 height 36
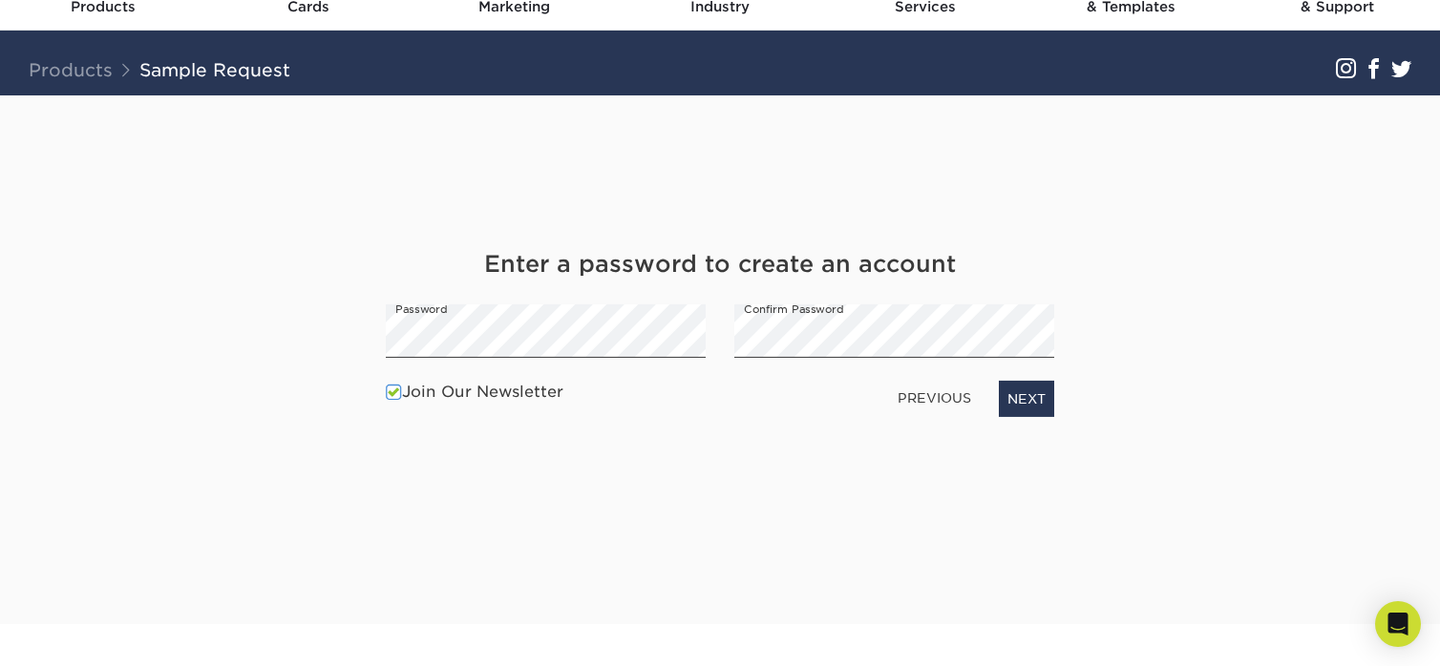
click at [390, 394] on span at bounding box center [394, 392] width 16 height 18
click at [0, 0] on input "Join Our Newsletter" at bounding box center [0, 0] width 0 height 0
click at [1034, 405] on link "NEXT" at bounding box center [1026, 399] width 55 height 36
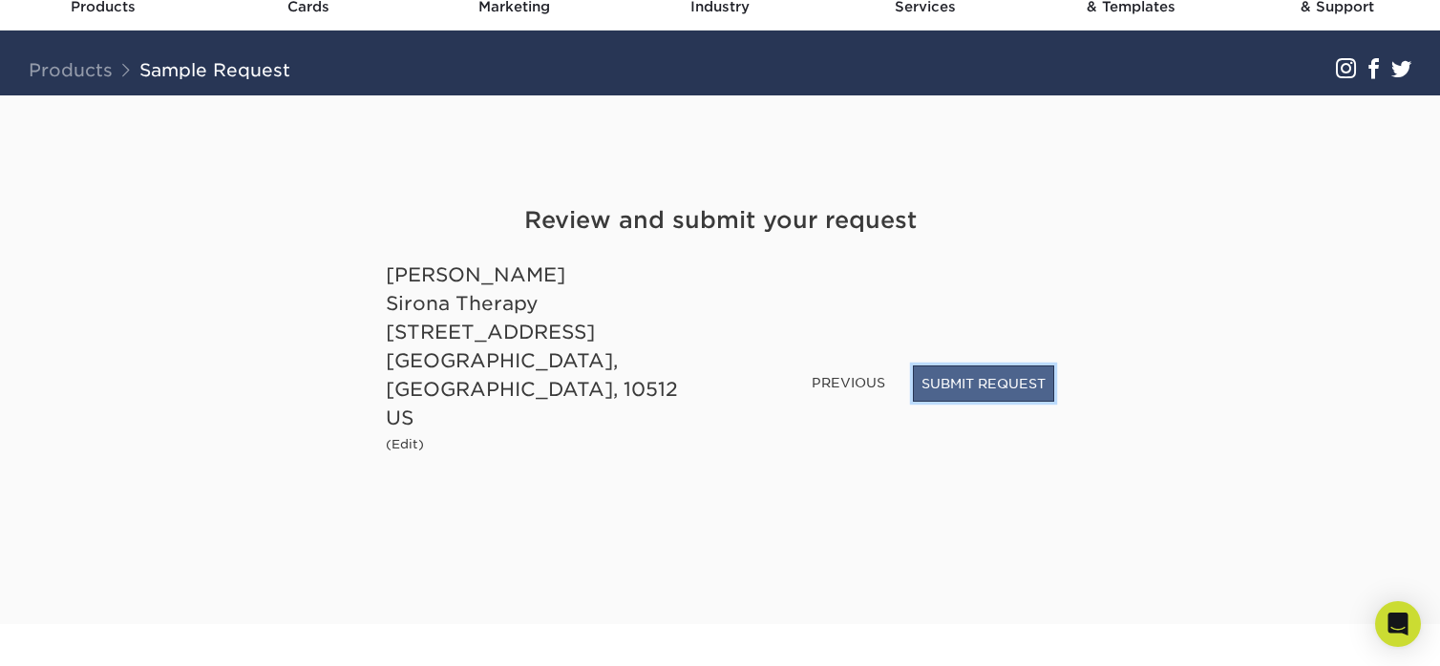
click at [1002, 402] on button "SUBMIT REQUEST" at bounding box center [983, 384] width 141 height 36
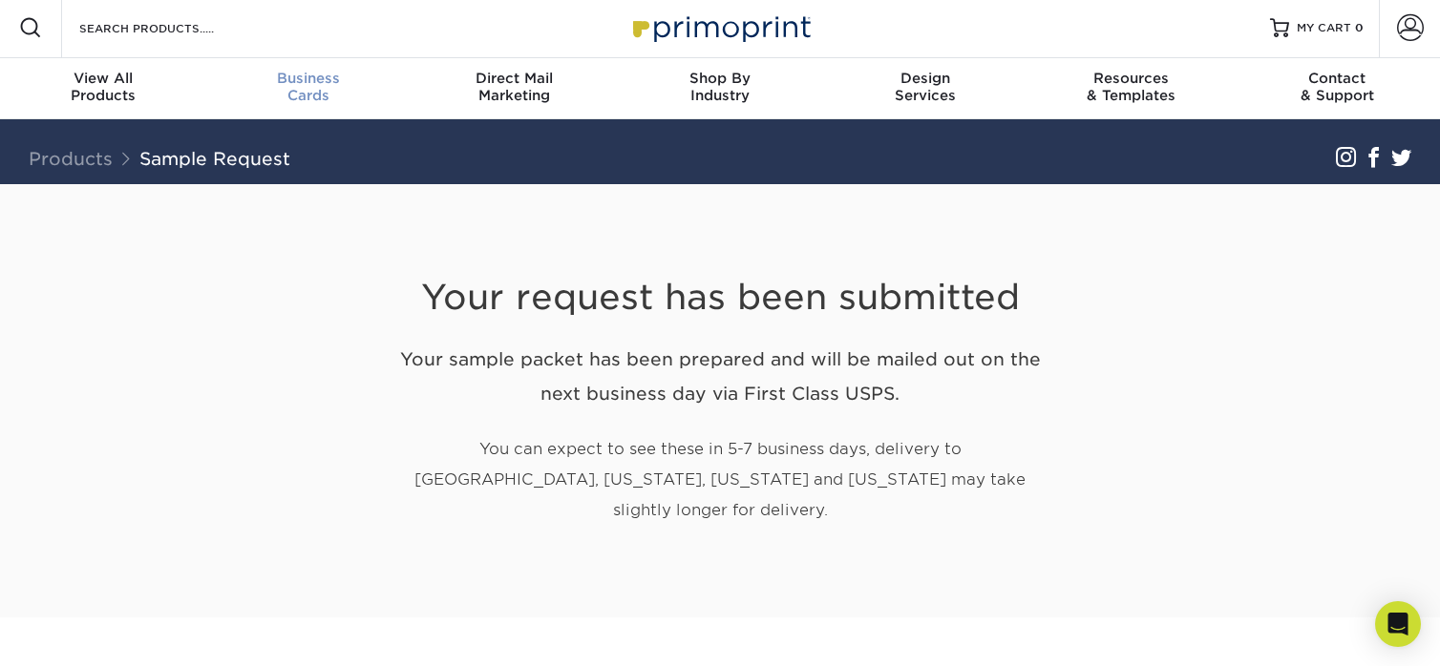
scroll to position [4, 0]
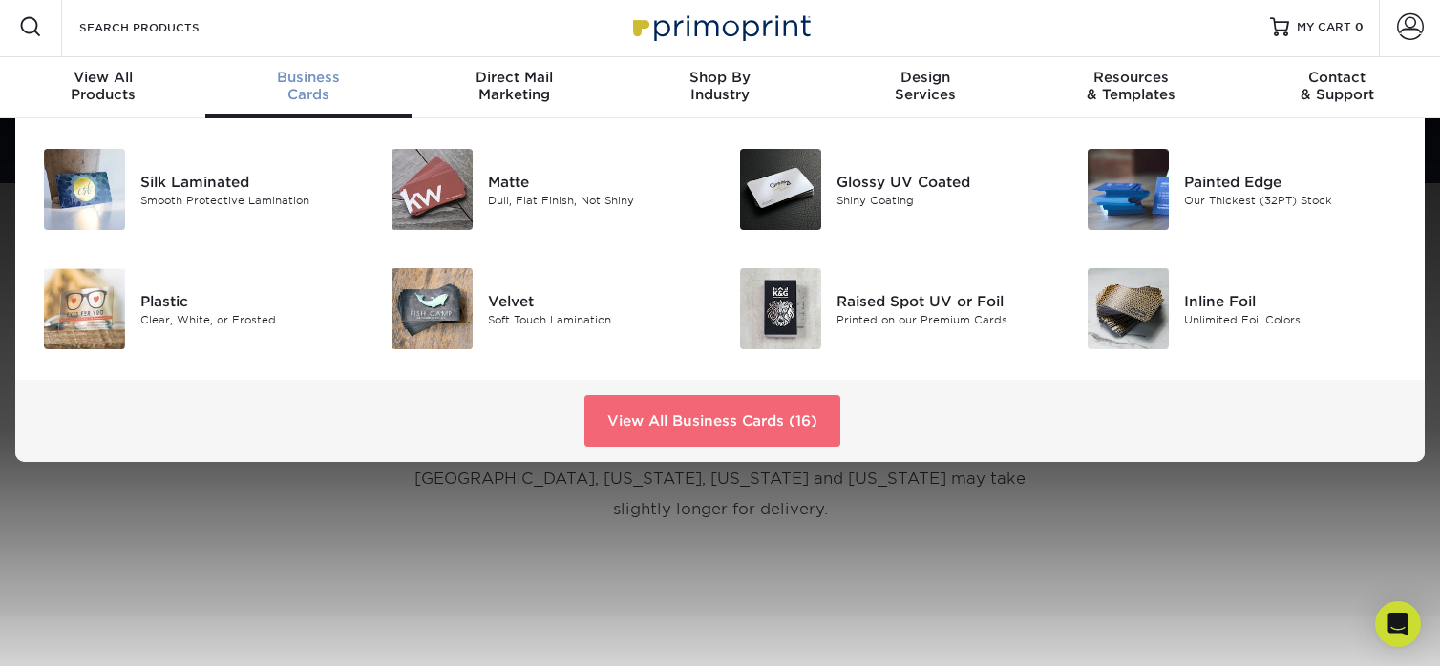
click at [654, 415] on link "View All Business Cards (16)" at bounding box center [712, 421] width 256 height 52
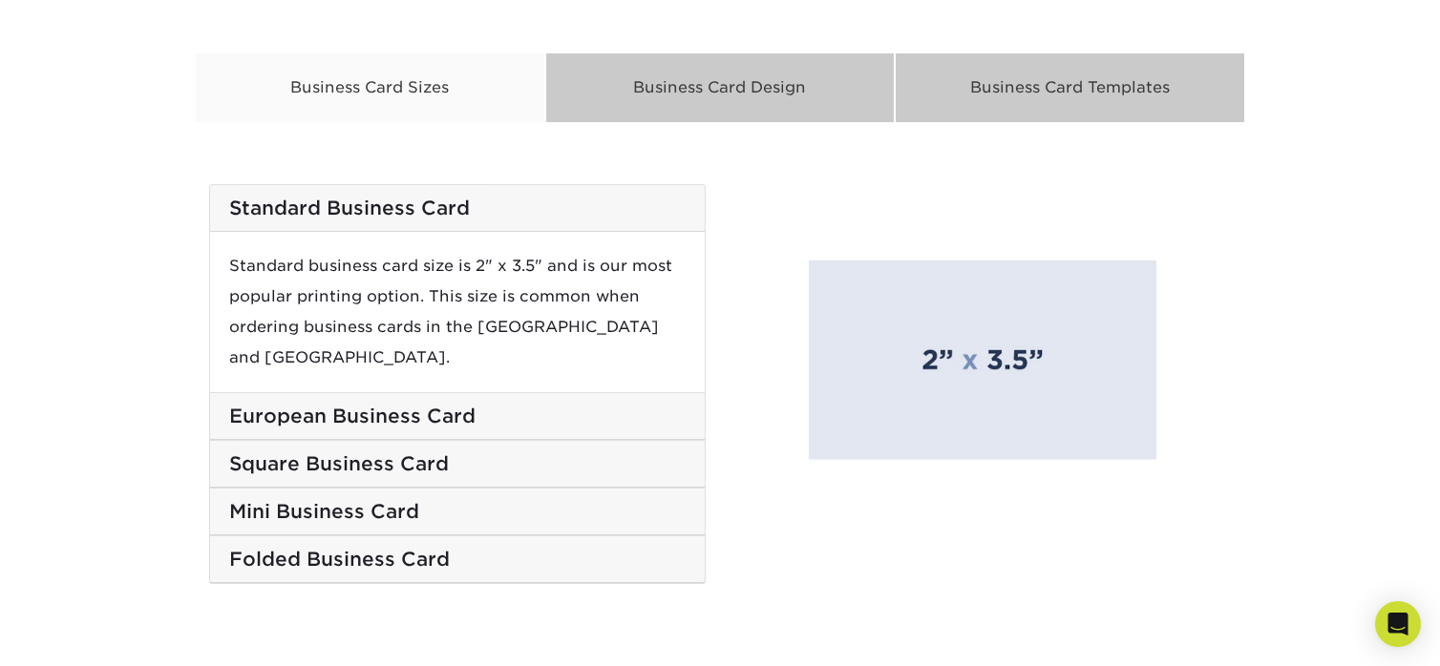
scroll to position [3246, 0]
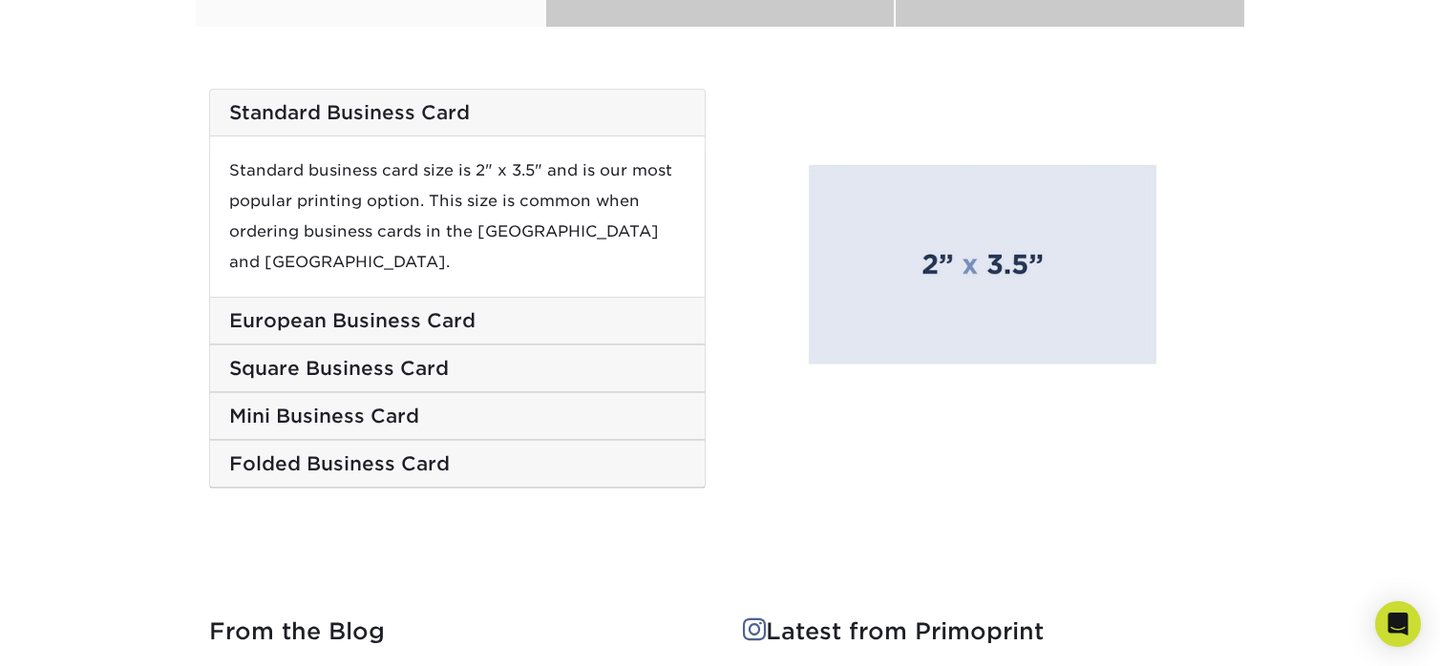
click at [372, 309] on h5 "European Business Card" at bounding box center [457, 320] width 456 height 23
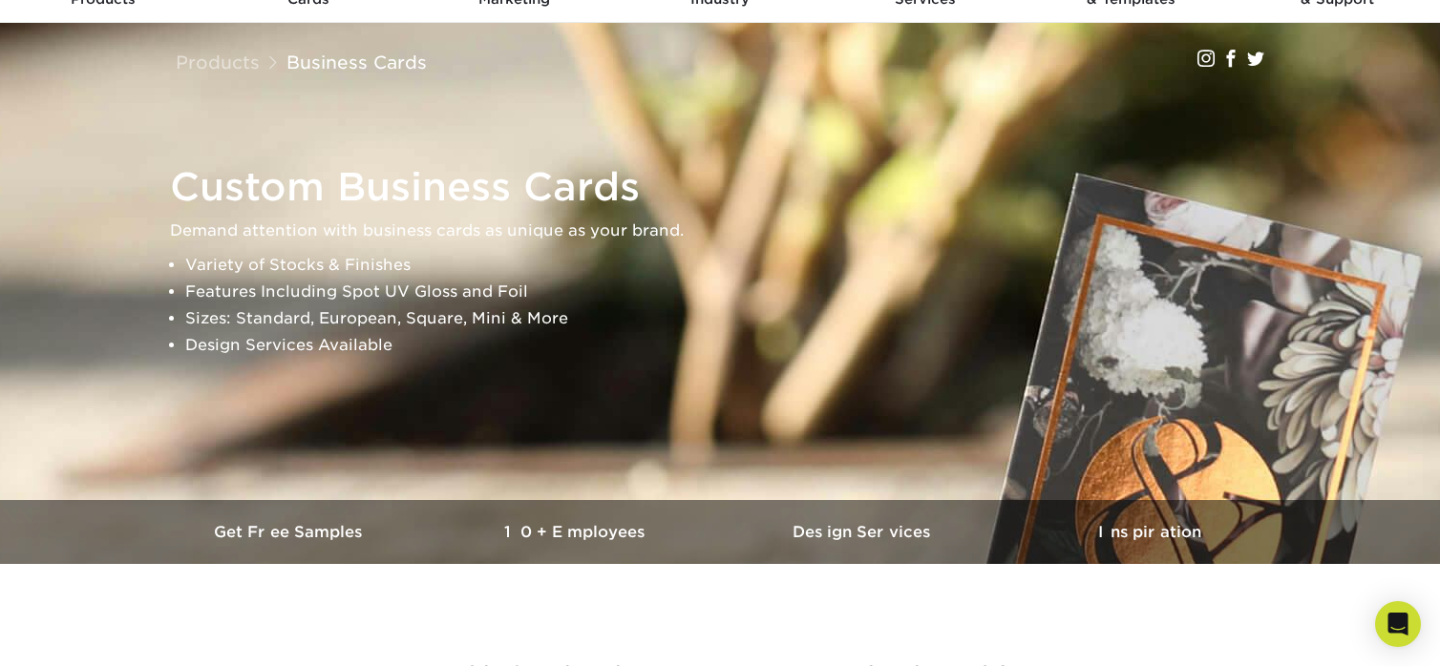
scroll to position [0, 0]
